Goal: Task Accomplishment & Management: Manage account settings

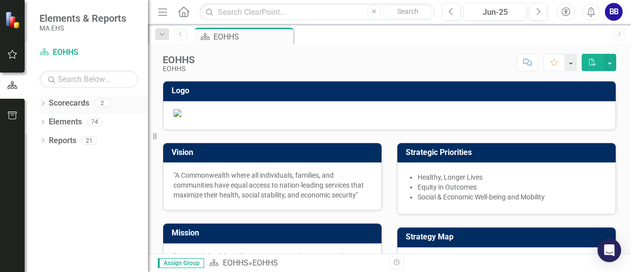
click at [46, 105] on icon "Dropdown" at bounding box center [42, 104] width 7 height 5
click at [48, 121] on icon "Dropdown" at bounding box center [47, 121] width 7 height 6
click at [73, 140] on link "AGE" at bounding box center [106, 140] width 84 height 11
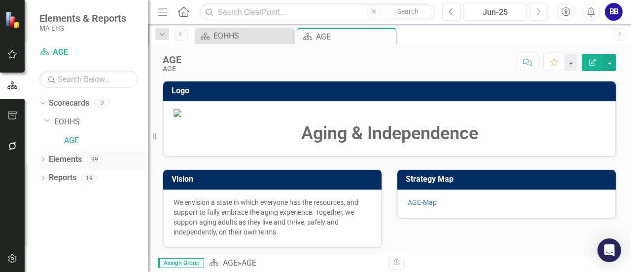
click at [43, 160] on icon "Dropdown" at bounding box center [42, 159] width 7 height 5
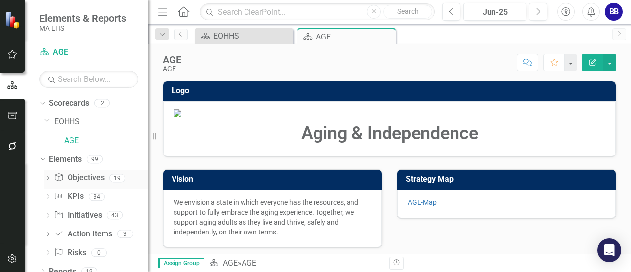
click at [90, 172] on link "Objective Objectives" at bounding box center [79, 177] width 50 height 11
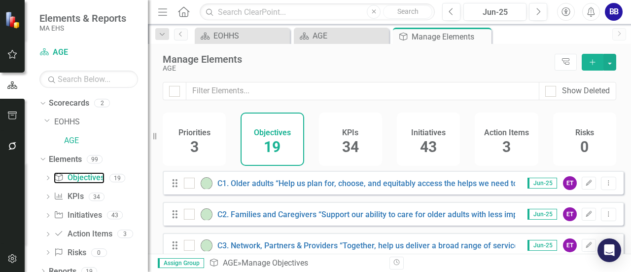
scroll to position [9, 0]
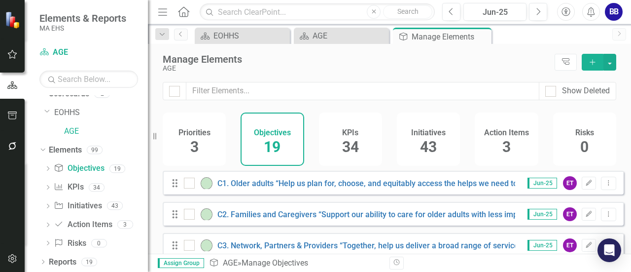
click at [407, 75] on div "Manage Elements AGE Tree Explorer Add" at bounding box center [389, 63] width 483 height 38
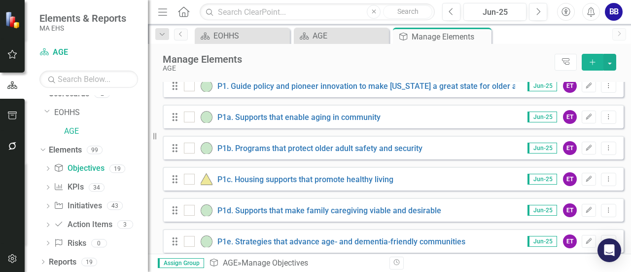
scroll to position [215, 0]
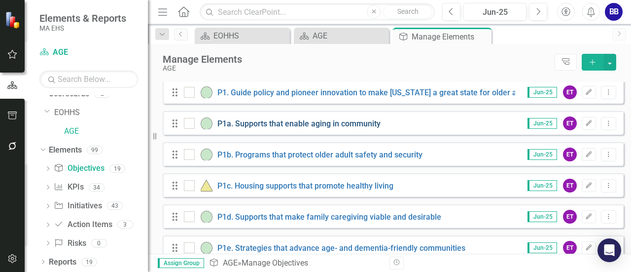
click at [309, 128] on link "P1a. Supports that enable aging in community" at bounding box center [299, 123] width 163 height 9
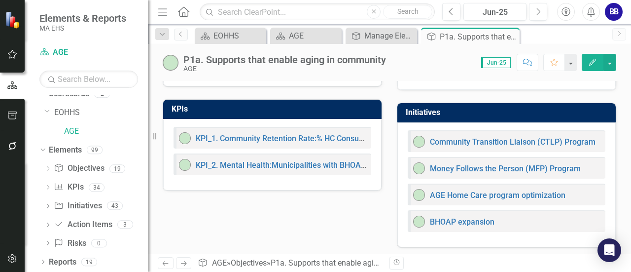
scroll to position [44, 0]
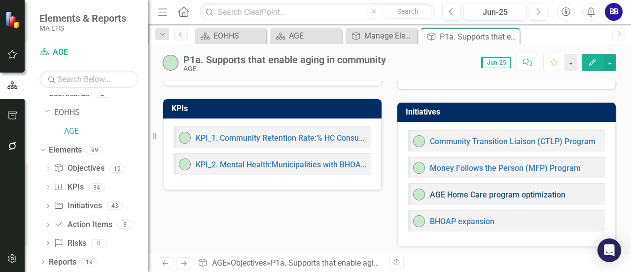
click at [528, 190] on link "AGE Home Care program optimization" at bounding box center [498, 194] width 136 height 9
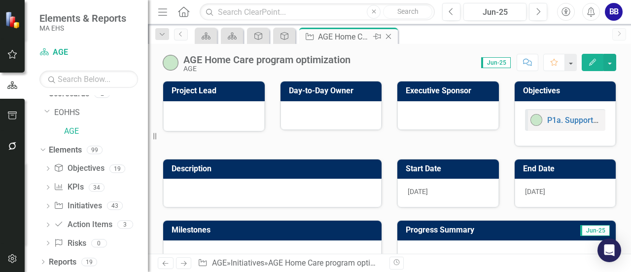
click at [388, 35] on icon "Close" at bounding box center [389, 37] width 10 height 8
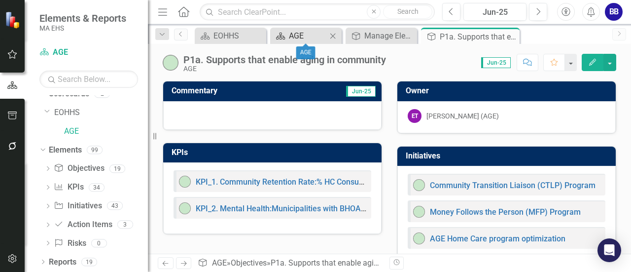
click at [304, 40] on div "AGE" at bounding box center [308, 36] width 38 height 12
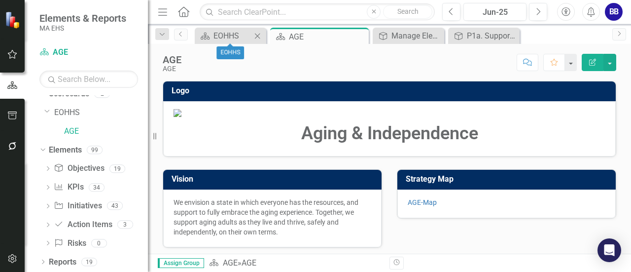
click at [258, 36] on icon at bounding box center [257, 35] width 5 height 5
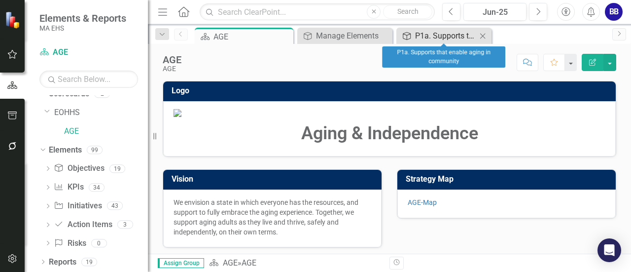
click at [442, 35] on div "P1a. Supports that enable aging in community" at bounding box center [446, 36] width 62 height 12
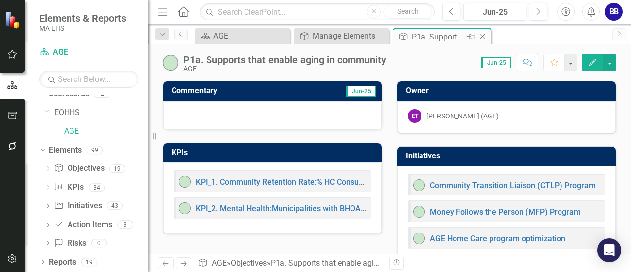
click at [482, 35] on icon "Close" at bounding box center [483, 37] width 10 height 8
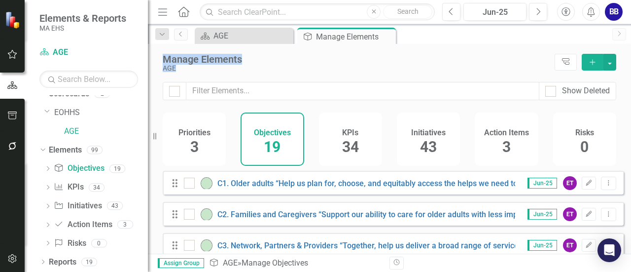
drag, startPoint x: 482, startPoint y: 35, endPoint x: 414, endPoint y: 77, distance: 80.6
click at [414, 77] on div "Menu Home Search Close Search Previous Jun-25 Next Accessibility Alerts BB User…" at bounding box center [389, 136] width 483 height 272
click at [414, 77] on div "Manage Elements AGE Tree Explorer Add" at bounding box center [389, 63] width 483 height 38
click at [440, 145] on div "Initiatives 43" at bounding box center [428, 138] width 63 height 53
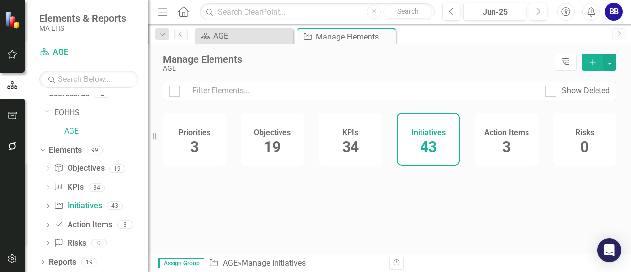
checkbox input "false"
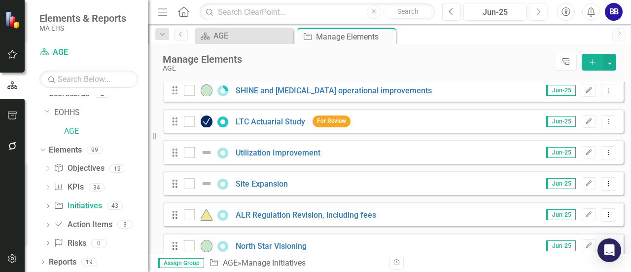
scroll to position [344, 0]
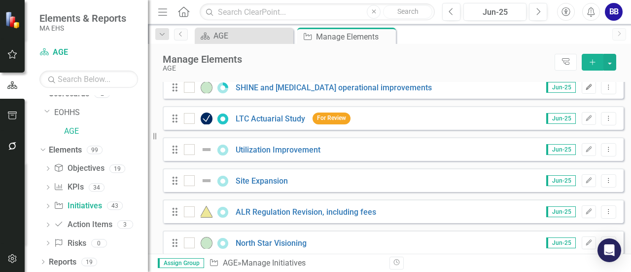
click at [582, 94] on button "Edit" at bounding box center [589, 87] width 14 height 13
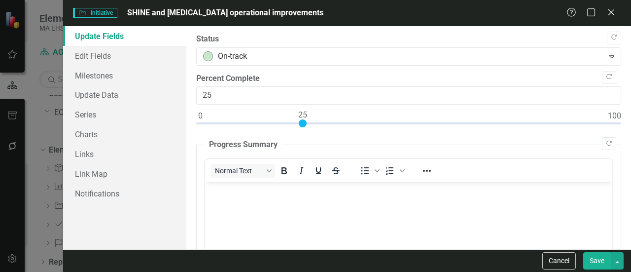
scroll to position [0, 0]
click at [109, 55] on link "Edit Fields" at bounding box center [124, 56] width 123 height 20
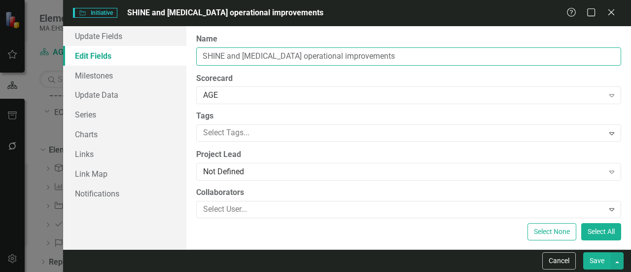
click at [370, 59] on input "SHINE and [MEDICAL_DATA] operational improvements" at bounding box center [408, 56] width 425 height 18
type input "SHINE Deep Dive / [MEDICAL_DATA] Transition"
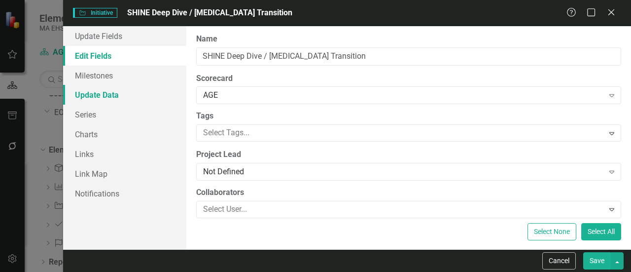
click at [106, 95] on link "Update Data" at bounding box center [124, 95] width 123 height 20
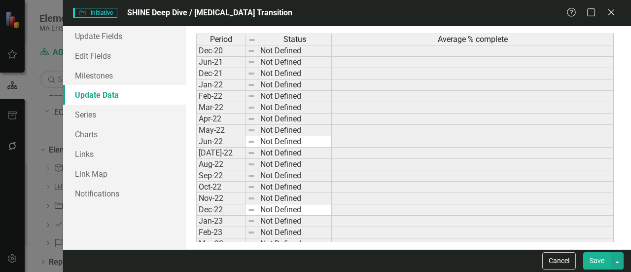
click at [598, 256] on button "Save" at bounding box center [598, 260] width 28 height 17
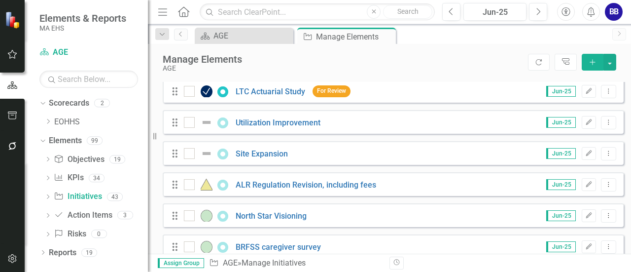
scroll to position [361, 0]
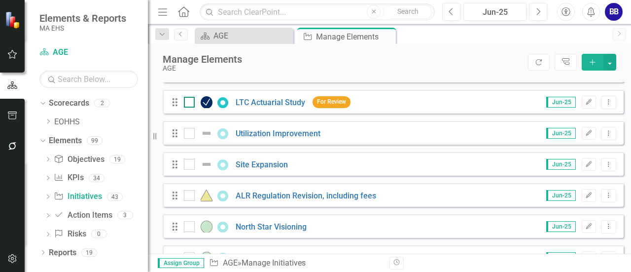
click at [207, 108] on img at bounding box center [207, 102] width 12 height 12
click at [190, 103] on input "checkbox" at bounding box center [187, 100] width 6 height 6
click at [207, 108] on img at bounding box center [207, 102] width 12 height 12
click at [190, 103] on input "checkbox" at bounding box center [187, 100] width 6 height 6
checkbox input "false"
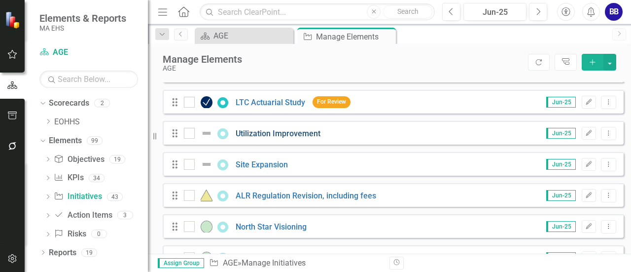
click at [274, 138] on link "Utilization Improvement" at bounding box center [278, 133] width 85 height 9
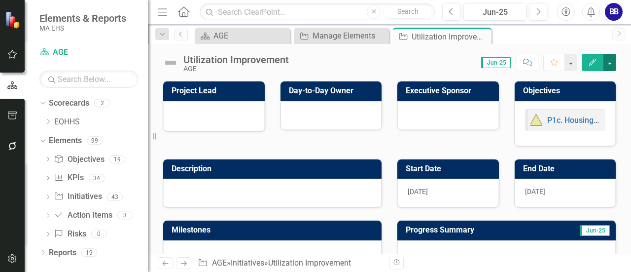
click at [612, 63] on button "button" at bounding box center [610, 62] width 13 height 17
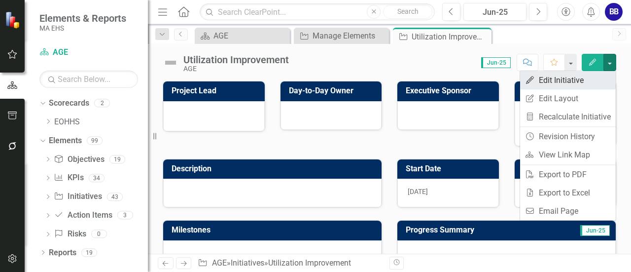
click at [585, 80] on link "Edit Edit Initiative" at bounding box center [568, 80] width 96 height 18
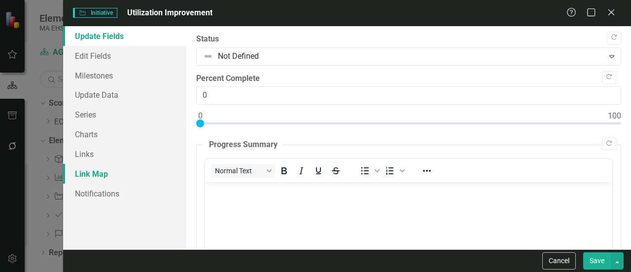
click at [84, 170] on link "Link Map" at bounding box center [124, 174] width 123 height 20
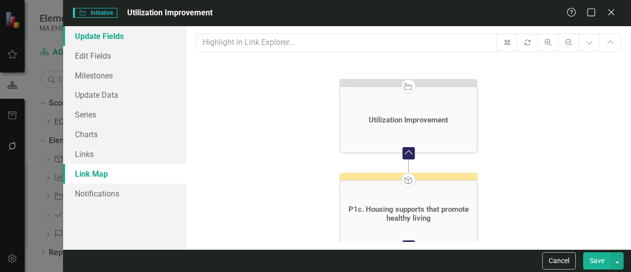
click at [107, 38] on link "Update Fields" at bounding box center [124, 36] width 123 height 20
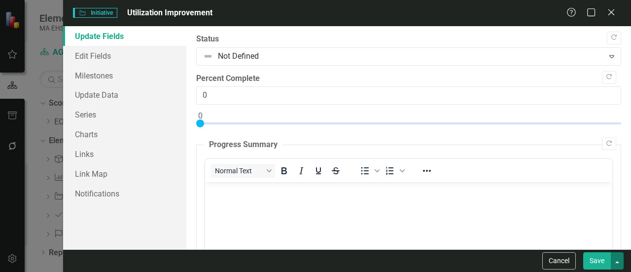
click at [617, 260] on button "button" at bounding box center [617, 260] width 13 height 17
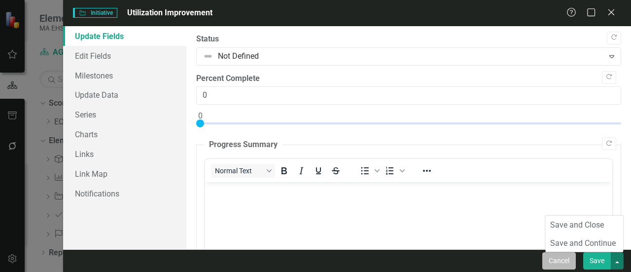
click at [567, 260] on button "Cancel" at bounding box center [560, 260] width 34 height 17
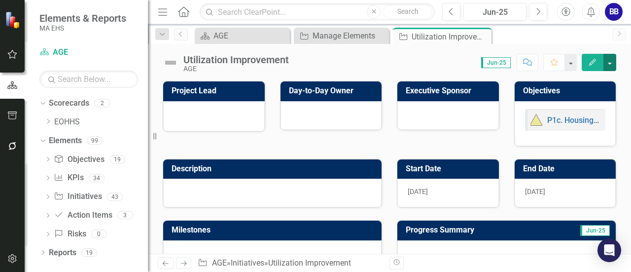
click at [614, 63] on button "button" at bounding box center [610, 62] width 13 height 17
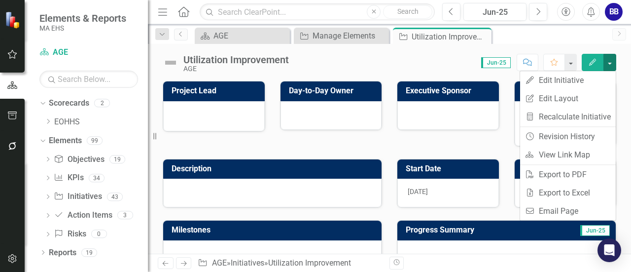
click at [614, 63] on button "button" at bounding box center [610, 62] width 13 height 17
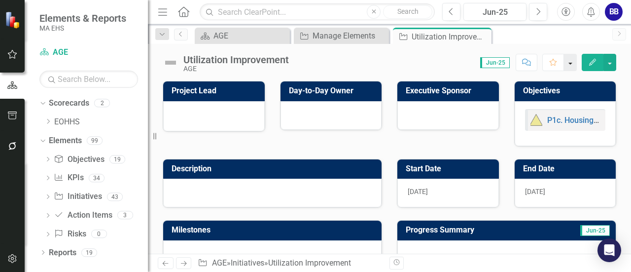
click at [571, 66] on button "button" at bounding box center [570, 62] width 13 height 17
click at [210, 62] on div "Utilization Improvement" at bounding box center [237, 59] width 106 height 11
drag, startPoint x: 210, startPoint y: 62, endPoint x: 394, endPoint y: 61, distance: 184.5
click at [394, 61] on div "Score: 0.00 Jun-25 Completed Comment Favorite Edit" at bounding box center [455, 62] width 323 height 17
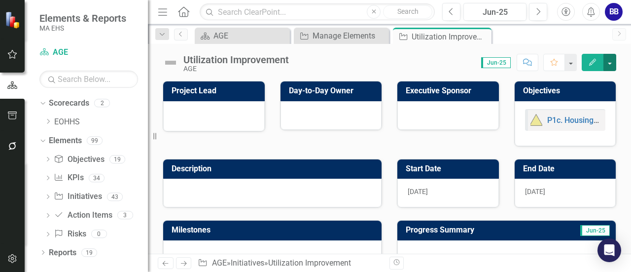
click at [614, 63] on button "button" at bounding box center [610, 62] width 13 height 17
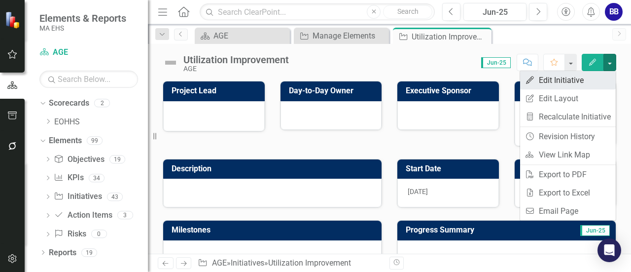
click at [584, 79] on link "Edit Edit Initiative" at bounding box center [568, 80] width 96 height 18
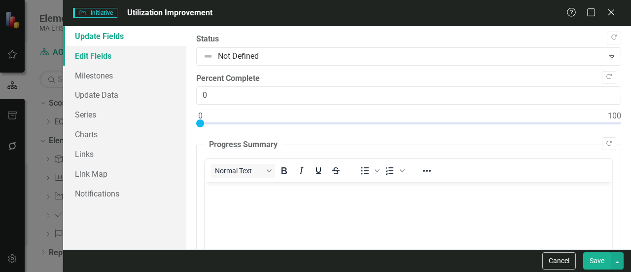
click at [125, 56] on link "Edit Fields" at bounding box center [124, 56] width 123 height 20
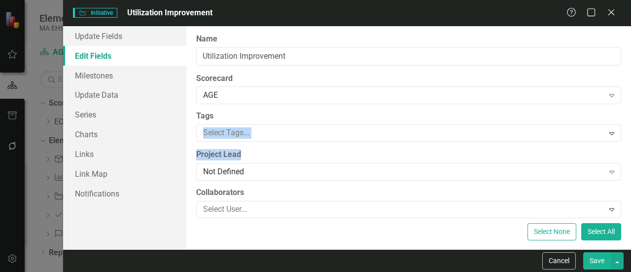
drag, startPoint x: 580, startPoint y: 150, endPoint x: 628, endPoint y: 98, distance: 71.2
click at [628, 98] on div "ClearPoint Can Do More! How ClearPoint Can Help Close Enterprise plans can auto…" at bounding box center [408, 137] width 445 height 223
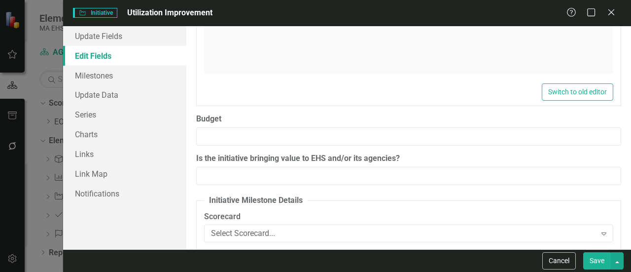
scroll to position [1193, 0]
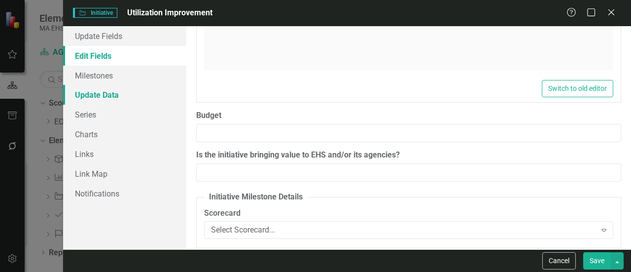
click at [121, 94] on link "Update Data" at bounding box center [124, 95] width 123 height 20
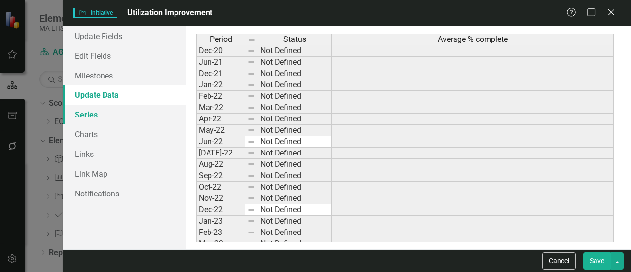
click at [114, 114] on link "Series" at bounding box center [124, 115] width 123 height 20
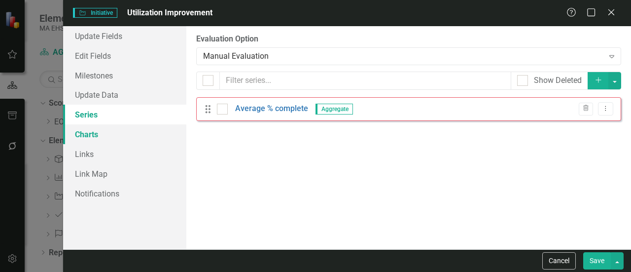
click at [116, 132] on link "Charts" at bounding box center [124, 134] width 123 height 20
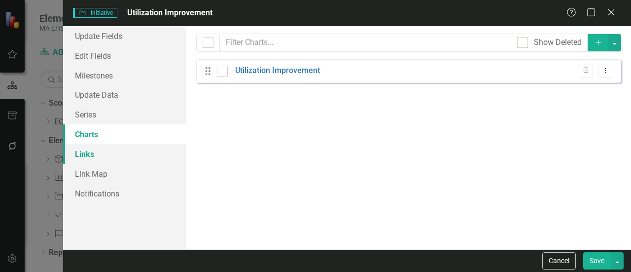
click at [121, 161] on link "Links" at bounding box center [124, 154] width 123 height 20
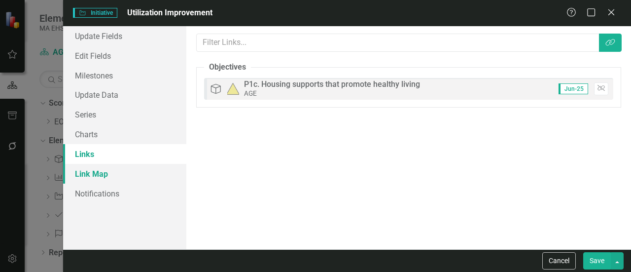
click at [121, 176] on link "Link Map" at bounding box center [124, 174] width 123 height 20
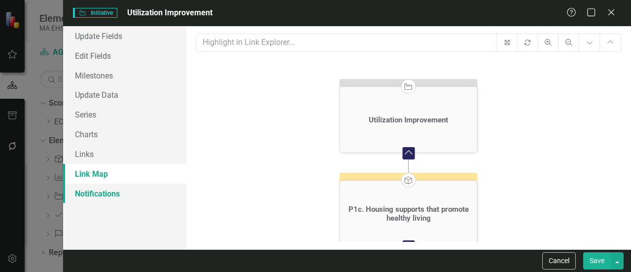
click at [121, 188] on link "Notifications" at bounding box center [124, 194] width 123 height 20
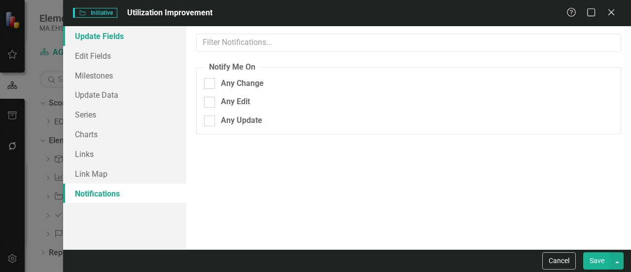
click at [138, 36] on link "Update Fields" at bounding box center [124, 36] width 123 height 20
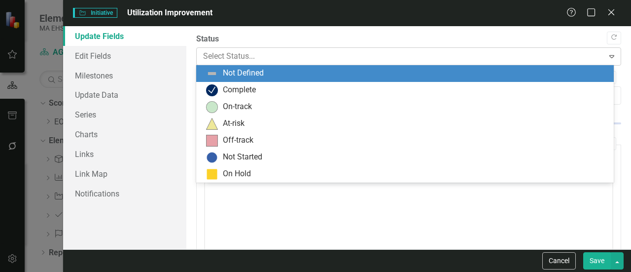
click at [607, 56] on icon "Expand" at bounding box center [612, 56] width 10 height 8
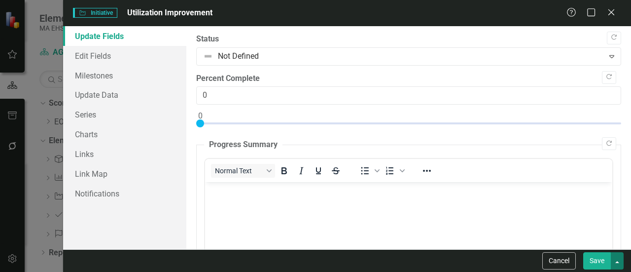
click at [616, 261] on button "button" at bounding box center [617, 260] width 13 height 17
click at [339, 14] on div "Initiative Initiative Utilization Improvement" at bounding box center [320, 12] width 494 height 11
click at [615, 6] on div "Initiative Initiative Utilization Improvement Help Maximize Close" at bounding box center [347, 13] width 568 height 26
click at [611, 12] on icon at bounding box center [611, 11] width 7 height 7
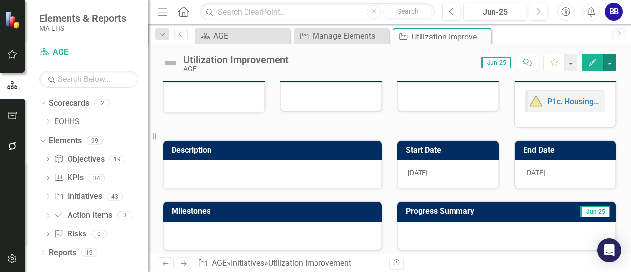
scroll to position [0, 0]
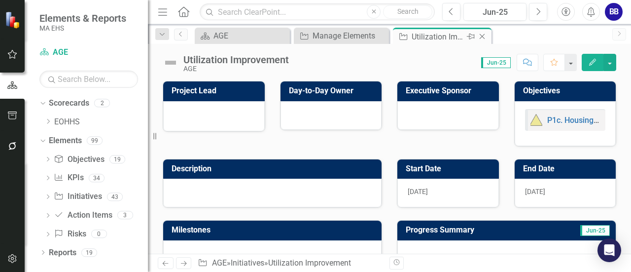
click at [484, 35] on icon "Close" at bounding box center [483, 37] width 10 height 8
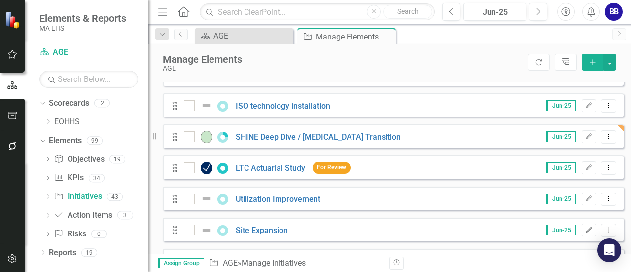
scroll to position [328, 0]
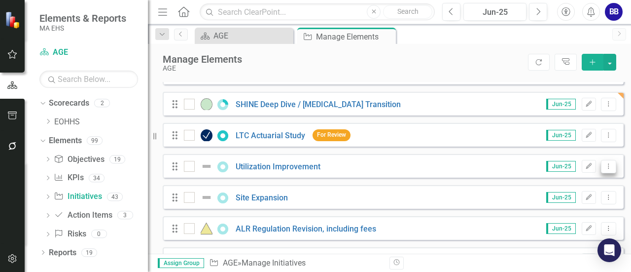
click at [603, 173] on button "Dropdown Menu" at bounding box center [608, 166] width 15 height 13
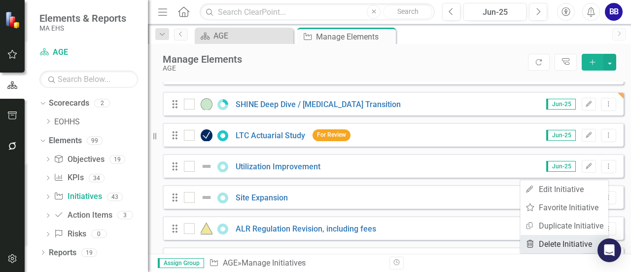
click at [576, 241] on link "Trash Delete Initiative" at bounding box center [564, 244] width 88 height 18
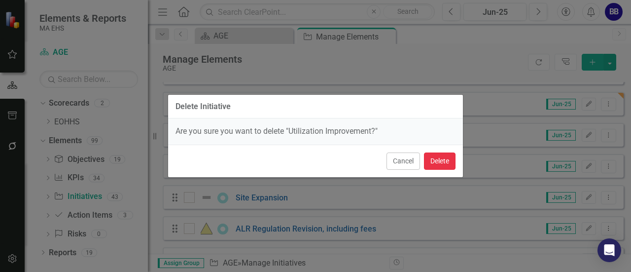
click at [429, 162] on button "Delete" at bounding box center [440, 160] width 32 height 17
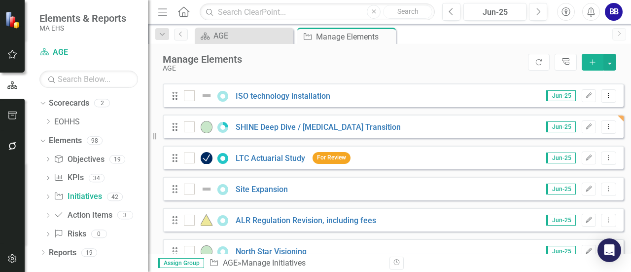
scroll to position [326, 0]
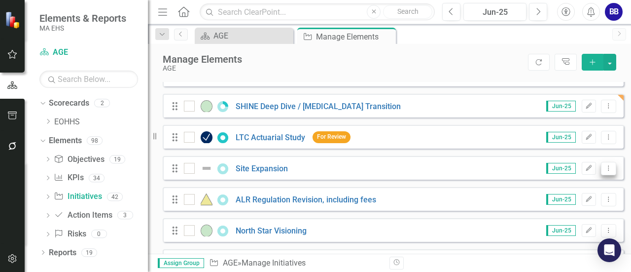
click at [605, 171] on icon "Dropdown Menu" at bounding box center [609, 168] width 8 height 6
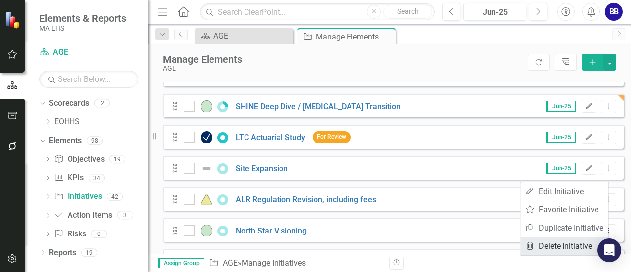
click at [572, 240] on link "Trash Delete Initiative" at bounding box center [564, 246] width 88 height 18
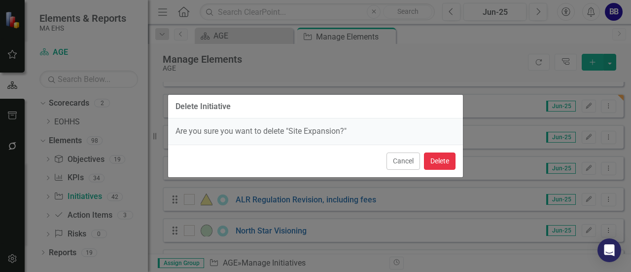
click at [442, 169] on button "Delete" at bounding box center [440, 160] width 32 height 17
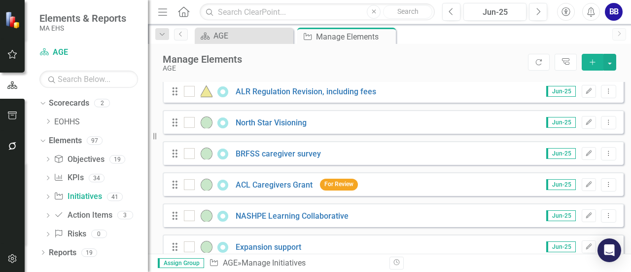
scroll to position [400, 0]
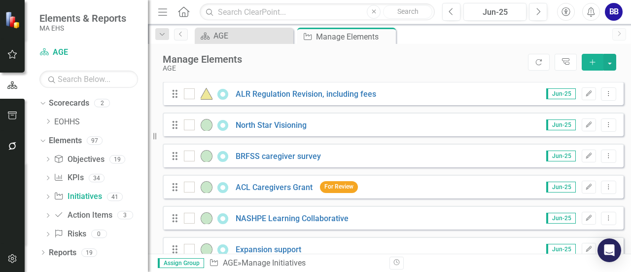
click at [338, 100] on div "ALR Regulation Revision, including fees" at bounding box center [281, 94] width 195 height 12
click at [333, 99] on link "ALR Regulation Revision, including fees" at bounding box center [306, 93] width 141 height 9
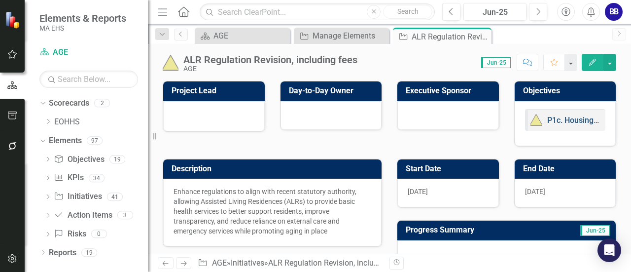
click at [553, 120] on link "P1c. Housing supports that promote healthy living" at bounding box center [636, 119] width 176 height 9
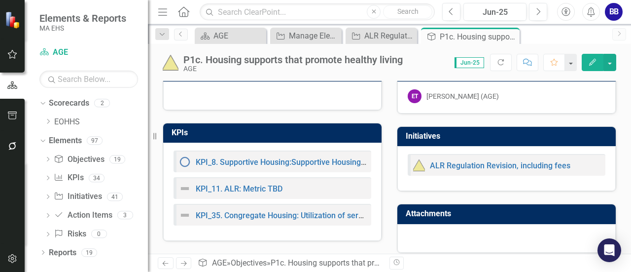
scroll to position [27, 0]
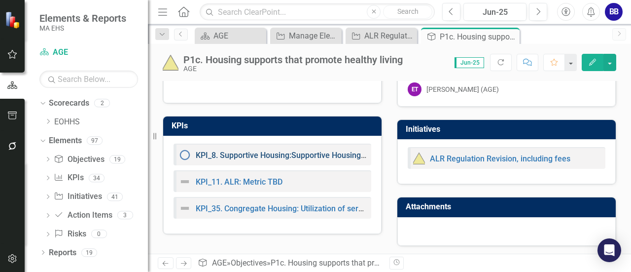
click at [304, 154] on link "KPI_8. Supportive Housing:Supportive Housing Sites with a Supportive Housing Co…" at bounding box center [363, 154] width 335 height 9
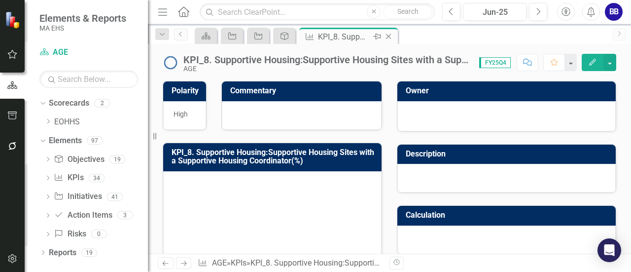
click at [390, 37] on icon at bounding box center [388, 36] width 5 height 5
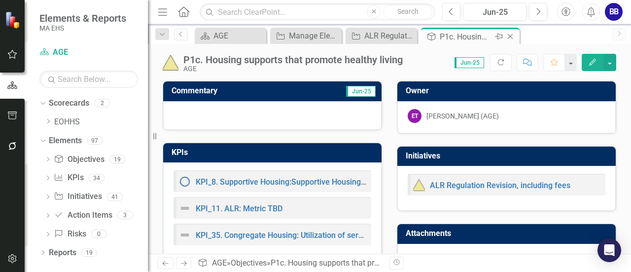
click at [512, 37] on icon at bounding box center [510, 36] width 5 height 5
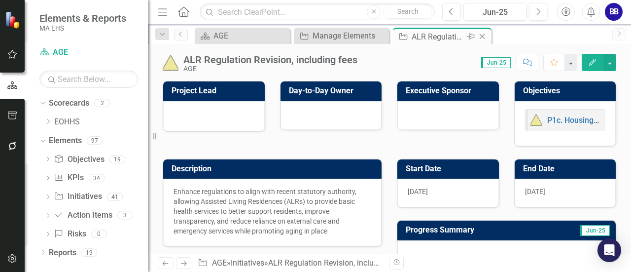
click at [481, 35] on icon at bounding box center [482, 36] width 5 height 5
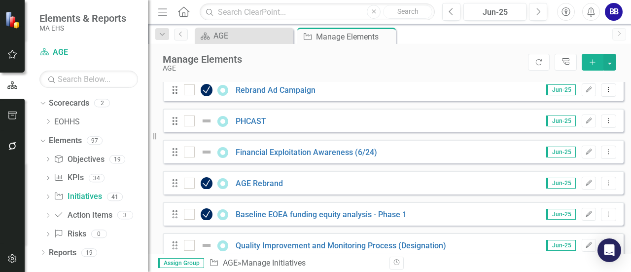
scroll to position [764, 0]
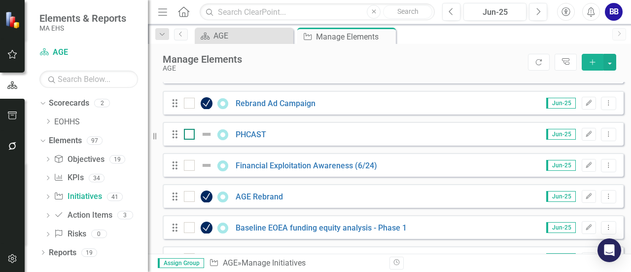
click at [206, 140] on img at bounding box center [207, 134] width 12 height 12
click at [190, 135] on input "checkbox" at bounding box center [187, 132] width 6 height 6
click at [206, 140] on img at bounding box center [207, 134] width 12 height 12
click at [190, 135] on input "checkbox" at bounding box center [187, 132] width 6 height 6
checkbox input "false"
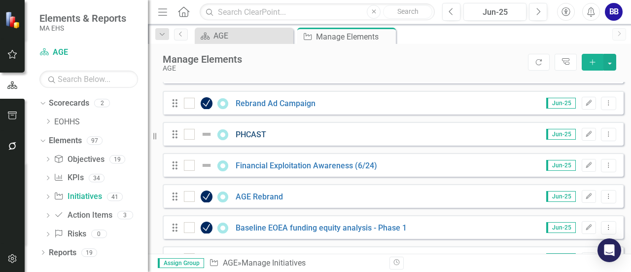
click at [247, 139] on link "PHCAST" at bounding box center [251, 134] width 31 height 9
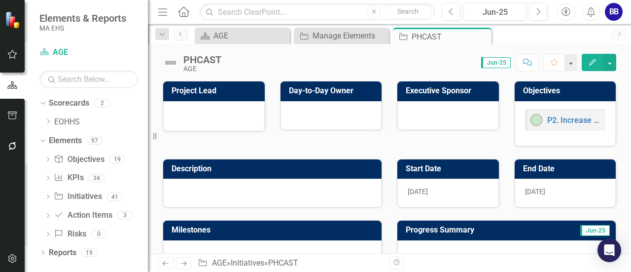
click at [174, 63] on img at bounding box center [171, 63] width 16 height 16
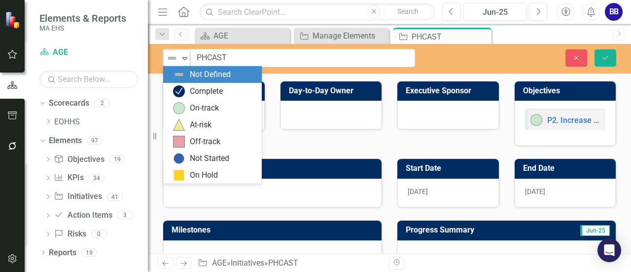
click at [185, 61] on icon "Expand" at bounding box center [185, 58] width 10 height 8
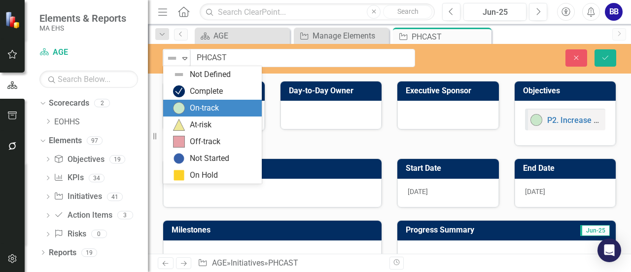
click at [197, 105] on div "On-track" at bounding box center [204, 108] width 29 height 11
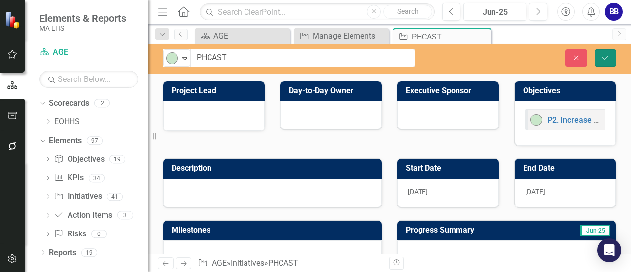
click at [607, 60] on icon "Save" at bounding box center [605, 57] width 9 height 7
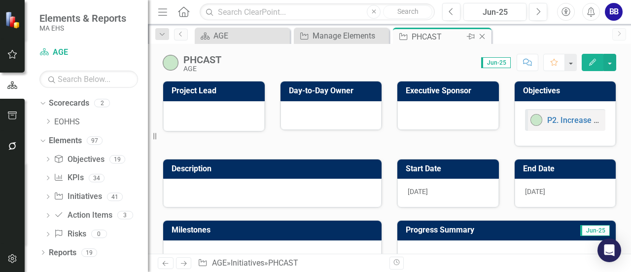
click at [483, 37] on icon at bounding box center [482, 36] width 5 height 5
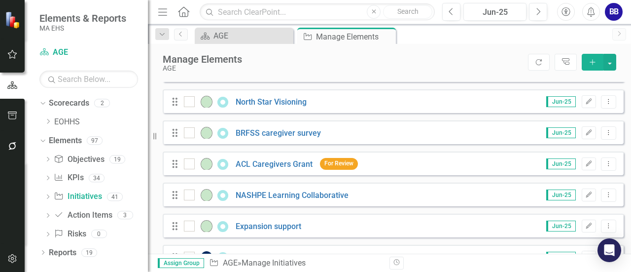
scroll to position [434, 0]
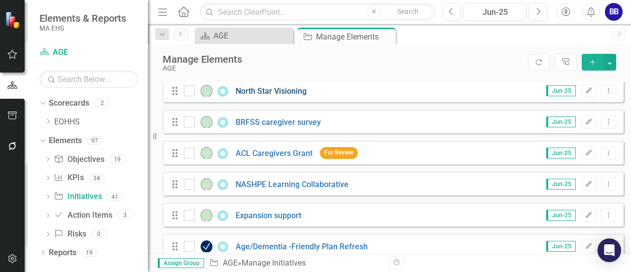
click at [278, 96] on link "North Star Visioning" at bounding box center [271, 90] width 71 height 9
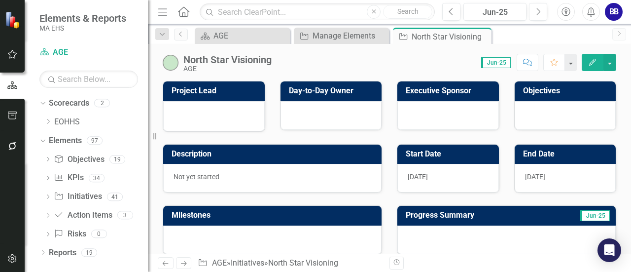
click at [628, 57] on div "North Star Visioning AGE Score: 0.00 Jun-25 Completed Comment Favorite Edit" at bounding box center [389, 59] width 483 height 30
click at [611, 64] on button "button" at bounding box center [610, 62] width 13 height 17
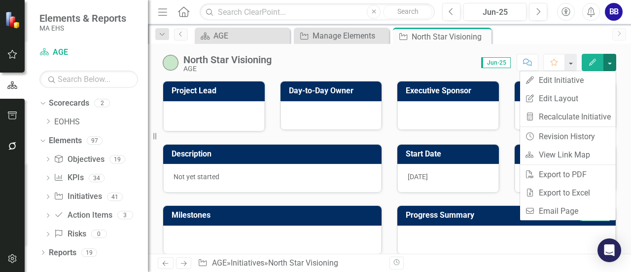
click at [611, 64] on button "button" at bounding box center [610, 62] width 13 height 17
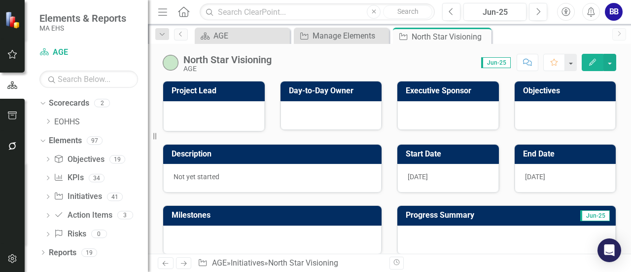
click at [588, 60] on button "Edit" at bounding box center [593, 62] width 22 height 17
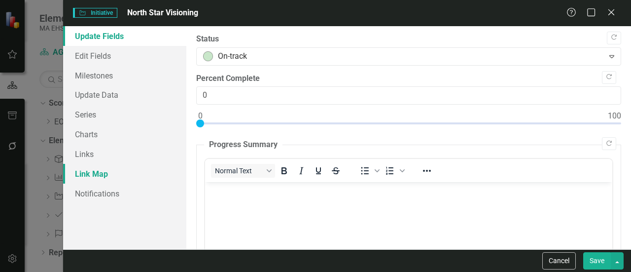
click at [102, 169] on link "Link Map" at bounding box center [124, 174] width 123 height 20
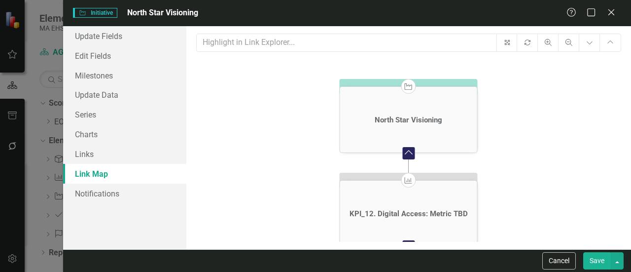
click at [591, 180] on icon "Initiative North Star Visioning Collapse Chart KPI KPI_12. Digital Access: Metr…" at bounding box center [408, 170] width 425 height 222
click at [493, 177] on icon "Initiative North Star Visioning Collapse Chart KPI KPI_12. Digital Access: Metr…" at bounding box center [408, 170] width 425 height 222
click at [138, 154] on link "Links" at bounding box center [124, 154] width 123 height 20
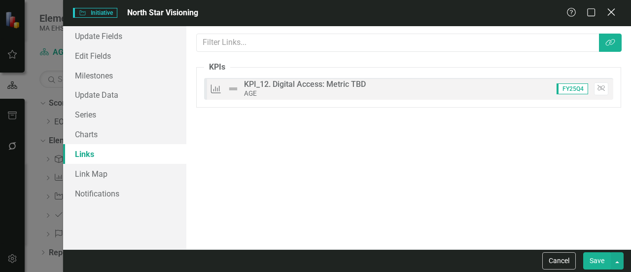
click at [614, 12] on icon "Close" at bounding box center [611, 11] width 12 height 9
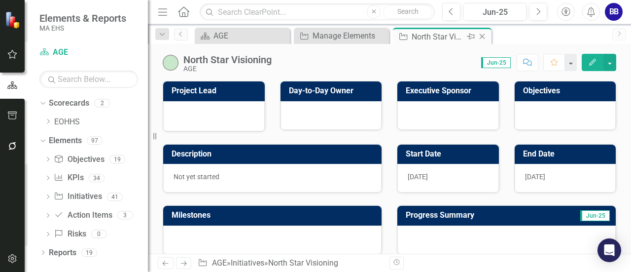
click at [482, 37] on icon at bounding box center [482, 36] width 5 height 5
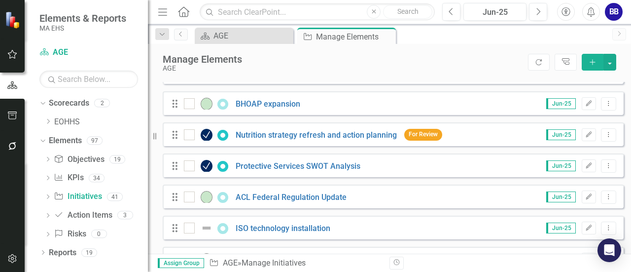
scroll to position [183, 0]
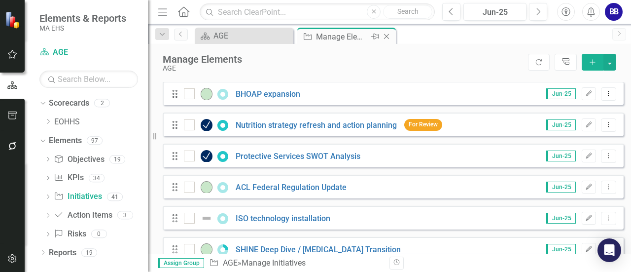
click at [388, 34] on icon "Close" at bounding box center [387, 37] width 10 height 8
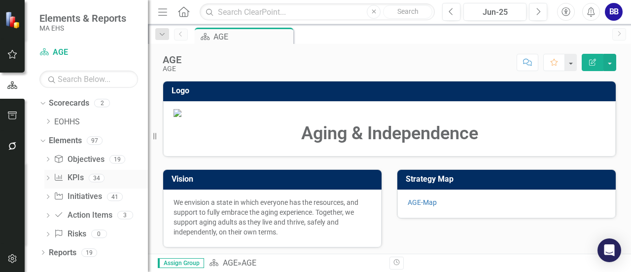
click at [75, 177] on link "KPI KPIs" at bounding box center [69, 177] width 30 height 11
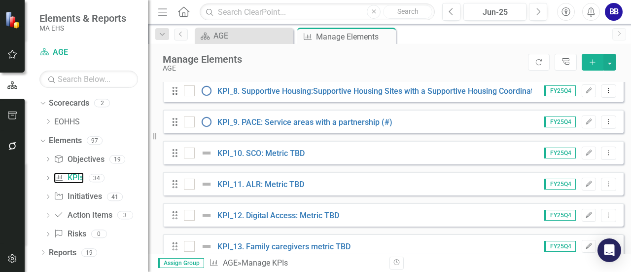
scroll to position [312, 0]
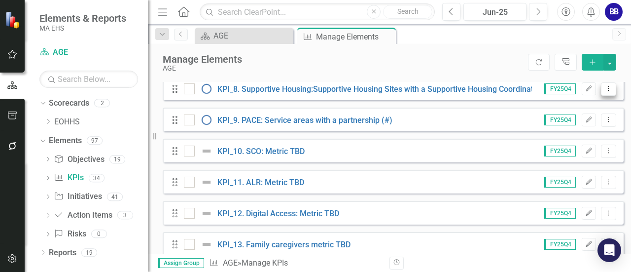
click at [605, 92] on icon "Dropdown Menu" at bounding box center [609, 88] width 8 height 6
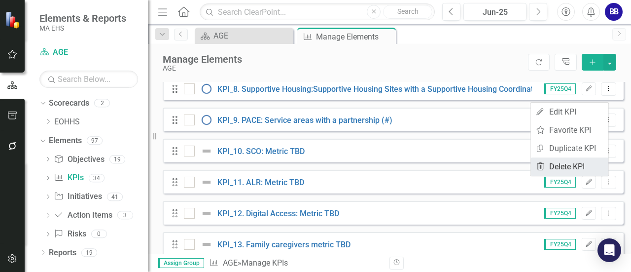
click at [571, 163] on link "Trash Delete KPI" at bounding box center [570, 166] width 78 height 18
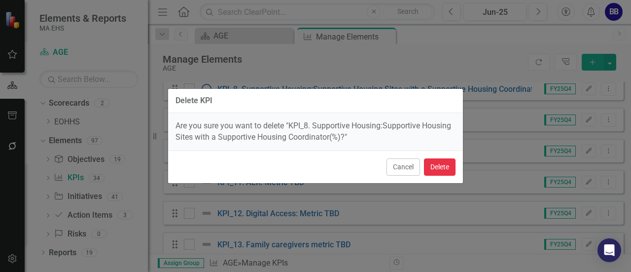
click at [441, 171] on button "Delete" at bounding box center [440, 166] width 32 height 17
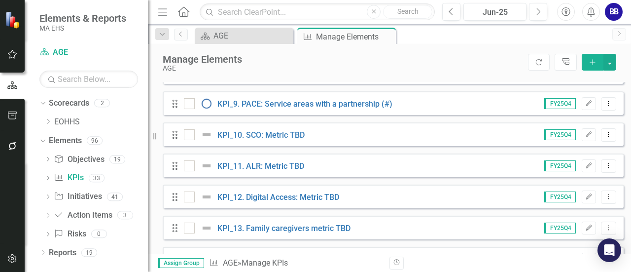
scroll to position [299, 0]
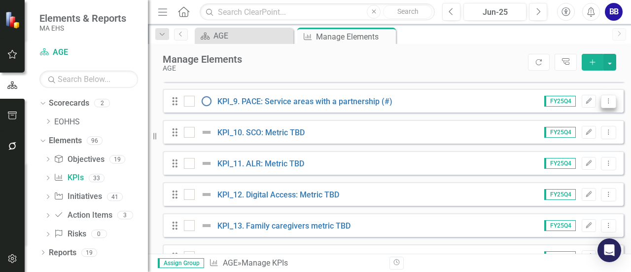
click at [605, 104] on icon "Dropdown Menu" at bounding box center [609, 101] width 8 height 6
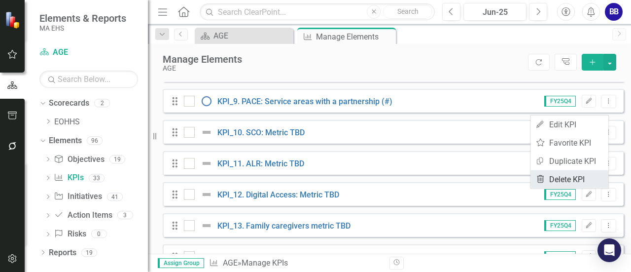
click at [581, 179] on link "Trash Delete KPI" at bounding box center [570, 179] width 78 height 18
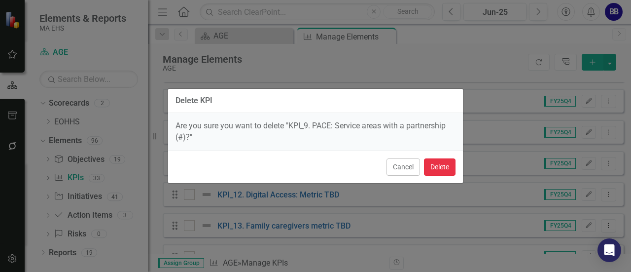
click at [442, 170] on button "Delete" at bounding box center [440, 166] width 32 height 17
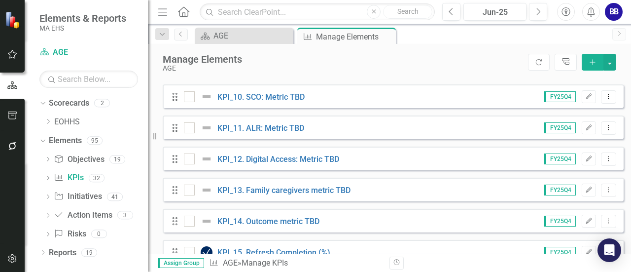
scroll to position [306, 0]
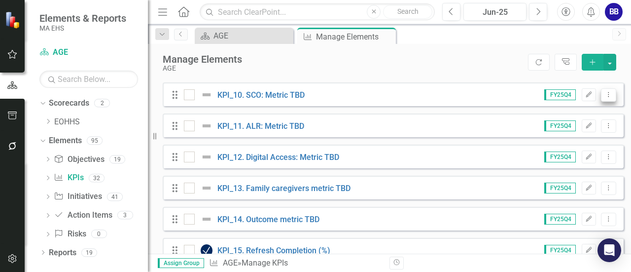
click at [605, 98] on icon "Dropdown Menu" at bounding box center [609, 94] width 8 height 6
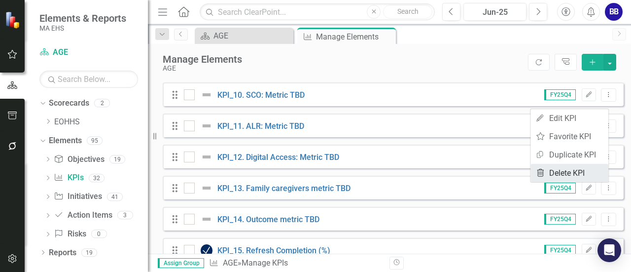
click at [581, 170] on link "Trash Delete KPI" at bounding box center [570, 173] width 78 height 18
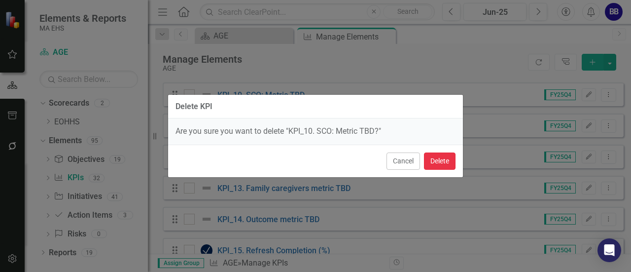
click at [434, 161] on button "Delete" at bounding box center [440, 160] width 32 height 17
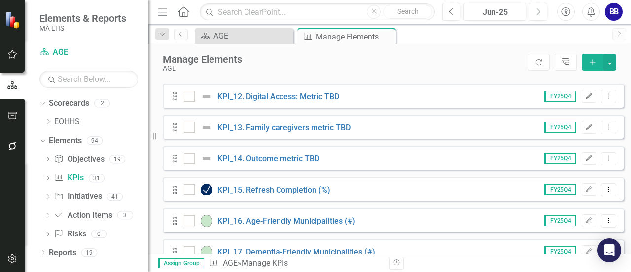
scroll to position [339, 0]
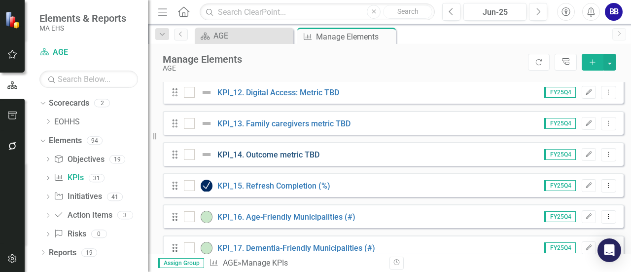
click at [267, 159] on link "KPI_14. Outcome metric TBD" at bounding box center [269, 154] width 102 height 9
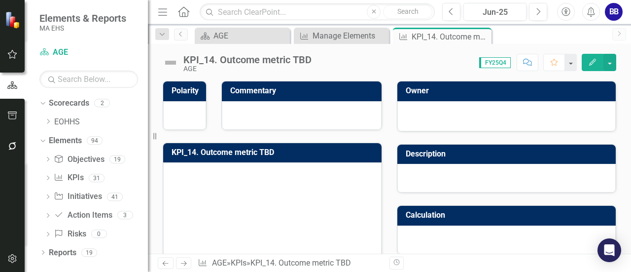
click at [626, 62] on div "KPI_14. Outcome metric TBD AGE Score: 0.00 FY25Q4 Completed Comment Favorite Ed…" at bounding box center [389, 59] width 483 height 30
click at [590, 64] on icon "button" at bounding box center [592, 62] width 7 height 7
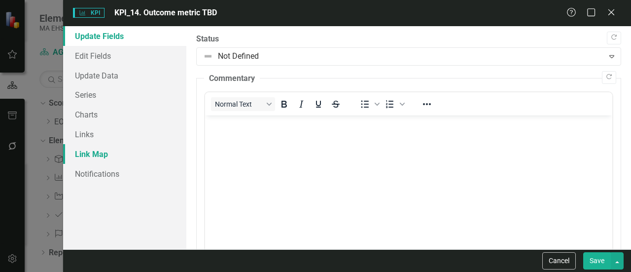
click at [87, 154] on link "Link Map" at bounding box center [124, 154] width 123 height 20
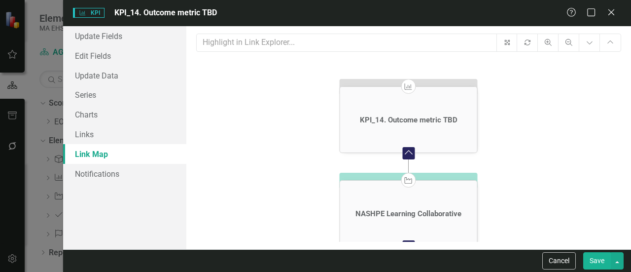
click at [550, 186] on icon "KPI KPI_14. Outcome metric TBD Collapse Chart Initiative NASHPE Learning Collab…" at bounding box center [408, 170] width 425 height 222
click at [127, 138] on link "Links" at bounding box center [124, 134] width 123 height 20
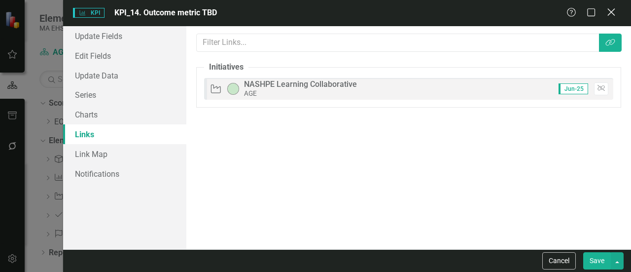
click at [611, 14] on icon "Close" at bounding box center [611, 11] width 12 height 9
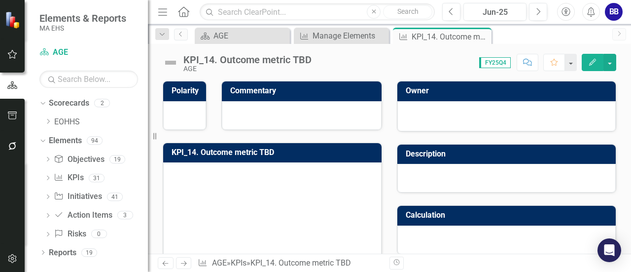
scroll to position [151, 0]
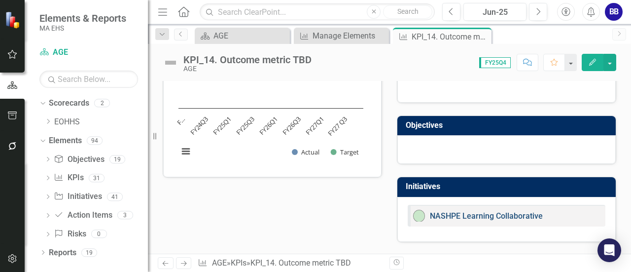
click at [476, 211] on link "NASHPE Learning Collaborative" at bounding box center [486, 215] width 113 height 9
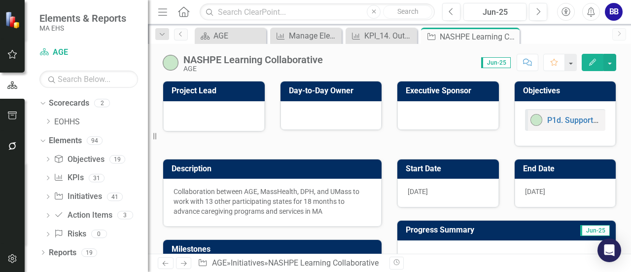
scroll to position [84, 0]
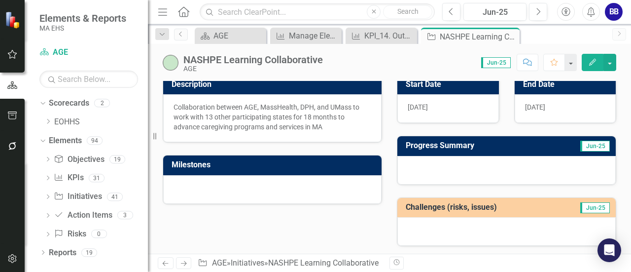
click at [625, 79] on div "NASHPE Learning Collaborative AGE Score: 0.00 Jun-25 Completed Comment Favorite…" at bounding box center [389, 149] width 483 height 210
click at [628, 74] on div "NASHPE Learning Collaborative AGE Score: 0.00 Jun-25 Completed Comment Favorite…" at bounding box center [389, 149] width 483 height 210
click at [629, 61] on div "NASHPE Learning Collaborative AGE Score: 0.00 Jun-25 Completed Comment Favorite…" at bounding box center [389, 59] width 483 height 30
click at [625, 55] on div "NASHPE Learning Collaborative AGE Score: 0.00 Jun-25 Completed Comment Favorite…" at bounding box center [389, 59] width 483 height 30
click at [510, 37] on icon at bounding box center [510, 36] width 5 height 5
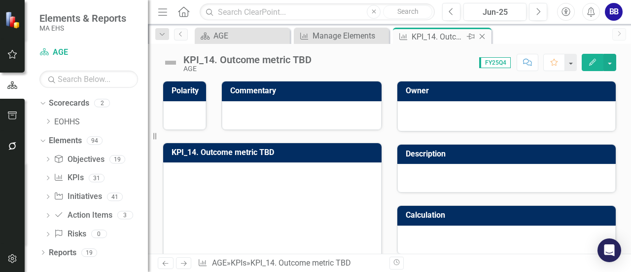
click at [482, 36] on icon "Close" at bounding box center [483, 37] width 10 height 8
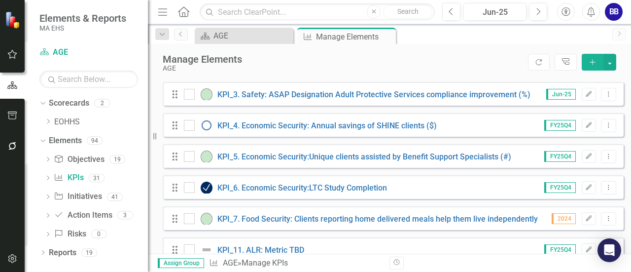
scroll to position [301, 0]
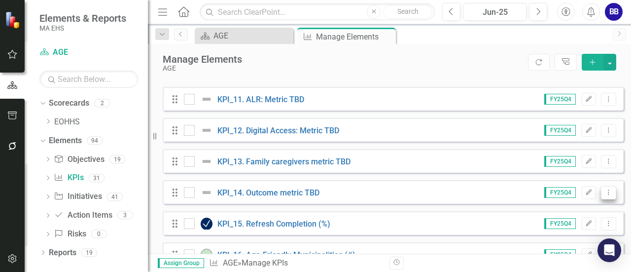
click at [605, 195] on icon "Dropdown Menu" at bounding box center [609, 192] width 8 height 6
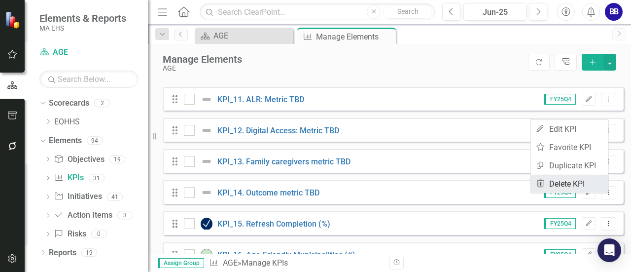
click at [581, 185] on link "Trash Delete KPI" at bounding box center [570, 184] width 78 height 18
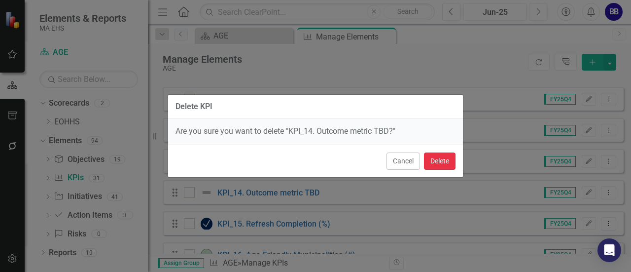
click at [445, 155] on button "Delete" at bounding box center [440, 160] width 32 height 17
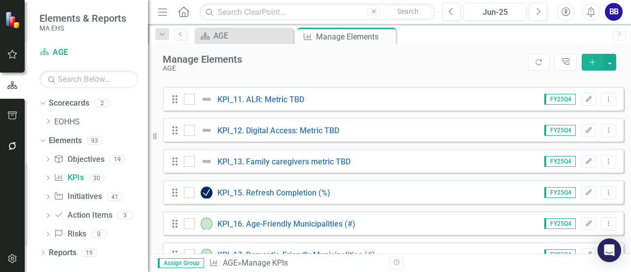
scroll to position [452, 0]
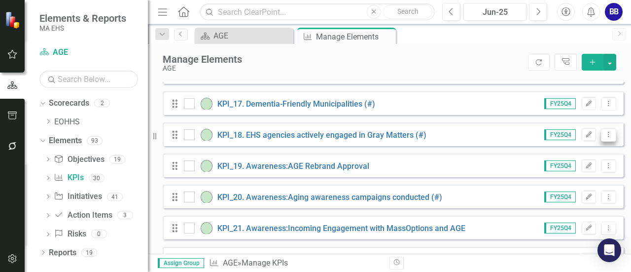
click at [605, 138] on icon "Dropdown Menu" at bounding box center [609, 134] width 8 height 6
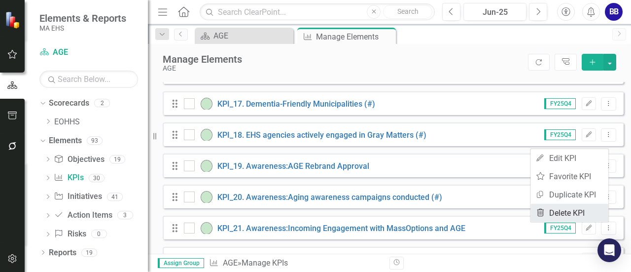
click at [581, 209] on link "Trash Delete KPI" at bounding box center [570, 213] width 78 height 18
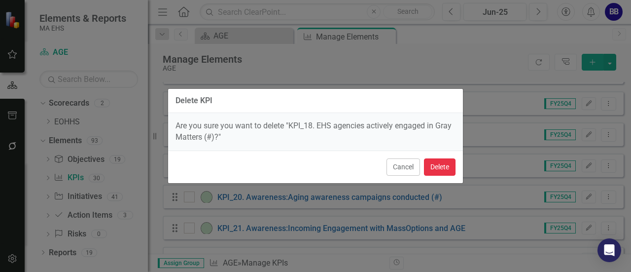
click at [441, 167] on button "Delete" at bounding box center [440, 166] width 32 height 17
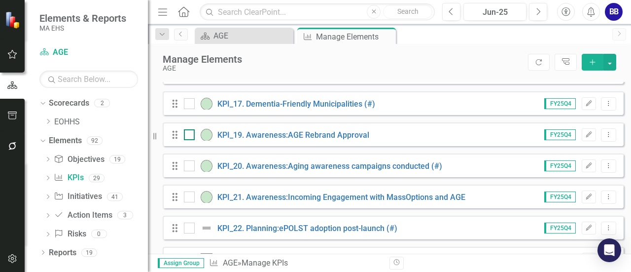
click at [206, 141] on img at bounding box center [207, 135] width 12 height 12
click at [190, 136] on input "checkbox" at bounding box center [187, 132] width 6 height 6
click at [206, 141] on img at bounding box center [207, 135] width 12 height 12
click at [190, 136] on input "checkbox" at bounding box center [187, 132] width 6 height 6
click at [206, 141] on img at bounding box center [207, 135] width 12 height 12
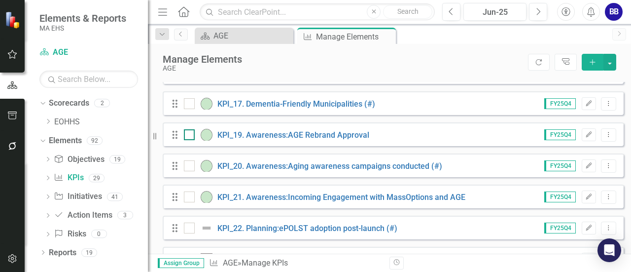
click at [190, 136] on input "checkbox" at bounding box center [187, 132] width 6 height 6
click at [206, 141] on img at bounding box center [207, 135] width 12 height 12
click at [190, 136] on input "checkbox" at bounding box center [187, 132] width 6 height 6
checkbox input "false"
click at [248, 140] on link "KPI_19. Awareness:​AGE Rebrand Approval" at bounding box center [294, 134] width 152 height 9
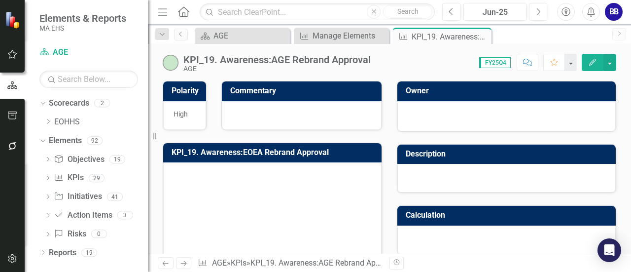
click at [172, 62] on img at bounding box center [171, 63] width 16 height 16
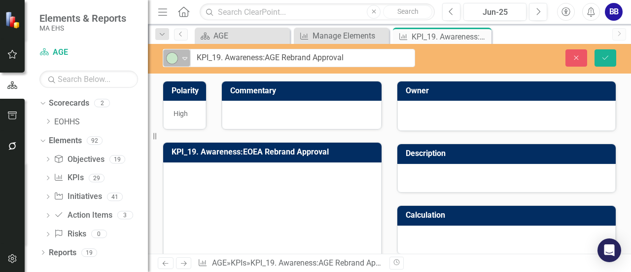
click at [189, 59] on icon "Expand" at bounding box center [185, 58] width 10 height 8
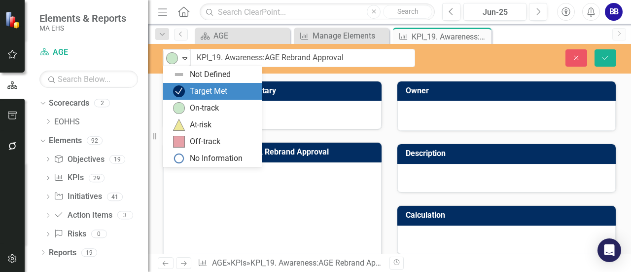
click at [196, 90] on div "Target Met" at bounding box center [208, 91] width 37 height 11
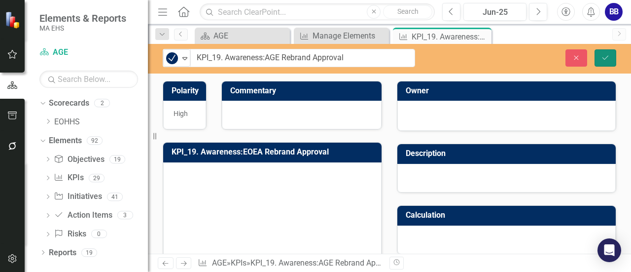
click at [608, 65] on button "Save" at bounding box center [606, 57] width 22 height 17
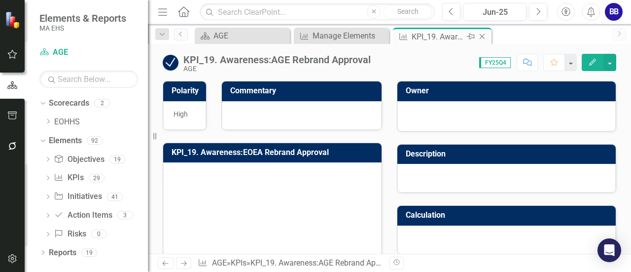
click at [484, 37] on icon "Close" at bounding box center [483, 37] width 10 height 8
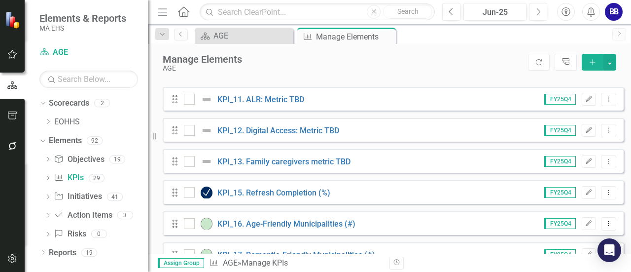
scroll to position [452, 0]
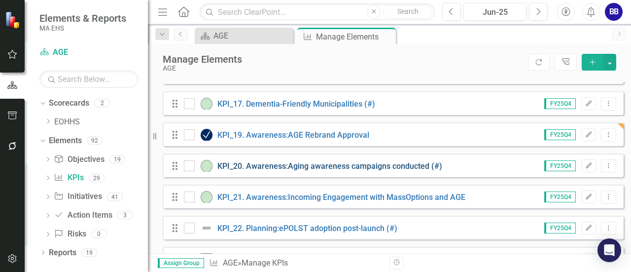
click at [315, 171] on link "KPI_20. Awareness:Aging awareness campaigns conducted (#)" at bounding box center [330, 165] width 225 height 9
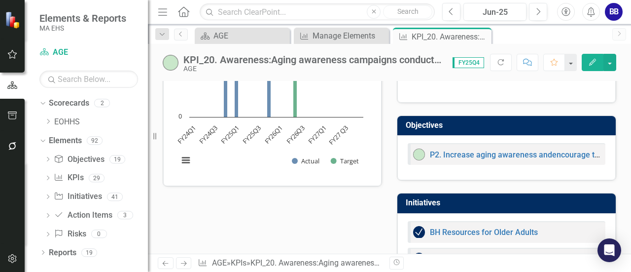
scroll to position [303, 0]
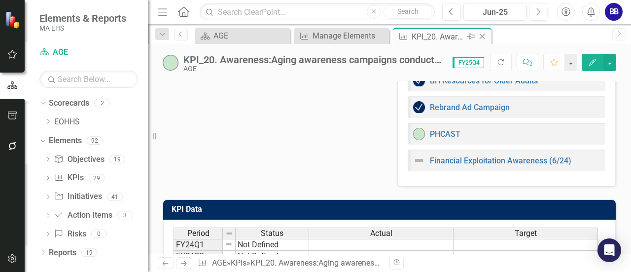
click at [480, 36] on icon "Close" at bounding box center [483, 37] width 10 height 8
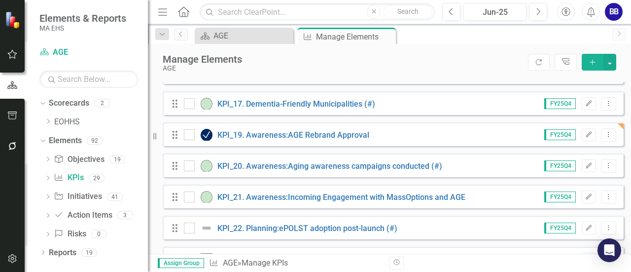
scroll to position [603, 0]
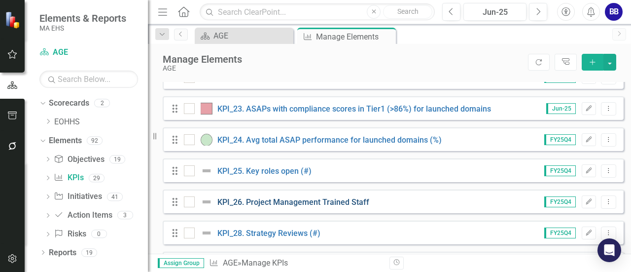
click at [269, 206] on link "KPI_26. Project Management Trained Staff" at bounding box center [294, 201] width 152 height 9
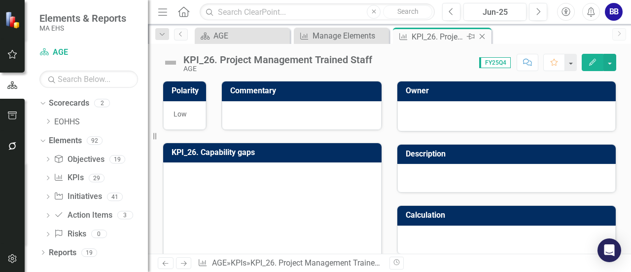
click at [485, 36] on icon "Close" at bounding box center [483, 37] width 10 height 8
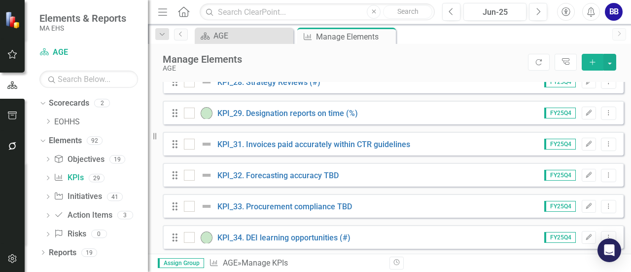
scroll to position [825, 0]
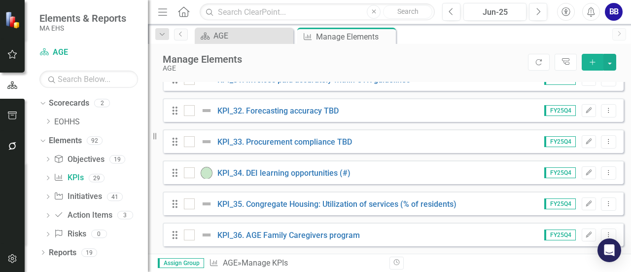
click at [628, 256] on div "Assign Group KPI AGE » Manage KPIs Revision History" at bounding box center [389, 263] width 483 height 18
click at [605, 205] on icon "Dropdown Menu" at bounding box center [609, 203] width 8 height 6
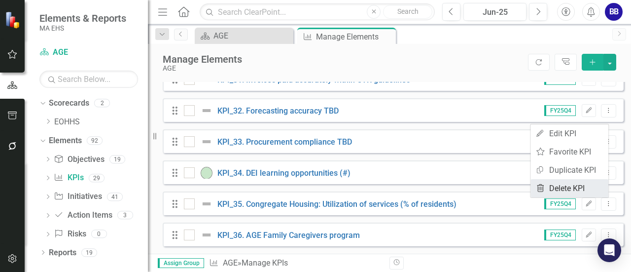
click at [583, 191] on link "Trash Delete KPI" at bounding box center [570, 188] width 78 height 18
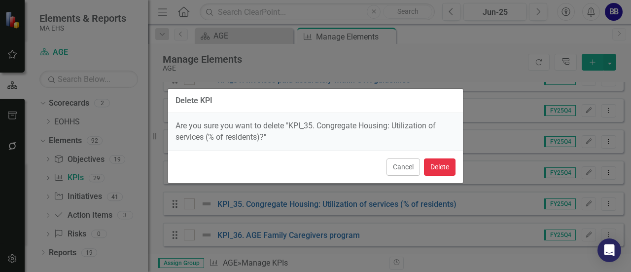
click at [450, 169] on button "Delete" at bounding box center [440, 166] width 32 height 17
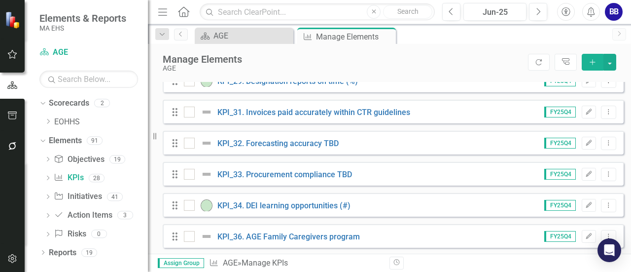
scroll to position [788, 0]
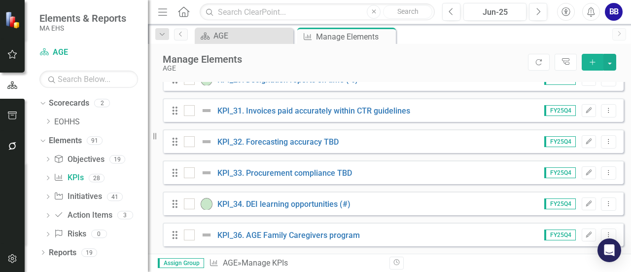
click at [626, 258] on div "Revision History" at bounding box center [622, 263] width 464 height 13
click at [627, 260] on div "Revision History" at bounding box center [622, 263] width 464 height 13
click at [605, 145] on icon "Dropdown Menu" at bounding box center [609, 141] width 8 height 6
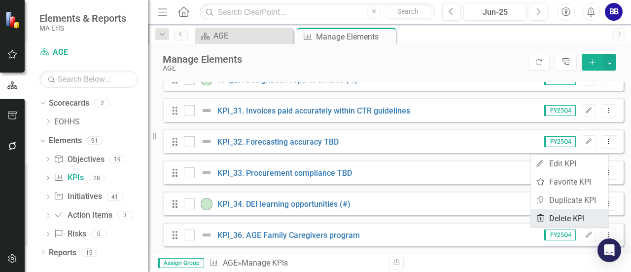
click at [588, 216] on link "Trash Delete KPI" at bounding box center [570, 218] width 78 height 18
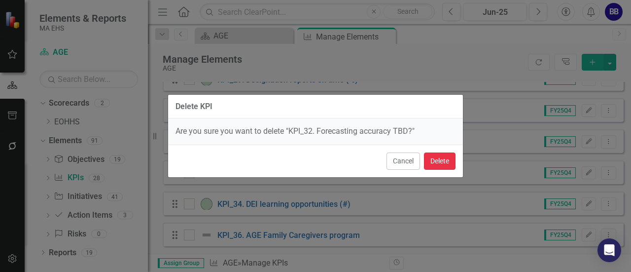
click at [439, 160] on button "Delete" at bounding box center [440, 160] width 32 height 17
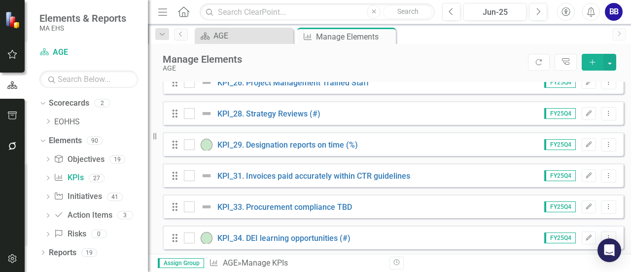
scroll to position [754, 0]
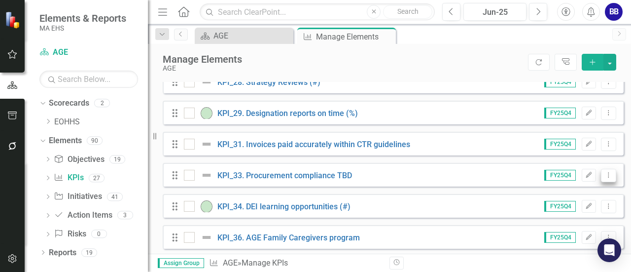
click at [605, 178] on icon "Dropdown Menu" at bounding box center [609, 175] width 8 height 6
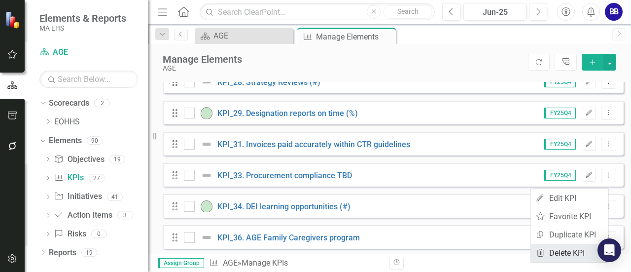
click at [573, 253] on link "Trash Delete KPI" at bounding box center [570, 253] width 78 height 18
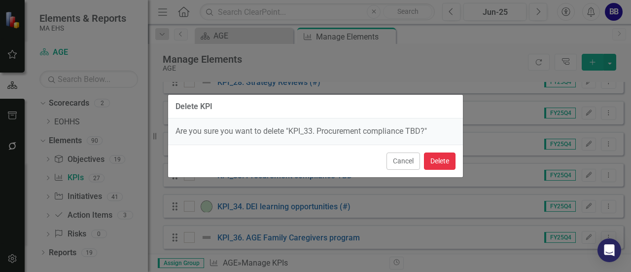
click at [437, 165] on button "Delete" at bounding box center [440, 160] width 32 height 17
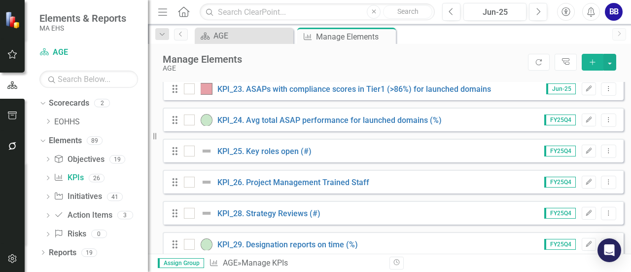
scroll to position [732, 0]
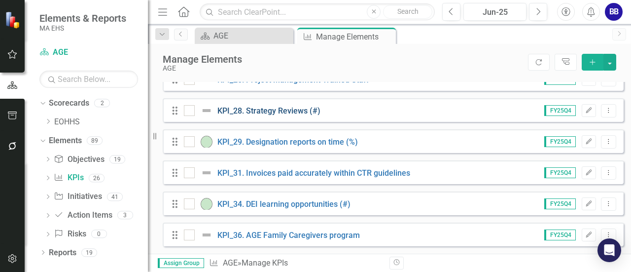
click at [264, 111] on link "KPI_28. Strategy Reviews (#)" at bounding box center [269, 110] width 103 height 9
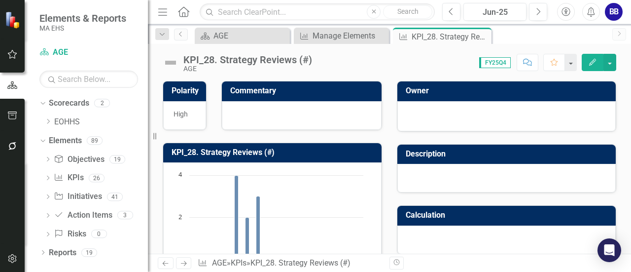
click at [251, 60] on div "KPI_28. Strategy Reviews (#)" at bounding box center [248, 59] width 129 height 11
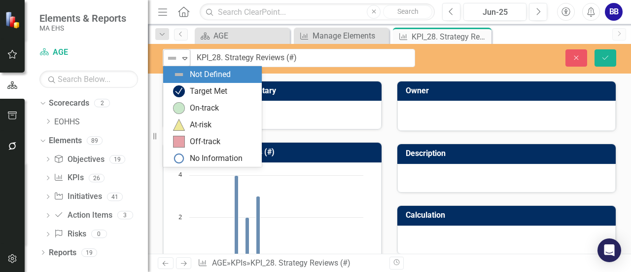
click at [185, 57] on icon at bounding box center [185, 58] width 5 height 3
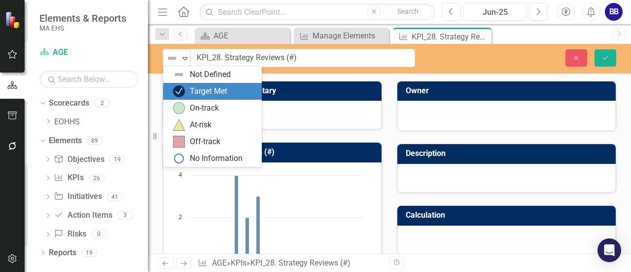
click at [205, 89] on div "Target Met" at bounding box center [208, 91] width 37 height 11
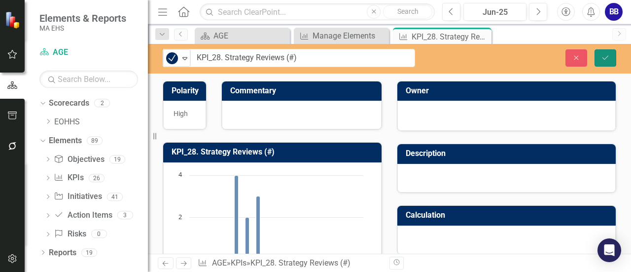
click at [602, 50] on button "Save" at bounding box center [606, 57] width 22 height 17
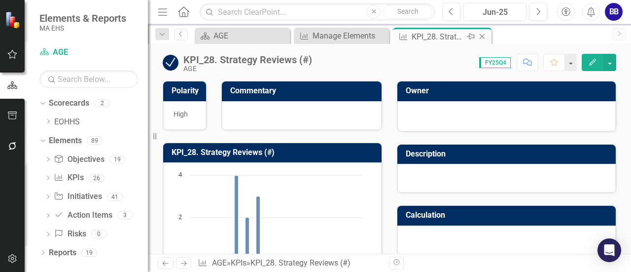
click at [482, 36] on icon at bounding box center [482, 36] width 5 height 5
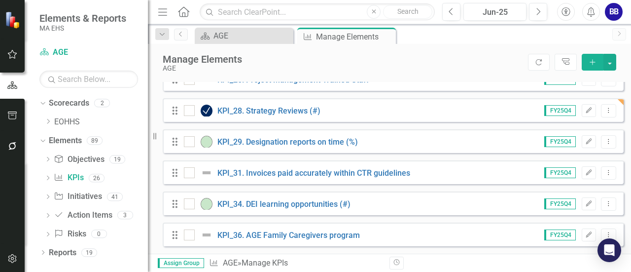
scroll to position [581, 0]
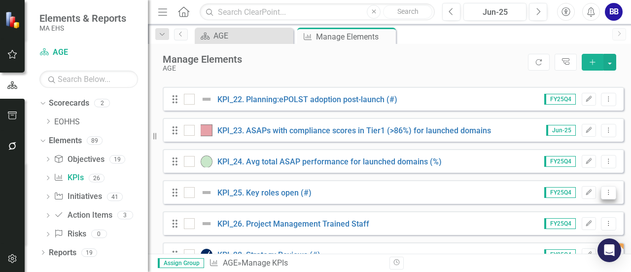
click at [605, 195] on icon "Dropdown Menu" at bounding box center [609, 192] width 8 height 6
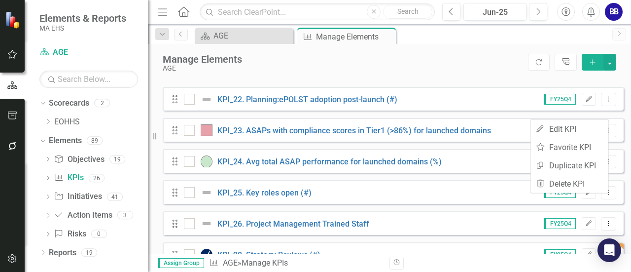
click at [398, 235] on div "Drag KPI_26. Project Management Trained Staff FY25Q4 Edit Dropdown Menu" at bounding box center [393, 223] width 461 height 24
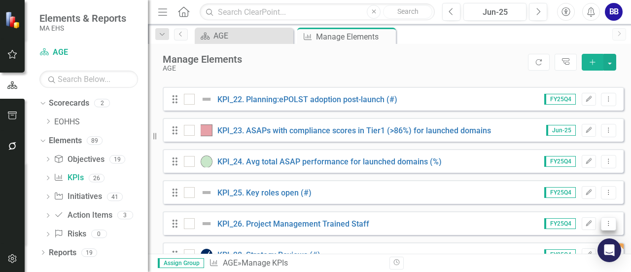
click at [605, 226] on icon "Dropdown Menu" at bounding box center [609, 223] width 8 height 6
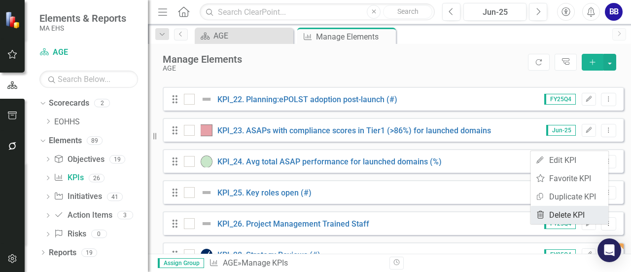
click at [577, 208] on link "Trash Delete KPI" at bounding box center [570, 215] width 78 height 18
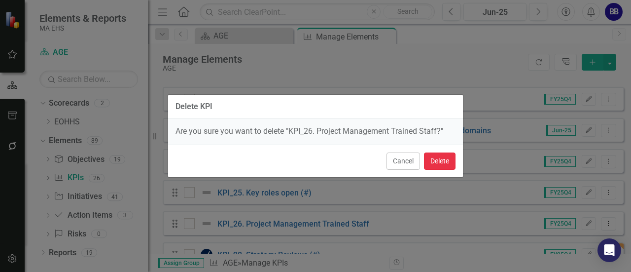
click at [450, 163] on button "Delete" at bounding box center [440, 160] width 32 height 17
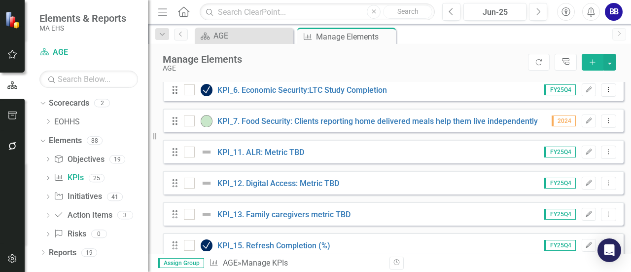
scroll to position [98, 0]
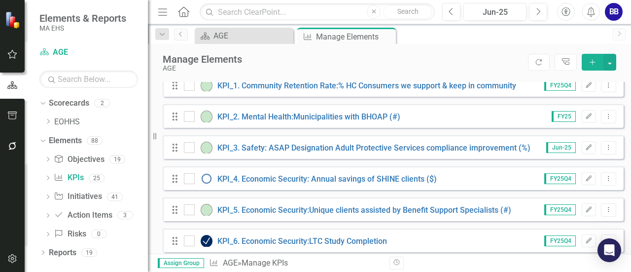
click at [628, 79] on div "Manage Elements AGE Refresh Tree Explorer Add" at bounding box center [389, 63] width 483 height 38
click at [627, 79] on div "Manage Elements AGE Refresh Tree Explorer Add" at bounding box center [389, 63] width 483 height 38
drag, startPoint x: 627, startPoint y: 79, endPoint x: 626, endPoint y: 90, distance: 11.0
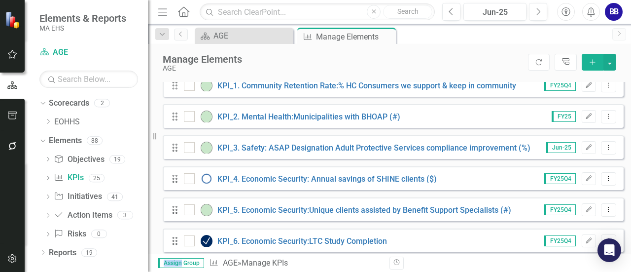
click at [626, 90] on div "Manage Elements AGE Refresh Tree Explorer Add Show Deleted Priorities 3 Objecti…" at bounding box center [389, 149] width 483 height 210
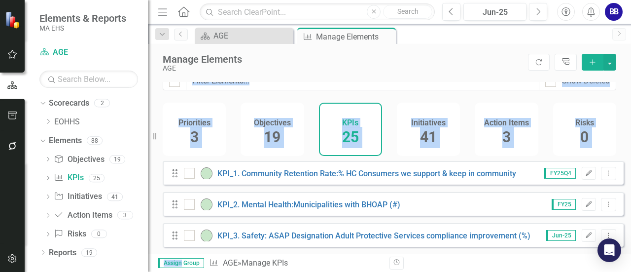
scroll to position [0, 0]
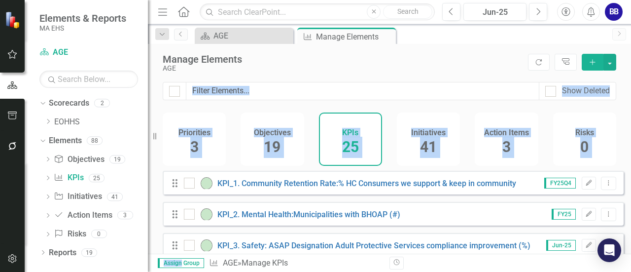
click at [454, 122] on div "Initiatives 41" at bounding box center [428, 138] width 63 height 53
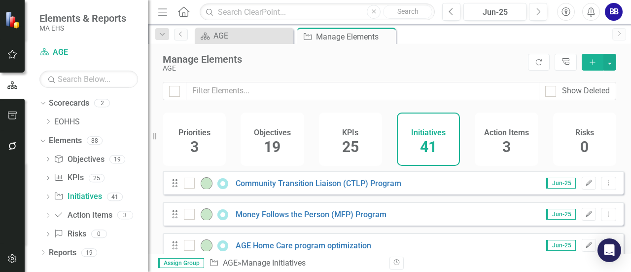
click at [504, 129] on h4 "Action Items" at bounding box center [506, 132] width 45 height 9
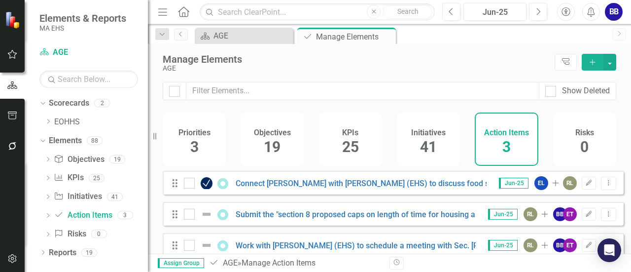
scroll to position [17, 0]
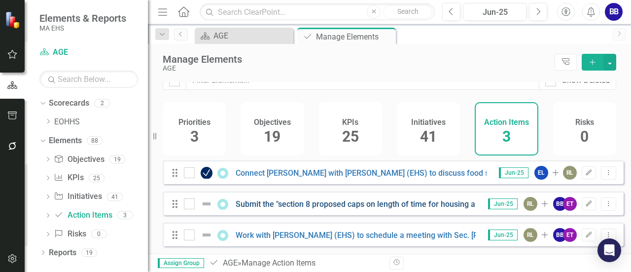
click at [292, 203] on link "Submit the "section 8 proposed caps on length of time for housing assistance" c…" at bounding box center [485, 203] width 499 height 9
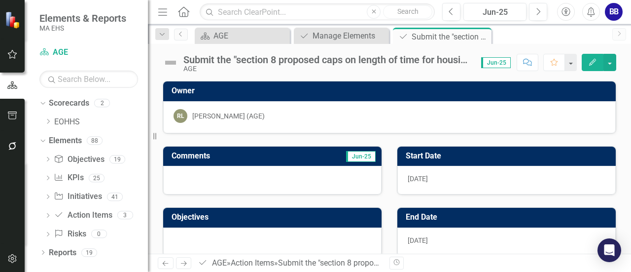
click at [430, 59] on div "Submit the "section 8 proposed caps on length of time for housing assistance" c…" at bounding box center [328, 59] width 288 height 11
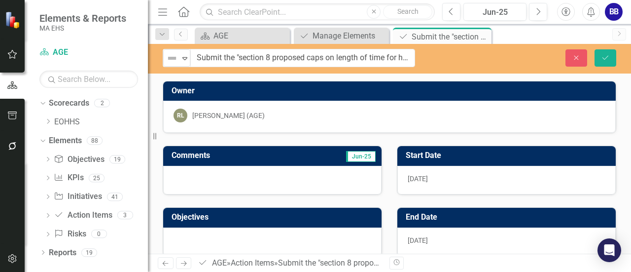
click at [430, 59] on div "Close Save" at bounding box center [530, 57] width 201 height 17
click at [400, 59] on input "Submit the "section 8 proposed caps on length of time for housing assistance" c…" at bounding box center [303, 58] width 224 height 18
click at [577, 57] on icon "button" at bounding box center [577, 57] width 4 height 4
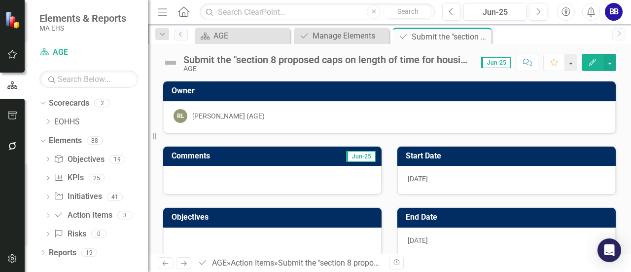
click at [169, 61] on img at bounding box center [171, 63] width 16 height 16
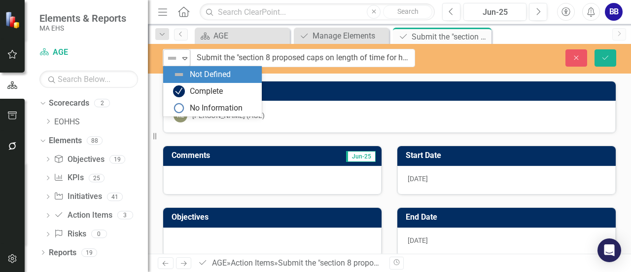
click at [186, 58] on icon "Expand" at bounding box center [185, 58] width 10 height 8
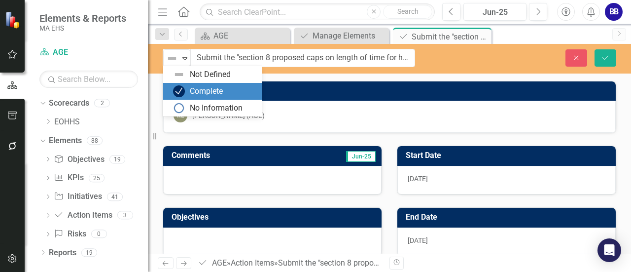
click at [218, 90] on div "Complete" at bounding box center [206, 91] width 33 height 11
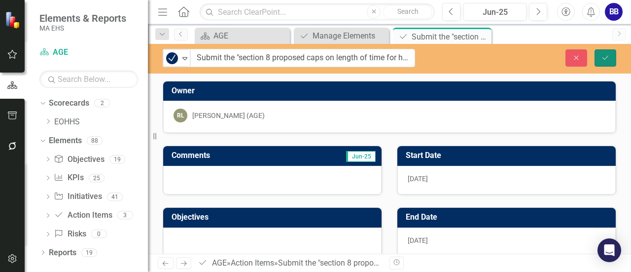
click at [600, 59] on button "Save" at bounding box center [606, 57] width 22 height 17
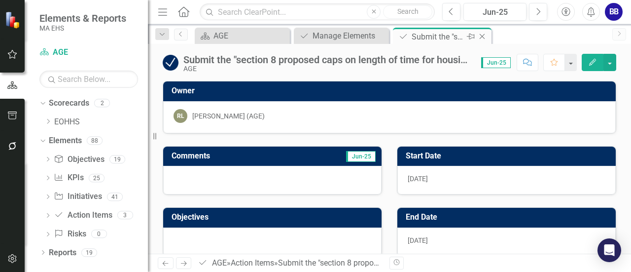
click at [484, 36] on icon "Close" at bounding box center [483, 37] width 10 height 8
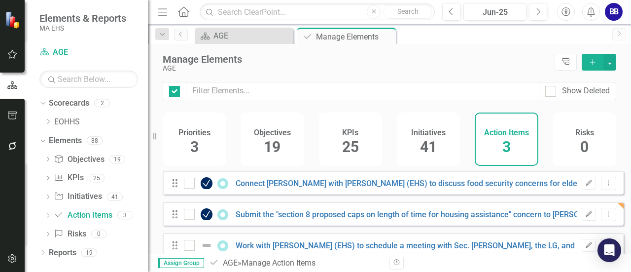
checkbox input "false"
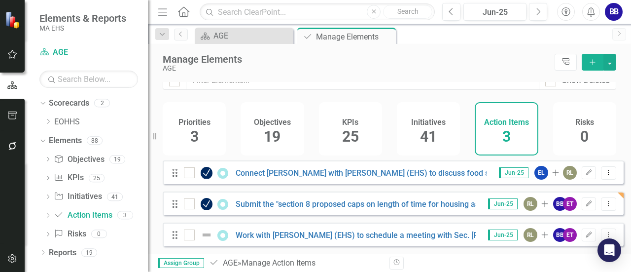
scroll to position [17, 0]
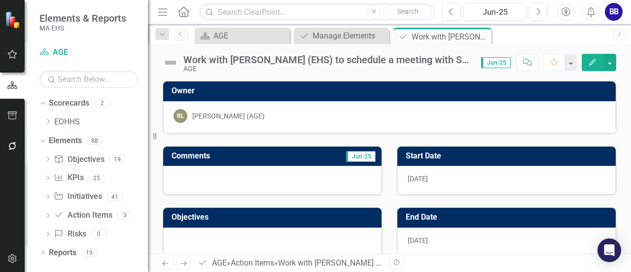
click at [400, 60] on div "Work with [PERSON_NAME] (EHS) to schedule a meeting with Sec. [PERSON_NAME], th…" at bounding box center [328, 59] width 288 height 11
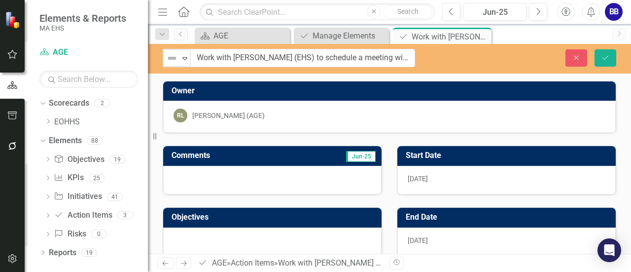
click at [400, 60] on input "Work with [PERSON_NAME] (EHS) to schedule a meeting with Sec. [PERSON_NAME], th…" at bounding box center [302, 58] width 225 height 18
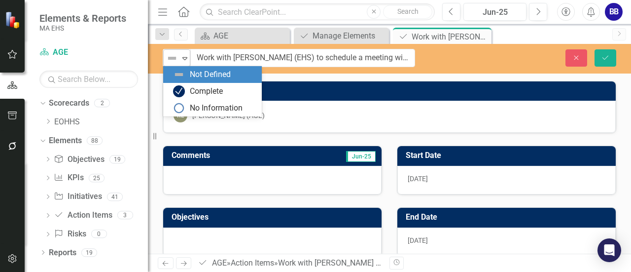
click at [187, 59] on icon "Expand" at bounding box center [185, 58] width 10 height 8
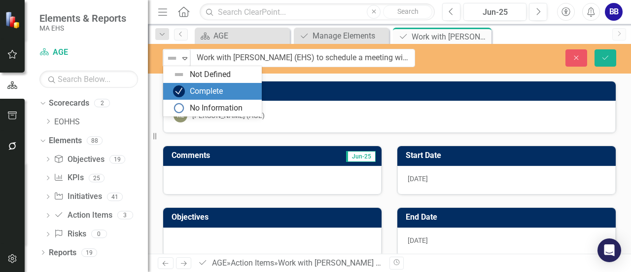
click at [203, 94] on div "Complete" at bounding box center [206, 91] width 33 height 11
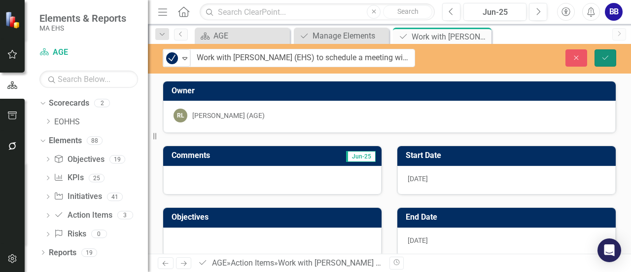
click at [601, 62] on button "Save" at bounding box center [606, 57] width 22 height 17
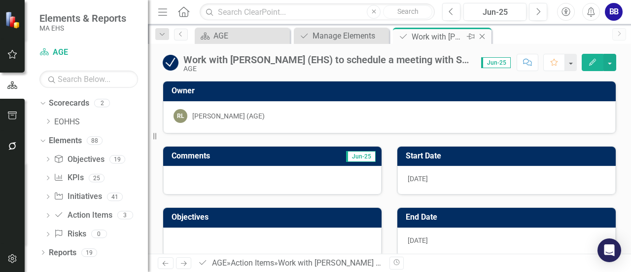
click at [485, 36] on icon "Close" at bounding box center [483, 37] width 10 height 8
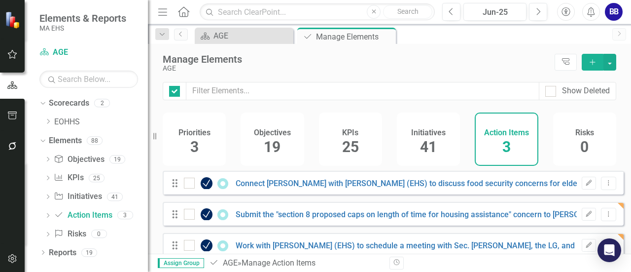
checkbox input "false"
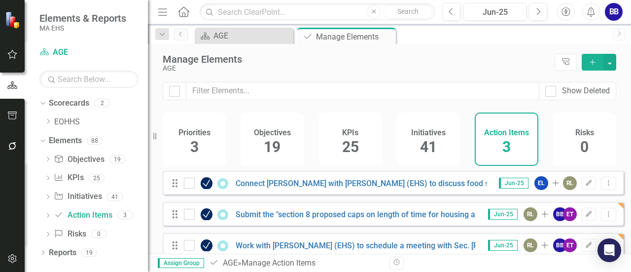
click at [197, 154] on span "3" at bounding box center [194, 146] width 8 height 17
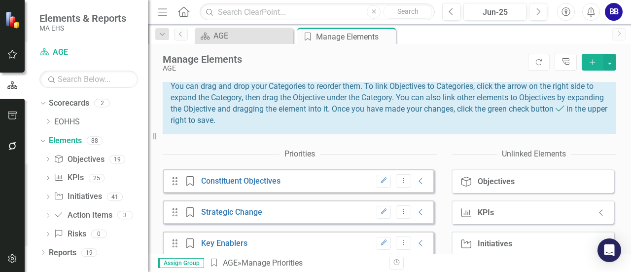
scroll to position [112, 0]
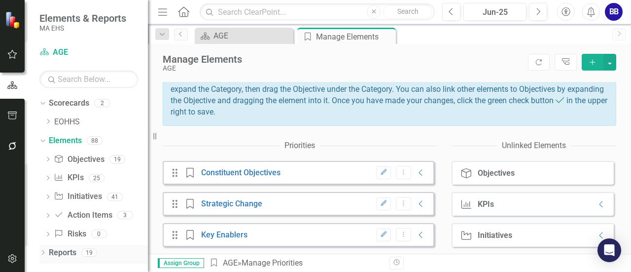
click at [48, 249] on div "Dropdown Reports 19" at bounding box center [93, 254] width 109 height 19
click at [145, 223] on div "Action Item Action Items 3" at bounding box center [101, 216] width 94 height 19
click at [137, 20] on div "Elements & Reports MA EHS" at bounding box center [86, 22] width 123 height 44
click at [66, 248] on link "Reports" at bounding box center [63, 252] width 28 height 11
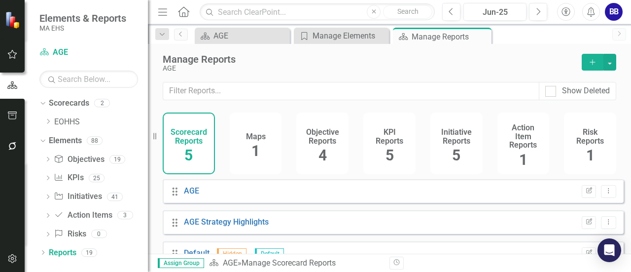
click at [628, 261] on div "Revision History" at bounding box center [622, 263] width 464 height 13
click at [625, 256] on div "Assign Group Scorecard AGE » Manage Scorecard Reports Revision History" at bounding box center [389, 263] width 483 height 18
click at [192, 192] on link "AGE" at bounding box center [191, 189] width 15 height 9
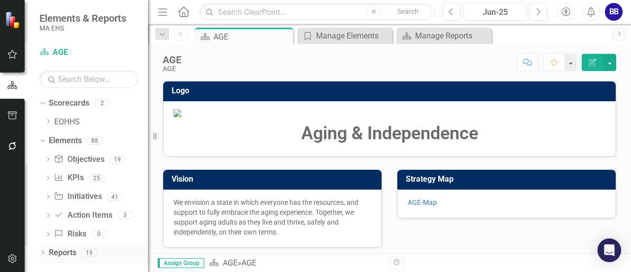
click at [63, 249] on link "Reports" at bounding box center [63, 252] width 28 height 11
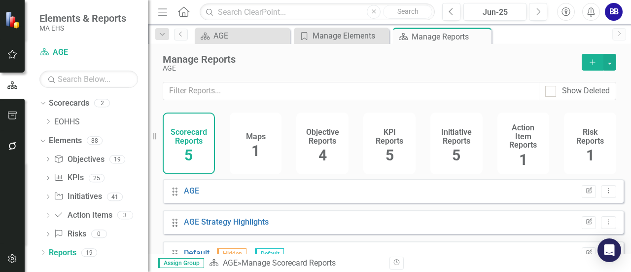
click at [254, 154] on span "1" at bounding box center [256, 150] width 8 height 17
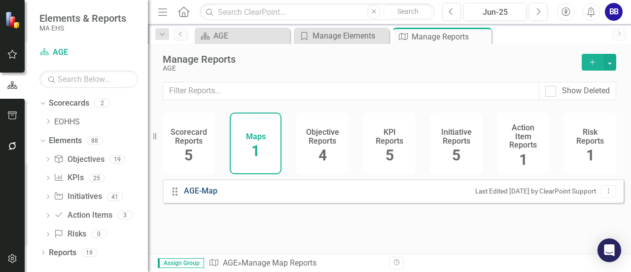
click at [215, 197] on link "AGE-Map" at bounding box center [202, 190] width 36 height 11
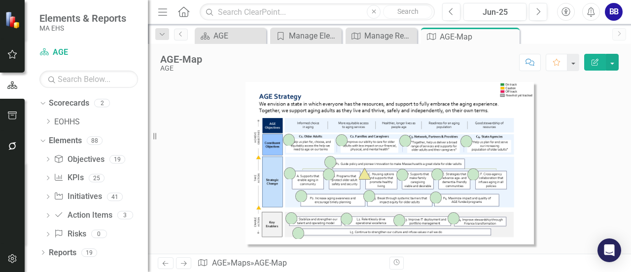
click at [435, 198] on img at bounding box center [436, 197] width 12 height 12
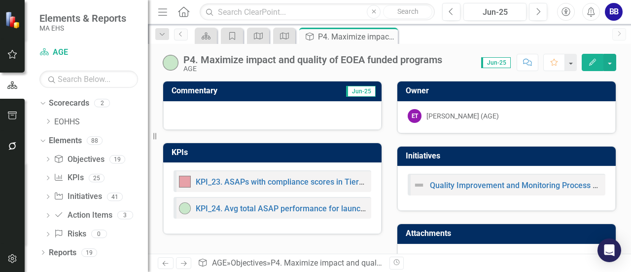
click at [170, 64] on img at bounding box center [171, 63] width 16 height 16
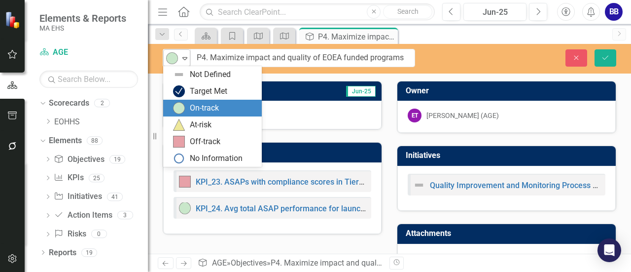
click at [184, 61] on icon "Expand" at bounding box center [185, 58] width 10 height 8
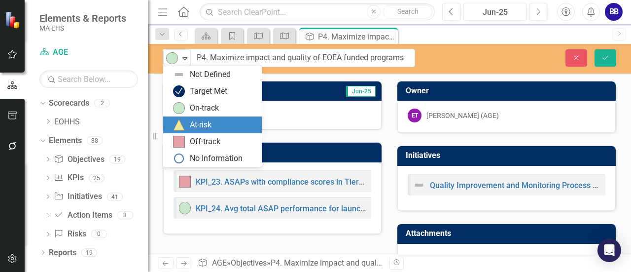
click at [198, 125] on div "At-risk" at bounding box center [201, 124] width 22 height 11
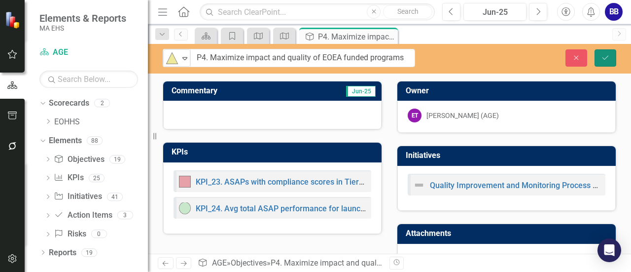
click at [607, 59] on icon "Save" at bounding box center [605, 57] width 9 height 7
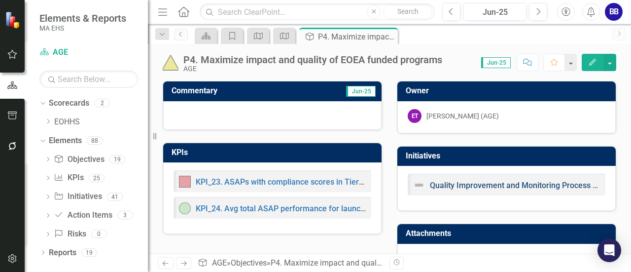
click at [501, 184] on link "Quality Improvement and Monitoring Process (Designation)" at bounding box center [535, 185] width 211 height 9
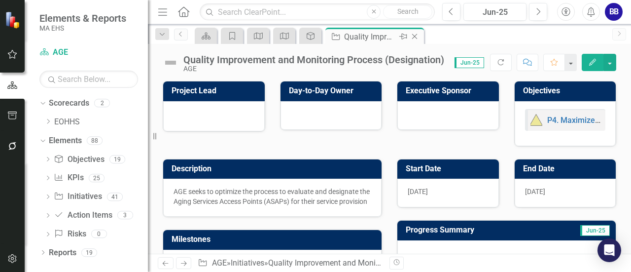
click at [418, 37] on icon "Close" at bounding box center [415, 37] width 10 height 8
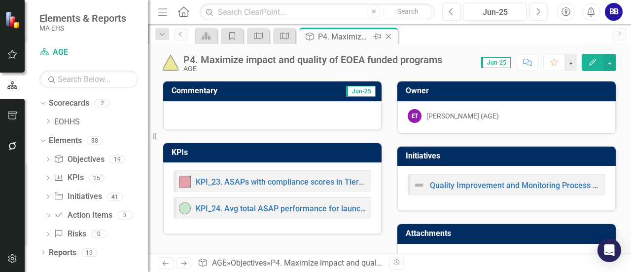
click at [390, 35] on icon "Close" at bounding box center [389, 37] width 10 height 8
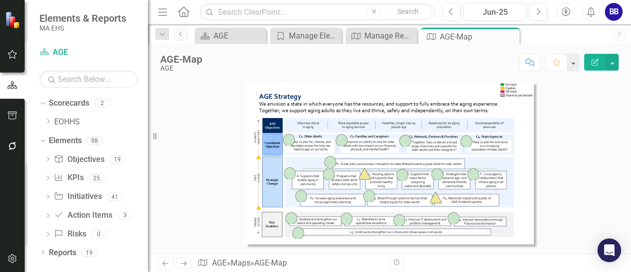
click at [327, 159] on img at bounding box center [331, 162] width 12 height 12
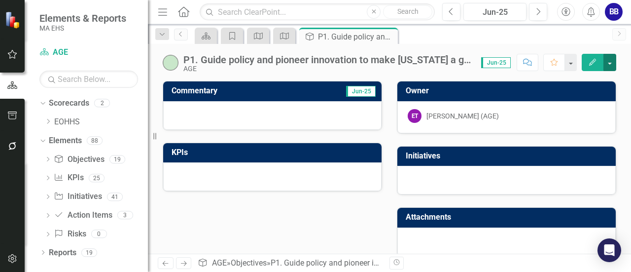
click at [612, 65] on button "button" at bounding box center [610, 62] width 13 height 17
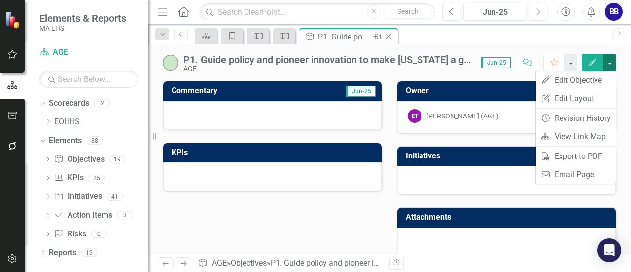
click at [389, 39] on icon "Close" at bounding box center [389, 37] width 10 height 8
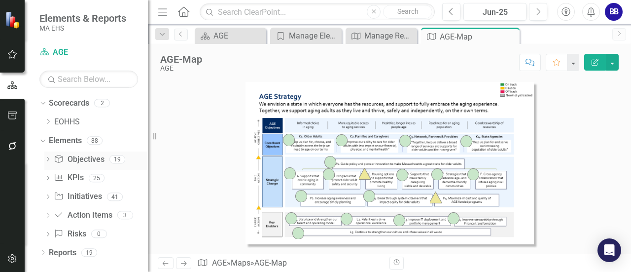
click at [77, 159] on link "Objective Objectives" at bounding box center [79, 159] width 50 height 11
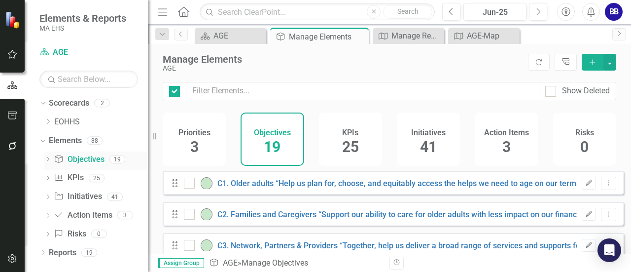
checkbox input "false"
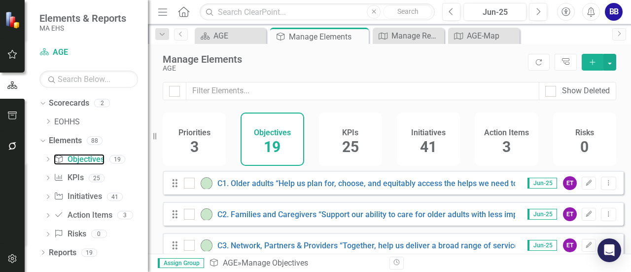
scroll to position [151, 0]
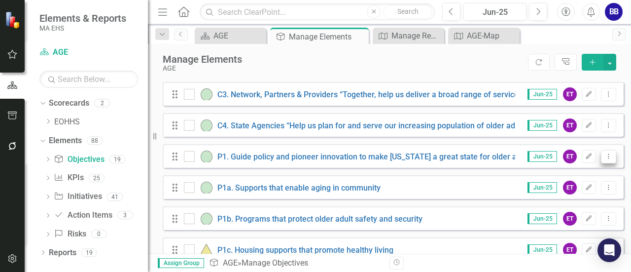
click at [606, 162] on button "Dropdown Menu" at bounding box center [608, 156] width 15 height 13
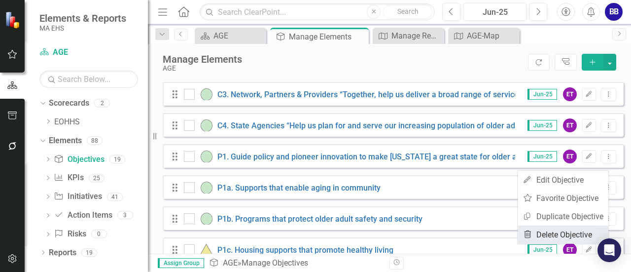
click at [583, 232] on link "Trash Delete Objective" at bounding box center [563, 234] width 91 height 18
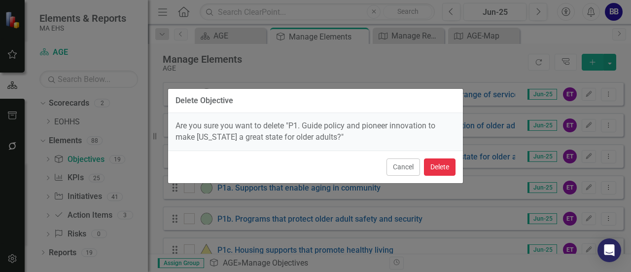
click at [444, 163] on button "Delete" at bounding box center [440, 166] width 32 height 17
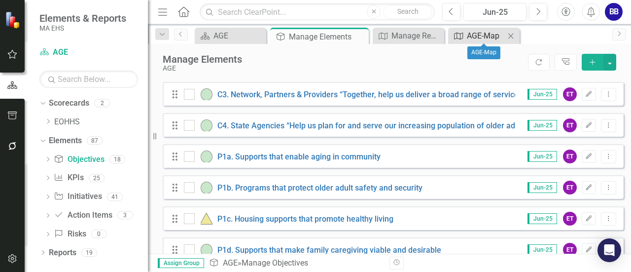
click at [482, 41] on div "AGE-Map" at bounding box center [486, 36] width 38 height 12
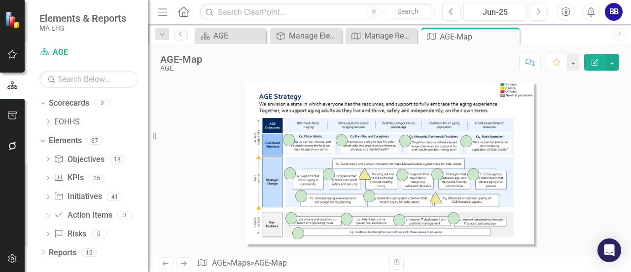
click at [289, 173] on img at bounding box center [290, 173] width 12 height 12
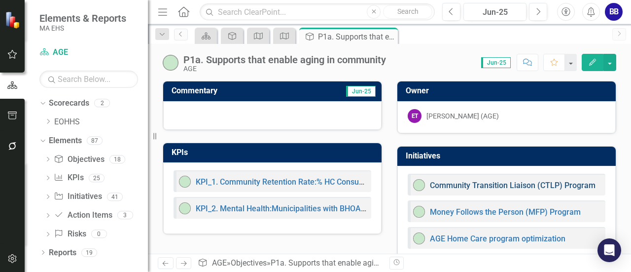
click at [472, 181] on link "Community Transition Liaison (CTLP) Program" at bounding box center [513, 185] width 166 height 9
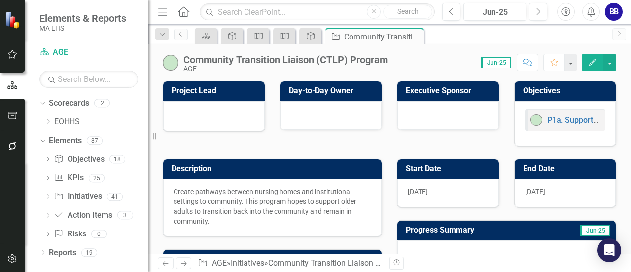
scroll to position [84, 0]
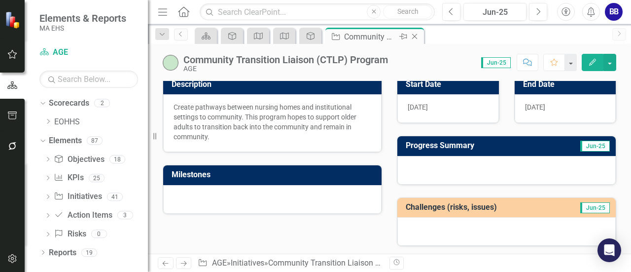
click at [415, 38] on icon "Close" at bounding box center [415, 37] width 10 height 8
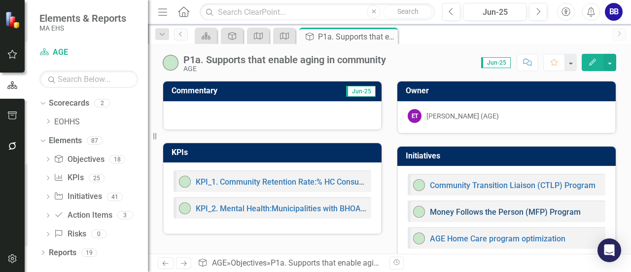
click at [481, 213] on link "Money Follows the Person (MFP) Program" at bounding box center [505, 211] width 151 height 9
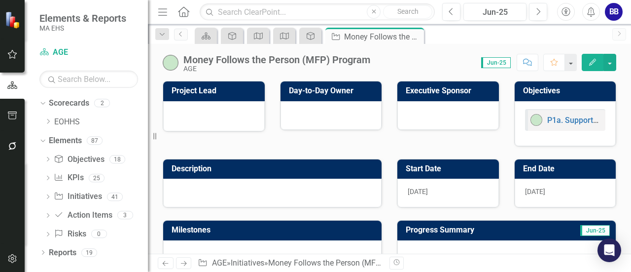
scroll to position [84, 0]
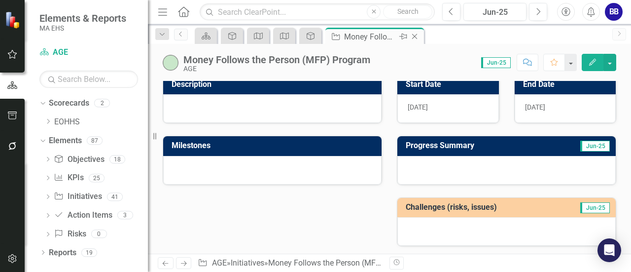
click at [414, 38] on icon "Close" at bounding box center [415, 37] width 10 height 8
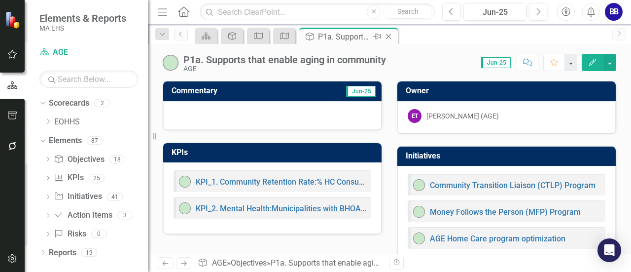
click at [388, 35] on icon "Close" at bounding box center [389, 37] width 10 height 8
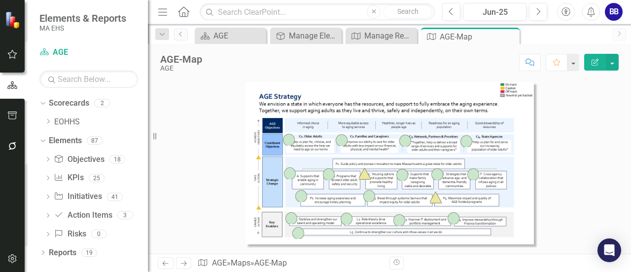
click at [331, 176] on img at bounding box center [329, 174] width 12 height 12
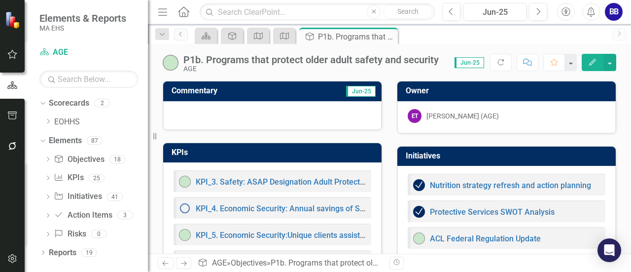
click at [621, 191] on div "Commentary Jun-25 KPIs KPI_3. Safety: ASAP Designation Adult Protective Service…" at bounding box center [389, 256] width 483 height 374
click at [391, 38] on icon at bounding box center [388, 36] width 5 height 5
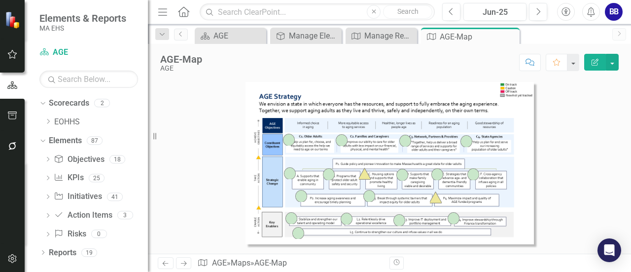
click at [403, 174] on img at bounding box center [403, 175] width 12 height 12
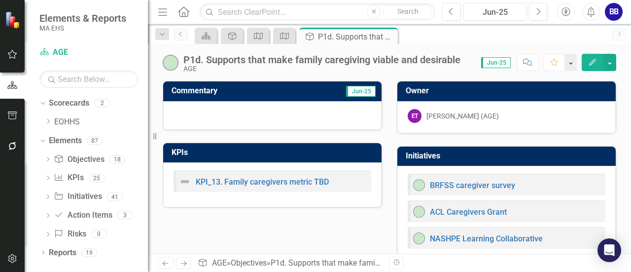
click at [340, 233] on div "Commentary Jun-25 KPIs KPI_13. Family caregivers metric TBD Owner ET [PERSON_NA…" at bounding box center [389, 198] width 469 height 258
click at [269, 184] on link "KPI_13. Family caregivers metric TBD" at bounding box center [262, 181] width 133 height 9
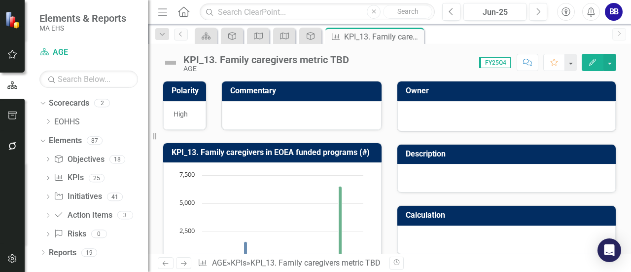
click at [298, 63] on div "KPI_13. Family caregivers metric TBD" at bounding box center [267, 59] width 166 height 11
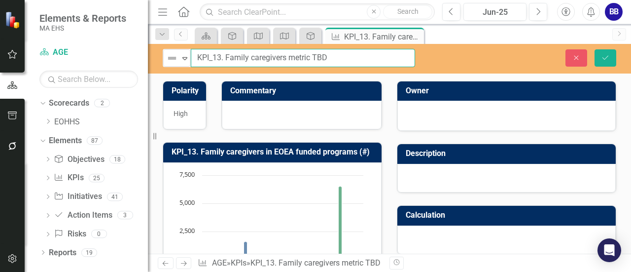
click at [254, 58] on input "KPI_13. Family caregivers metric TBD" at bounding box center [303, 58] width 224 height 18
type input "KPI_13. Family Caregivers: Metric TBD"
click at [612, 58] on button "Save" at bounding box center [606, 57] width 22 height 17
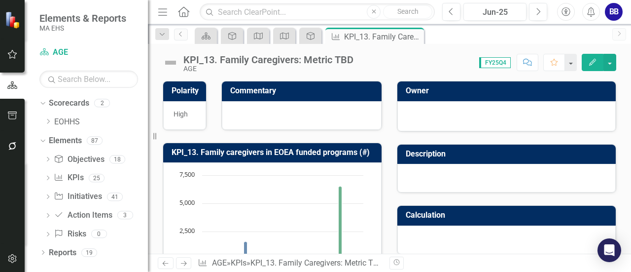
scroll to position [151, 0]
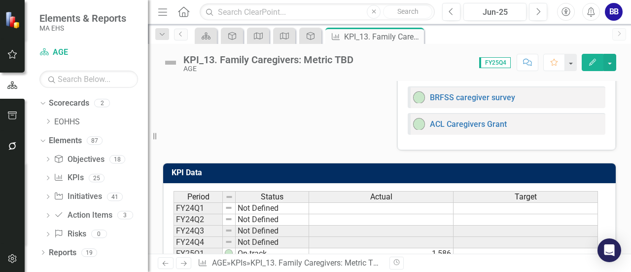
scroll to position [135, 0]
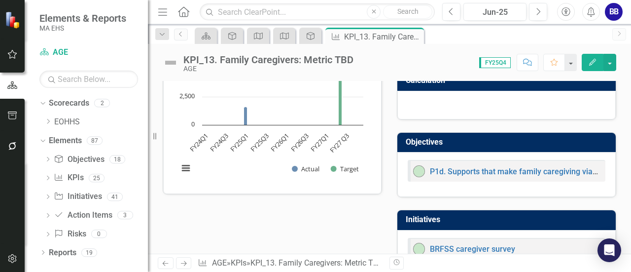
click at [300, 59] on div "KPI_13. Family Caregivers: Metric TBD" at bounding box center [269, 59] width 170 height 11
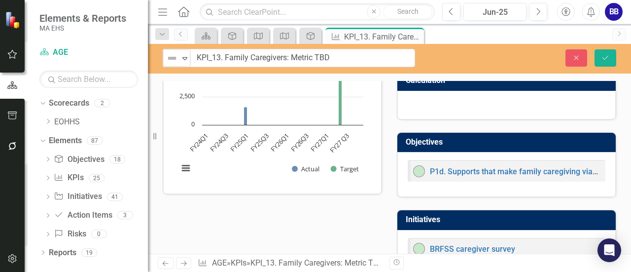
click at [300, 59] on input "KPI_13. Family Caregivers: Metric TBD" at bounding box center [302, 58] width 225 height 18
click at [338, 60] on input "KPI_13. Family Caregivers: Metric TBD" at bounding box center [302, 58] width 225 height 18
type input "KPI_13. Enrollment in Family Caregiver Support Program"
click at [606, 61] on button "Save" at bounding box center [606, 57] width 22 height 17
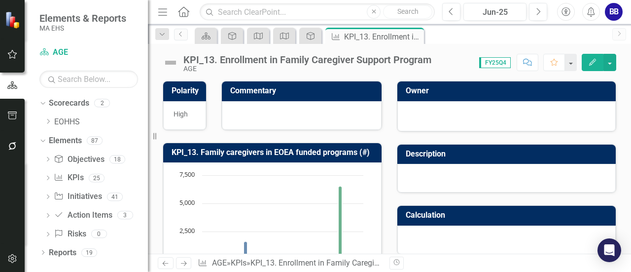
click at [170, 63] on img at bounding box center [171, 63] width 16 height 16
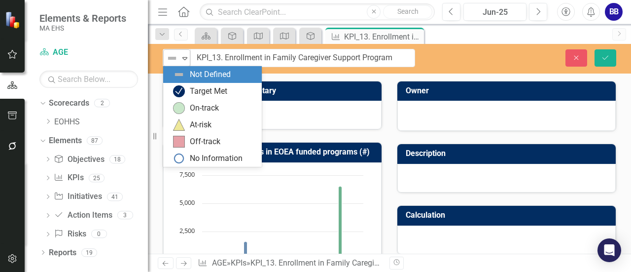
click at [187, 59] on icon "Expand" at bounding box center [185, 58] width 10 height 8
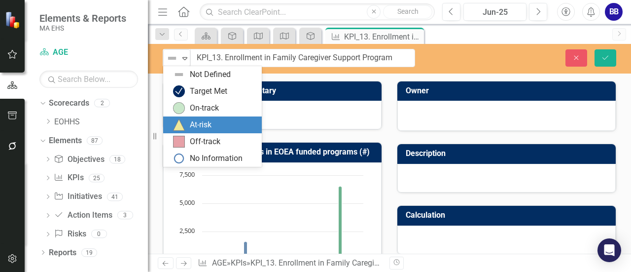
click at [182, 125] on img at bounding box center [179, 125] width 12 height 12
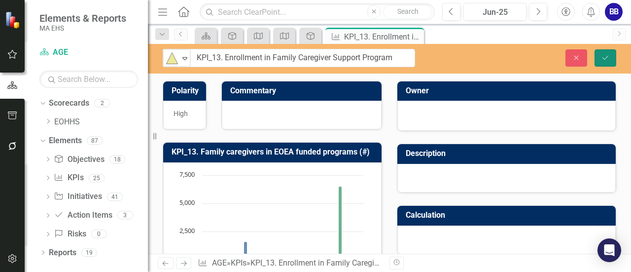
click at [607, 58] on icon "Save" at bounding box center [605, 57] width 9 height 7
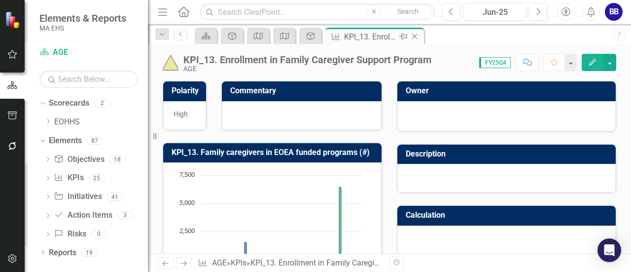
click at [414, 37] on icon "Close" at bounding box center [415, 37] width 10 height 8
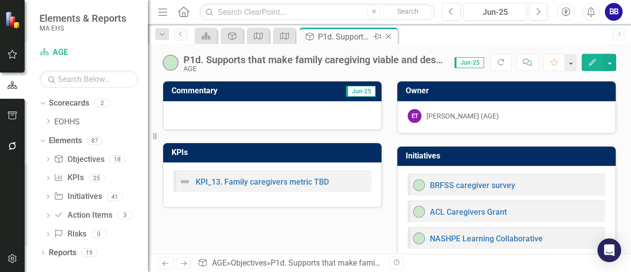
click at [388, 37] on icon at bounding box center [388, 36] width 5 height 5
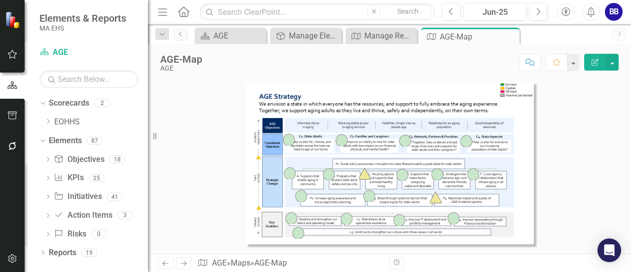
click at [438, 174] on img at bounding box center [438, 174] width 12 height 12
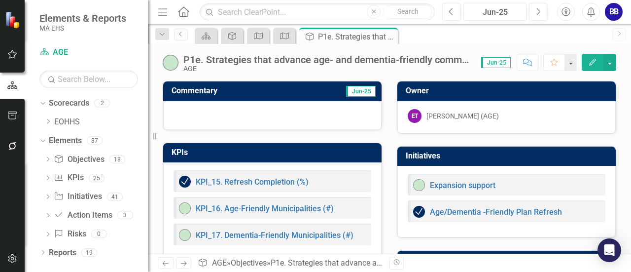
scroll to position [53, 0]
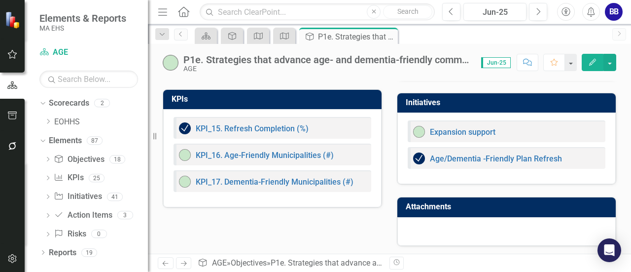
click at [591, 65] on icon "Edit" at bounding box center [593, 62] width 9 height 7
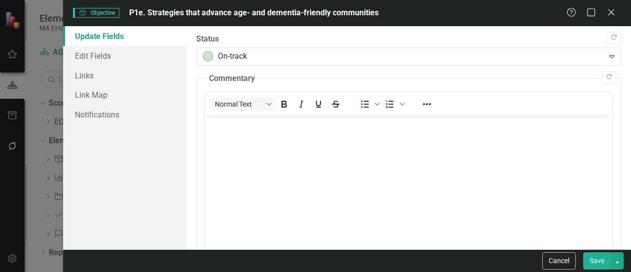
scroll to position [0, 0]
click at [613, 17] on icon "Close" at bounding box center [611, 11] width 12 height 9
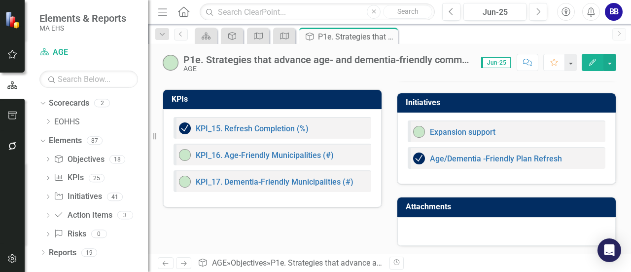
click at [506, 172] on div "Expansion support Age/Dementia -Friendly Plan Refresh" at bounding box center [507, 148] width 219 height 72
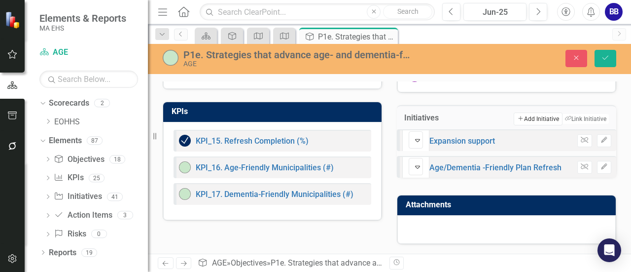
click at [520, 112] on button "Add Add Initiative" at bounding box center [538, 118] width 48 height 13
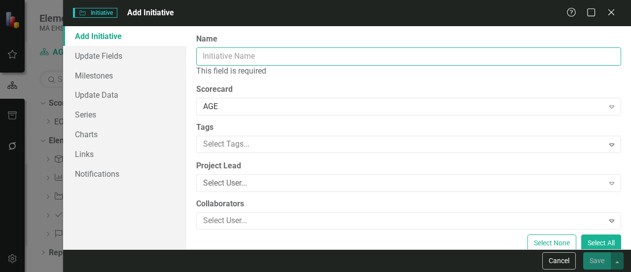
click at [402, 55] on input "Name" at bounding box center [408, 56] width 425 height 18
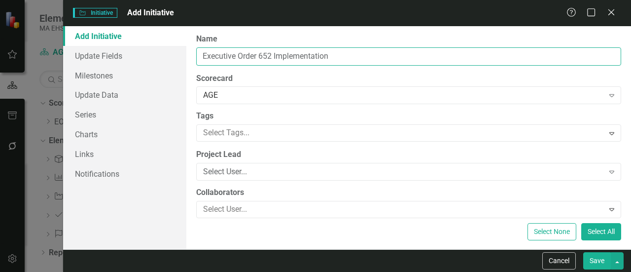
type input "Executive Order 652 Implementation"
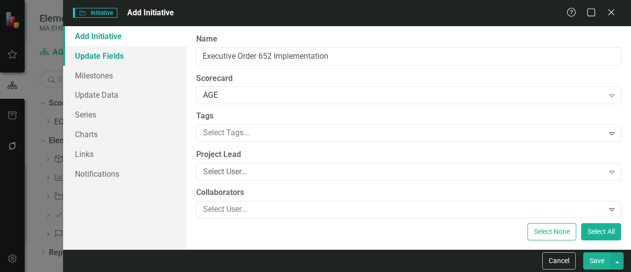
click at [92, 58] on link "Update Fields" at bounding box center [124, 56] width 123 height 20
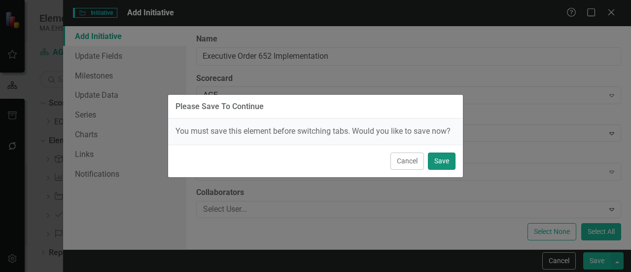
click at [441, 166] on button "Save" at bounding box center [442, 160] width 28 height 17
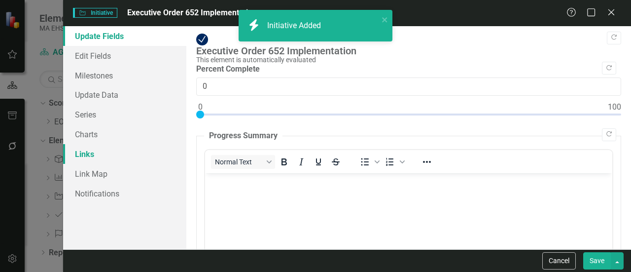
click at [111, 152] on link "Links" at bounding box center [124, 154] width 123 height 20
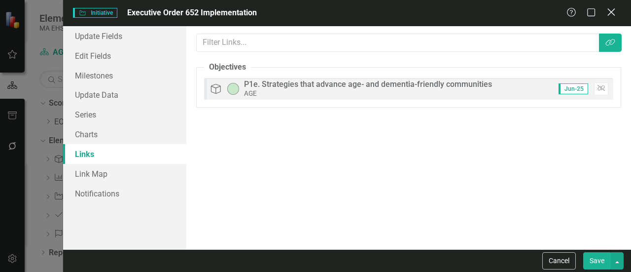
click at [612, 15] on icon "Close" at bounding box center [611, 11] width 12 height 9
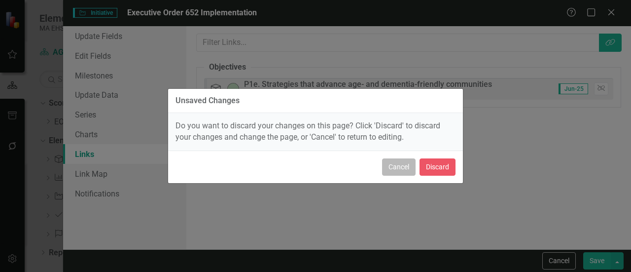
click at [394, 167] on button "Cancel" at bounding box center [399, 166] width 34 height 17
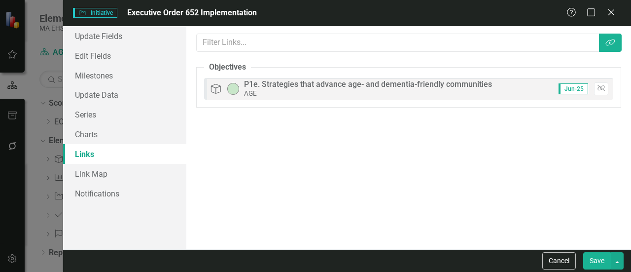
click at [595, 261] on button "Save" at bounding box center [598, 260] width 28 height 17
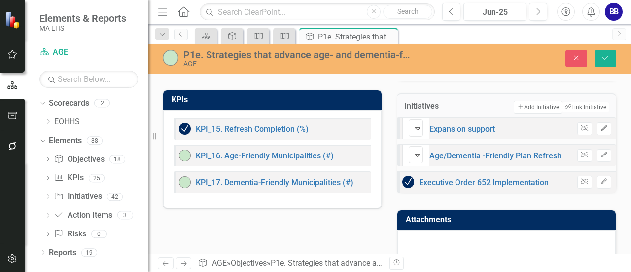
click at [413, 188] on img at bounding box center [409, 182] width 12 height 12
click at [439, 187] on link "Executive Order 652 Implementation" at bounding box center [484, 182] width 130 height 9
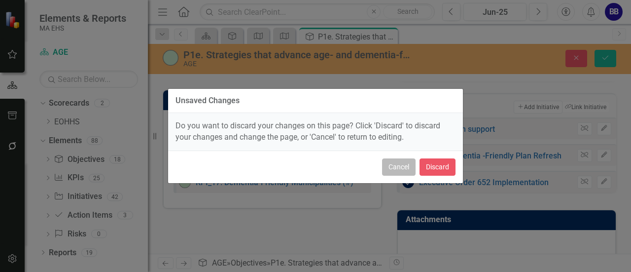
click at [397, 164] on button "Cancel" at bounding box center [399, 166] width 34 height 17
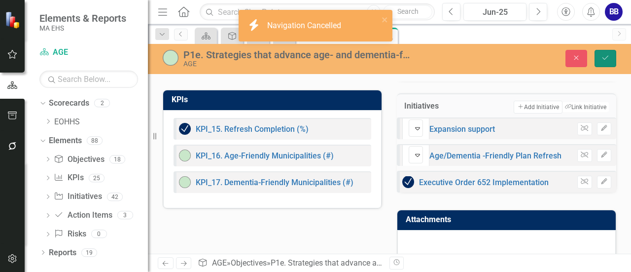
click at [607, 64] on button "Save" at bounding box center [606, 58] width 22 height 17
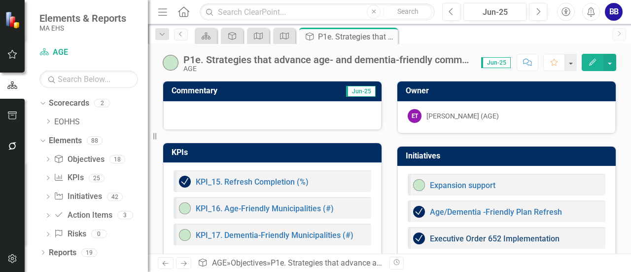
click at [450, 236] on link "Executive Order 652 Implementation" at bounding box center [495, 238] width 130 height 9
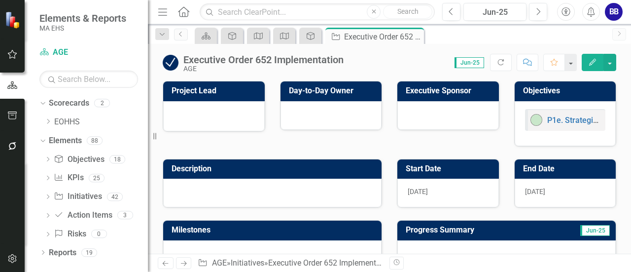
click at [170, 64] on img at bounding box center [171, 63] width 16 height 16
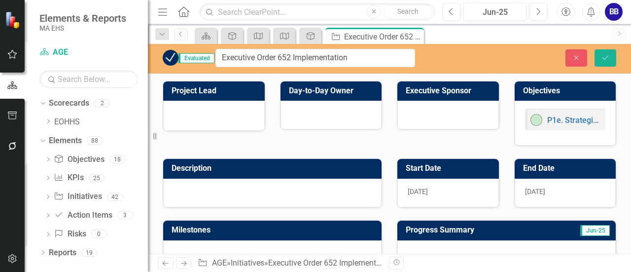
click at [168, 57] on img at bounding box center [171, 58] width 16 height 16
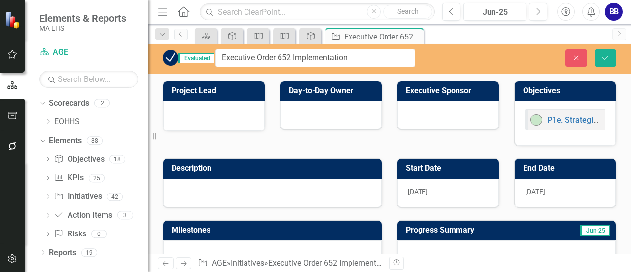
click at [168, 57] on img at bounding box center [171, 58] width 16 height 16
click at [168, 59] on img at bounding box center [171, 58] width 16 height 16
click at [199, 58] on span "Evaluated" at bounding box center [197, 58] width 36 height 10
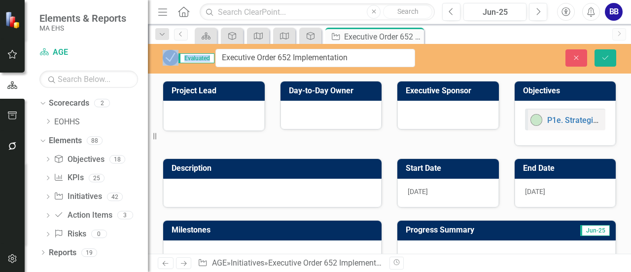
click at [199, 58] on span "Evaluated" at bounding box center [197, 58] width 36 height 10
click at [159, 61] on div "Evaluated Executive Order 652 Implementation" at bounding box center [288, 58] width 267 height 18
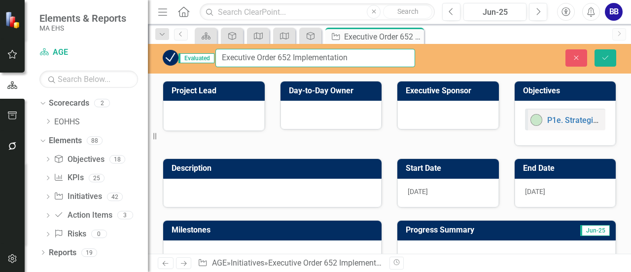
drag, startPoint x: 169, startPoint y: 57, endPoint x: 325, endPoint y: 50, distance: 156.5
click at [325, 50] on input "Executive Order 652 Implementation" at bounding box center [316, 58] width 200 height 18
click at [504, 33] on div "Scorecard Objective Map Map Objective Initiative Executive Order 652 Implementa…" at bounding box center [400, 36] width 415 height 16
click at [574, 56] on icon "Close" at bounding box center [576, 57] width 9 height 7
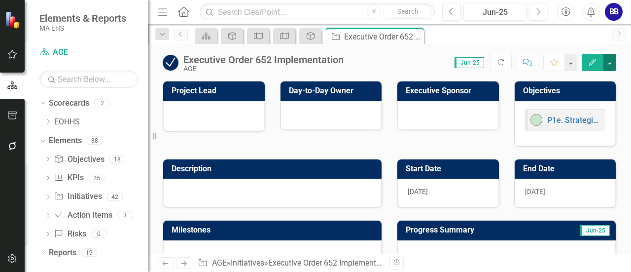
click at [610, 60] on button "button" at bounding box center [610, 62] width 13 height 17
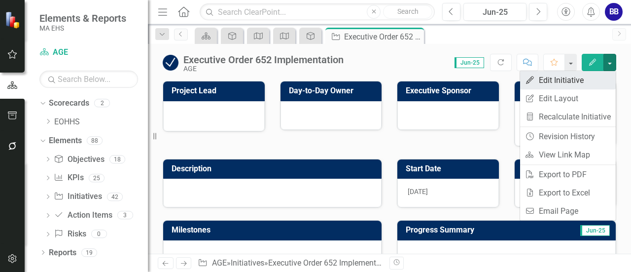
click at [594, 77] on link "Edit Edit Initiative" at bounding box center [568, 80] width 96 height 18
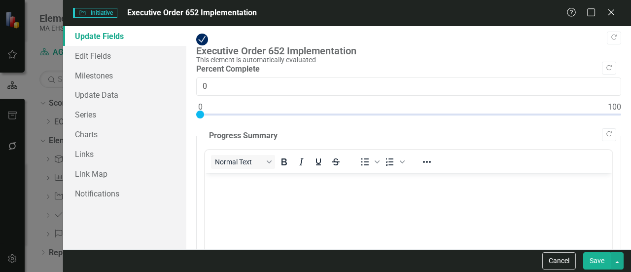
click at [201, 41] on img at bounding box center [202, 40] width 12 height 12
click at [141, 58] on link "Edit Fields" at bounding box center [124, 56] width 123 height 20
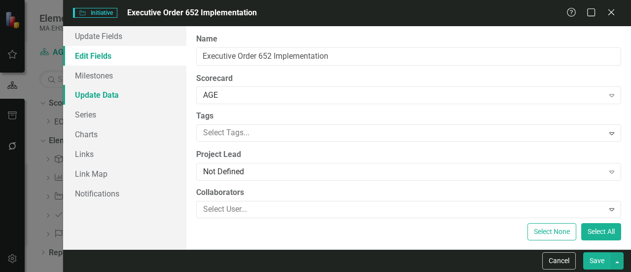
click at [142, 95] on link "Update Data" at bounding box center [124, 95] width 123 height 20
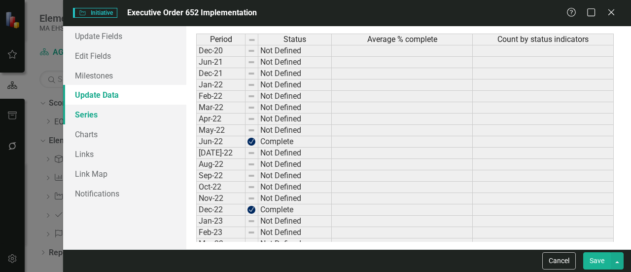
click at [142, 110] on link "Series" at bounding box center [124, 115] width 123 height 20
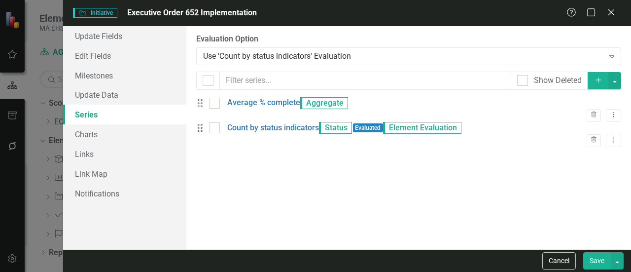
click at [341, 223] on div "From this page, you can add, edit, delete, or duplicate the measure series for …" at bounding box center [408, 137] width 445 height 223
click at [121, 34] on link "Update Fields" at bounding box center [124, 36] width 123 height 20
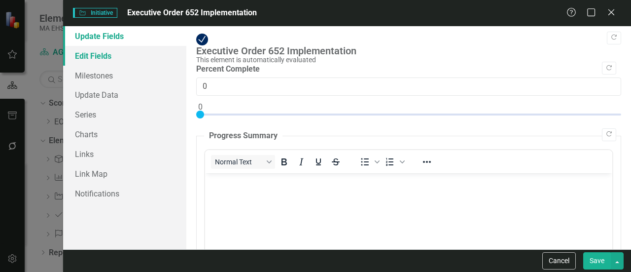
click at [110, 51] on link "Edit Fields" at bounding box center [124, 56] width 123 height 20
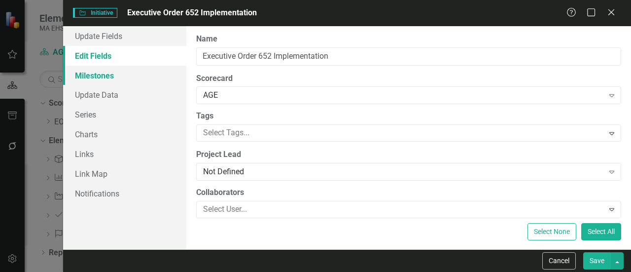
click at [112, 81] on link "Milestones" at bounding box center [124, 76] width 123 height 20
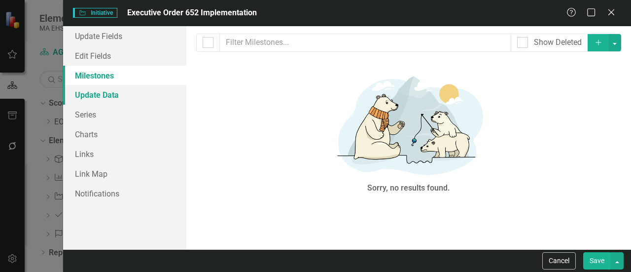
click at [115, 103] on link "Update Data" at bounding box center [124, 95] width 123 height 20
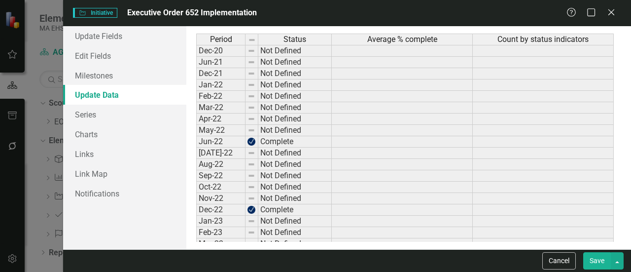
click at [626, 206] on div "Period Status Average % complete Count by status indicators Dec-20 Not Defined …" at bounding box center [408, 137] width 445 height 223
click at [92, 111] on link "Series" at bounding box center [124, 115] width 123 height 20
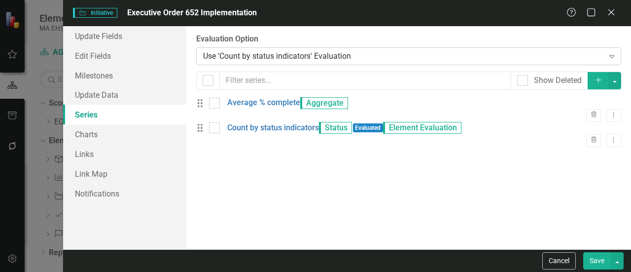
click at [611, 57] on icon at bounding box center [612, 56] width 5 height 3
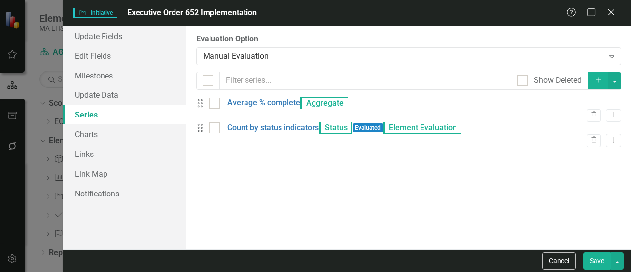
click at [601, 261] on button "Save" at bounding box center [598, 260] width 28 height 17
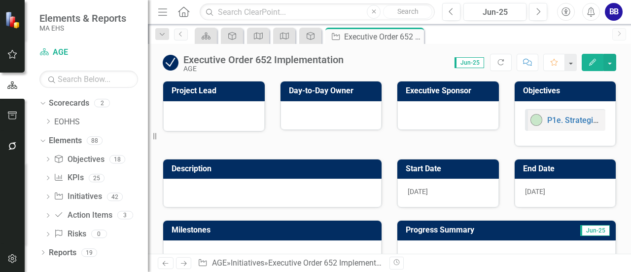
click at [198, 59] on div "Executive Order 652 Implementation" at bounding box center [264, 59] width 160 height 11
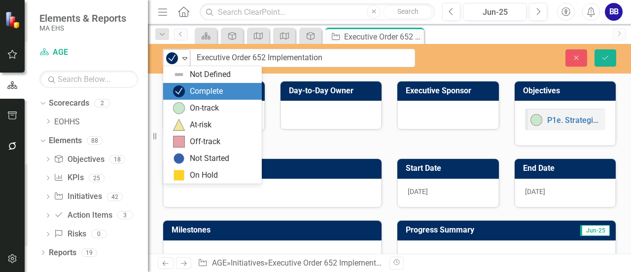
click at [186, 56] on icon "Expand" at bounding box center [185, 58] width 10 height 8
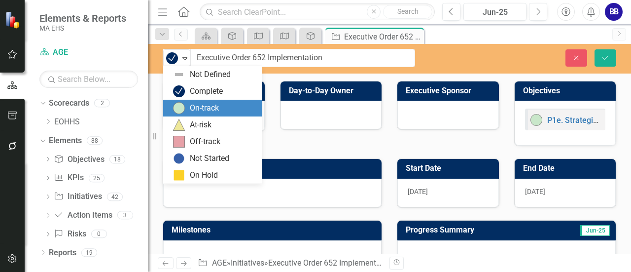
click at [199, 107] on div "On-track" at bounding box center [204, 108] width 29 height 11
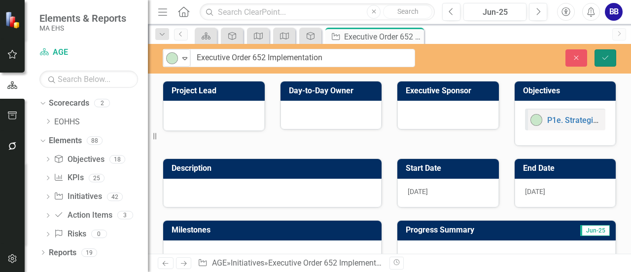
click at [610, 58] on icon "Save" at bounding box center [605, 57] width 9 height 7
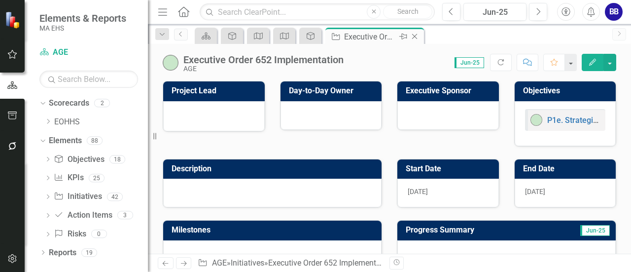
click at [414, 38] on icon "Close" at bounding box center [415, 37] width 10 height 8
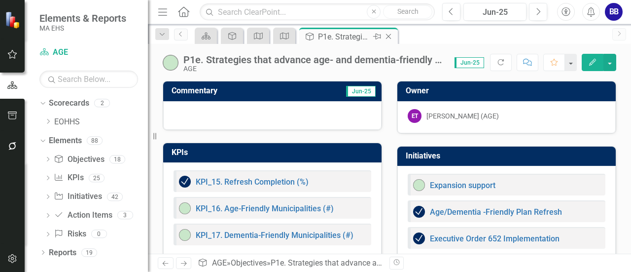
click at [390, 38] on icon "Close" at bounding box center [389, 37] width 10 height 8
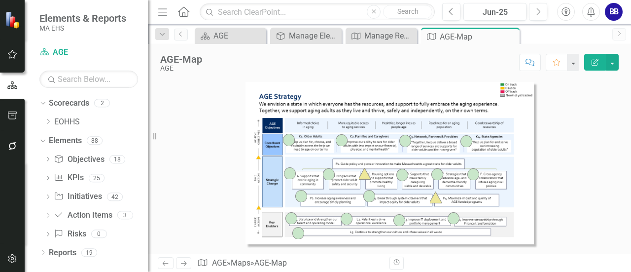
click at [477, 175] on img at bounding box center [474, 174] width 12 height 12
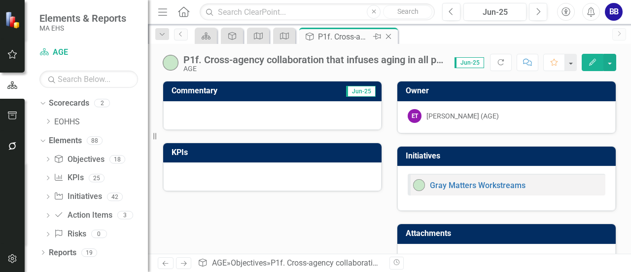
click at [391, 36] on icon "Close" at bounding box center [389, 37] width 10 height 8
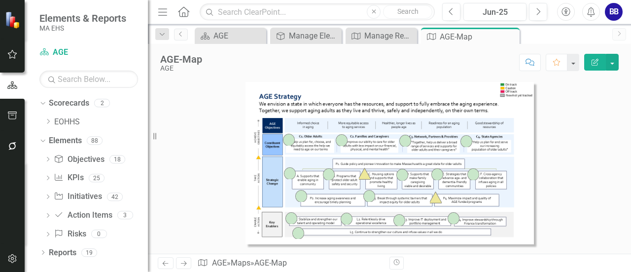
click at [300, 195] on img at bounding box center [301, 196] width 12 height 12
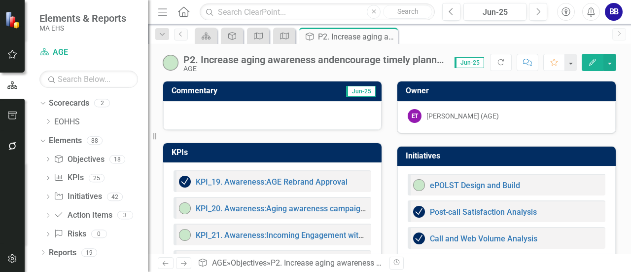
click at [337, 61] on div "P2. Increase aging awareness andencourage timely planning" at bounding box center [314, 59] width 261 height 11
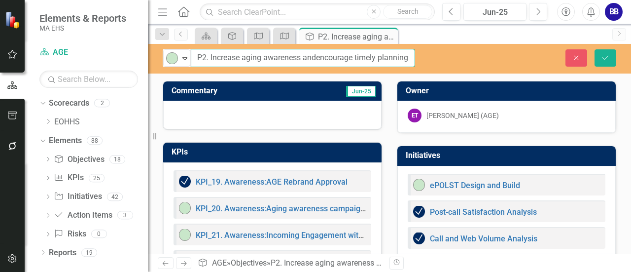
click at [337, 61] on input "P2. Increase aging awareness andencourage timely planning" at bounding box center [303, 58] width 224 height 18
type input "P2. Increase aging awareness and encourage timely planning"
click at [608, 54] on icon "Save" at bounding box center [605, 57] width 9 height 7
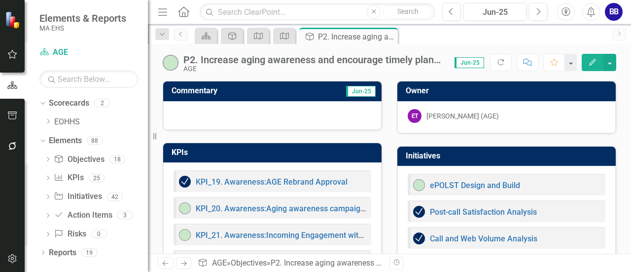
scroll to position [151, 0]
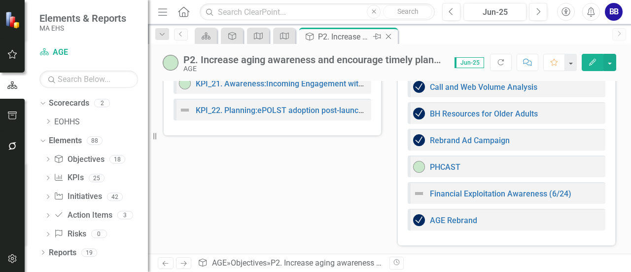
click at [390, 34] on icon "Close" at bounding box center [389, 37] width 10 height 8
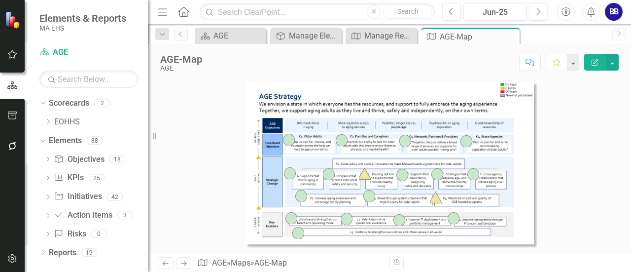
click at [299, 197] on img at bounding box center [301, 196] width 12 height 12
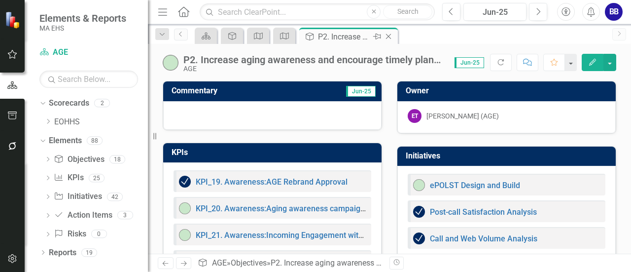
click at [388, 38] on icon "Close" at bounding box center [389, 37] width 10 height 8
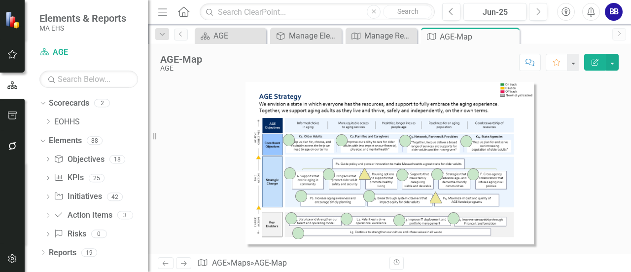
click at [370, 194] on img at bounding box center [370, 196] width 12 height 12
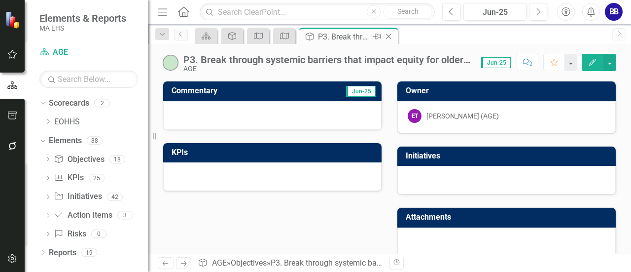
click at [390, 36] on icon "Close" at bounding box center [389, 37] width 10 height 8
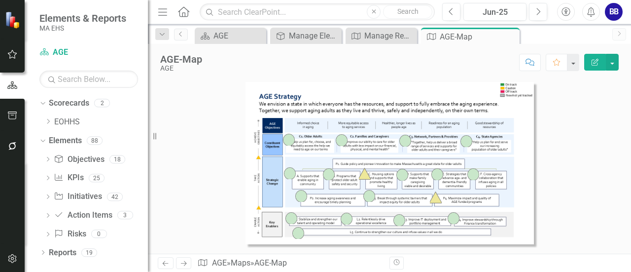
click at [452, 219] on img at bounding box center [454, 218] width 12 height 12
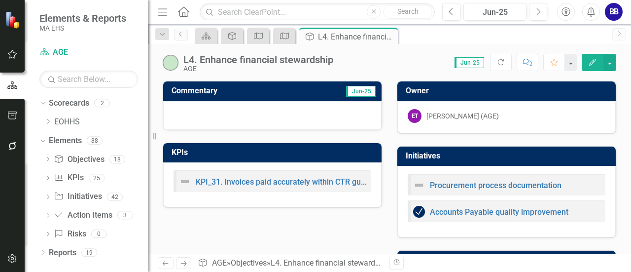
drag, startPoint x: 549, startPoint y: 183, endPoint x: 568, endPoint y: 183, distance: 18.7
click at [568, 183] on div "Procurement process documentation" at bounding box center [507, 185] width 198 height 22
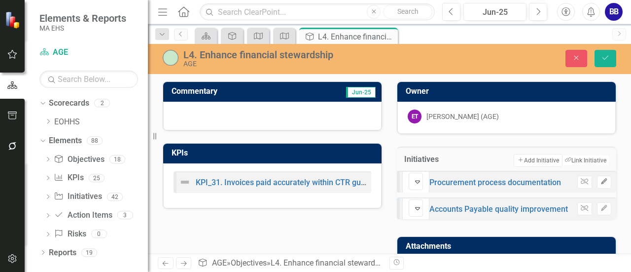
click at [601, 184] on icon "Edit" at bounding box center [604, 182] width 7 height 6
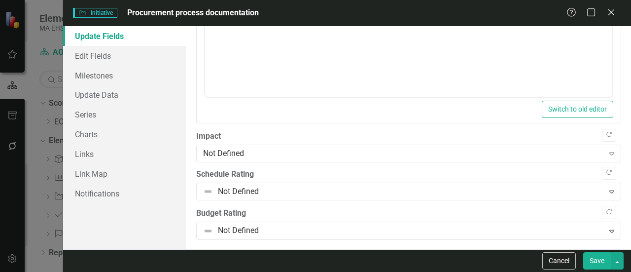
scroll to position [509, 0]
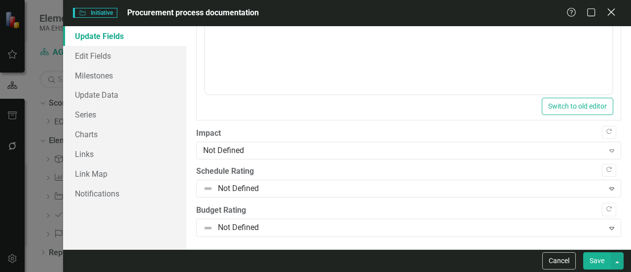
click at [611, 13] on icon at bounding box center [611, 11] width 7 height 7
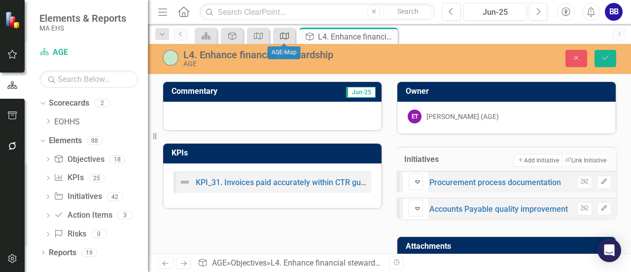
click at [280, 35] on icon "Map" at bounding box center [285, 36] width 10 height 8
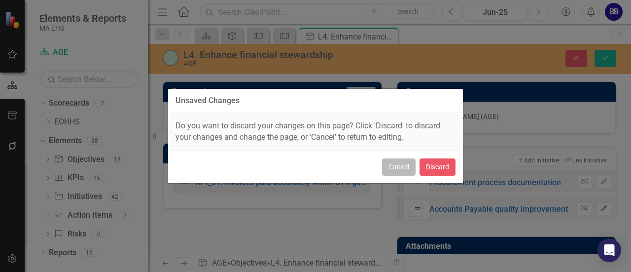
click at [401, 169] on button "Cancel" at bounding box center [399, 166] width 34 height 17
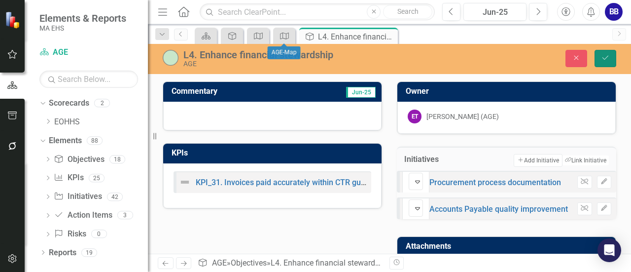
click at [610, 55] on icon "Save" at bounding box center [605, 57] width 9 height 7
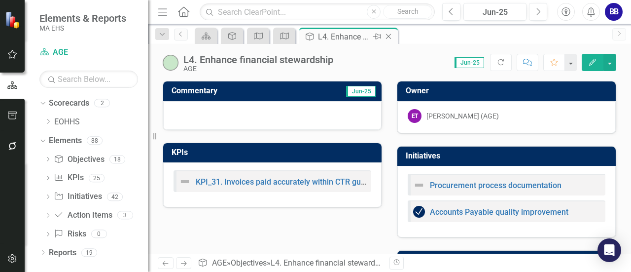
click at [391, 37] on icon "Close" at bounding box center [389, 37] width 10 height 8
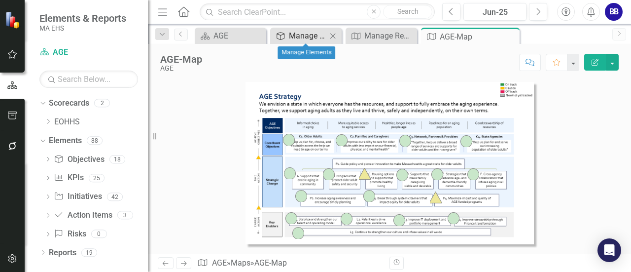
click at [311, 34] on div "Manage Elements" at bounding box center [308, 36] width 38 height 12
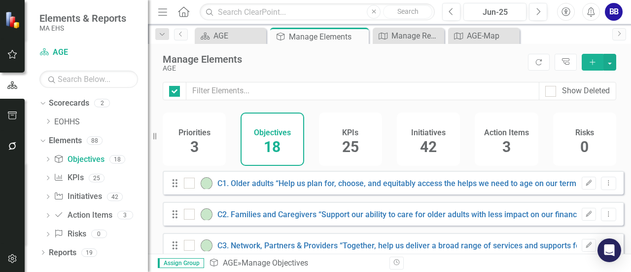
checkbox input "false"
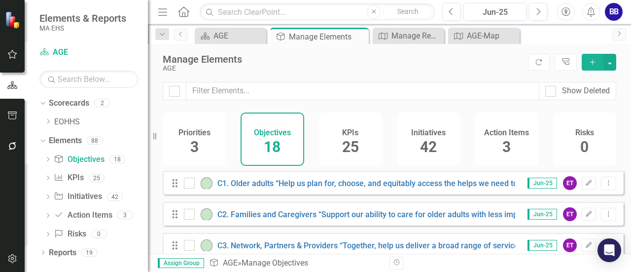
click at [433, 141] on span "42" at bounding box center [428, 146] width 17 height 17
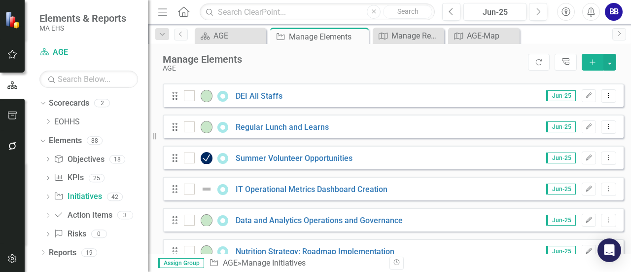
scroll to position [1056, 0]
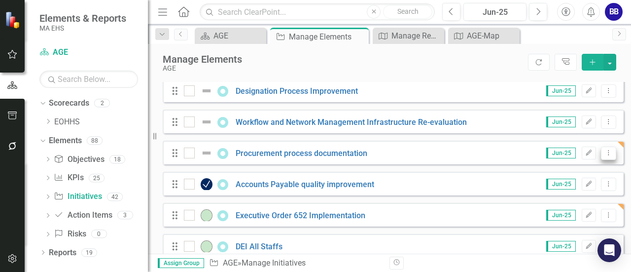
click at [609, 155] on icon at bounding box center [609, 152] width 1 height 5
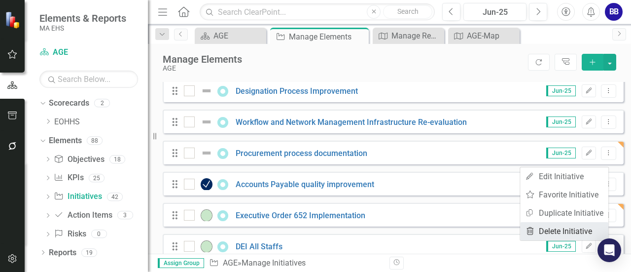
click at [563, 230] on link "Trash Delete Initiative" at bounding box center [564, 231] width 88 height 18
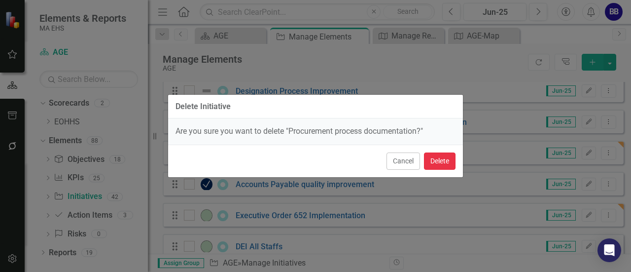
click at [438, 157] on button "Delete" at bounding box center [440, 160] width 32 height 17
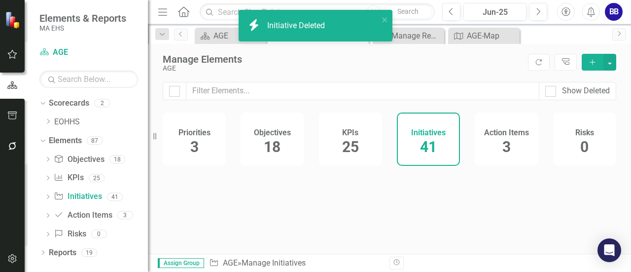
scroll to position [0, 0]
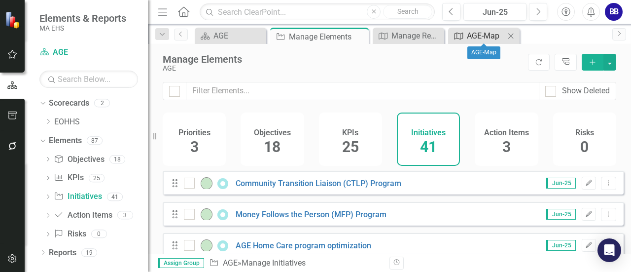
click at [479, 31] on div "AGE-Map" at bounding box center [486, 36] width 38 height 12
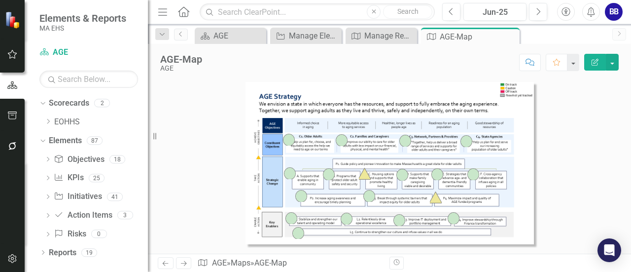
click at [401, 218] on img at bounding box center [400, 220] width 12 height 12
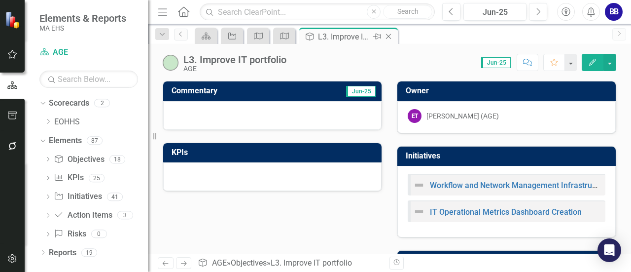
click at [385, 39] on icon "Close" at bounding box center [389, 37] width 10 height 8
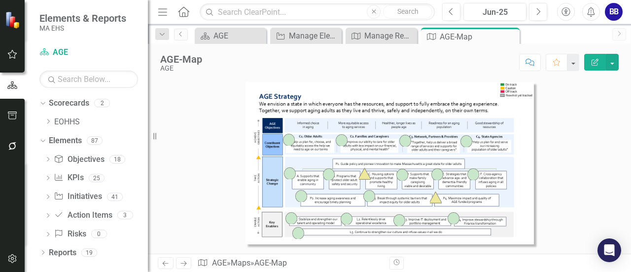
click at [345, 217] on img at bounding box center [347, 219] width 12 height 12
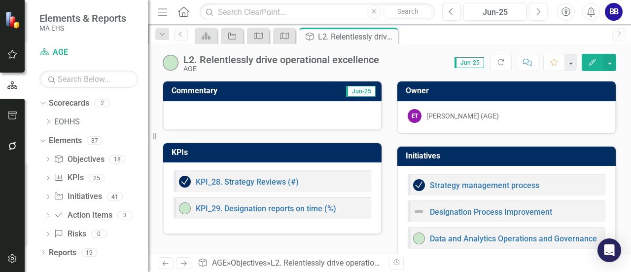
scroll to position [80, 0]
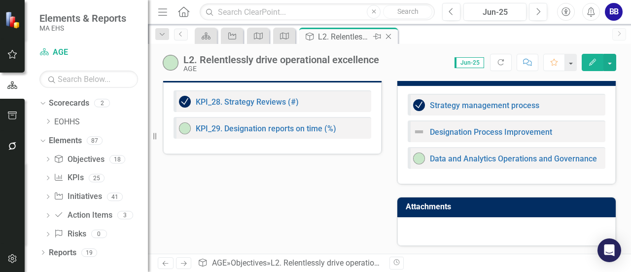
click at [390, 37] on icon "Close" at bounding box center [389, 37] width 10 height 8
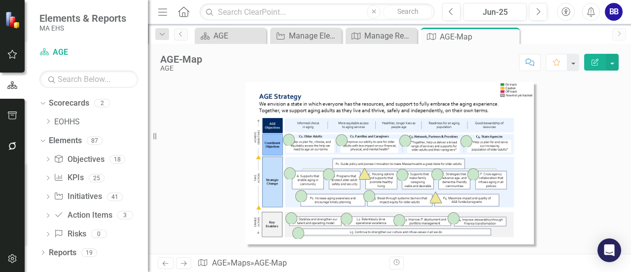
click at [293, 220] on img at bounding box center [292, 218] width 12 height 12
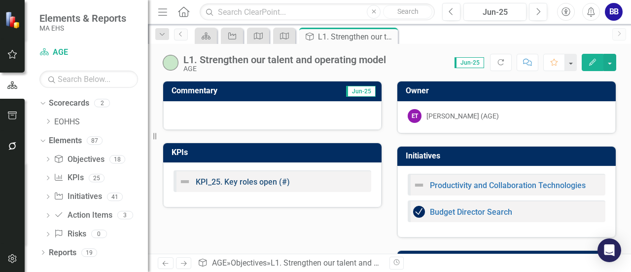
click at [235, 182] on link "KPI_25. Key roles open (#)" at bounding box center [243, 181] width 94 height 9
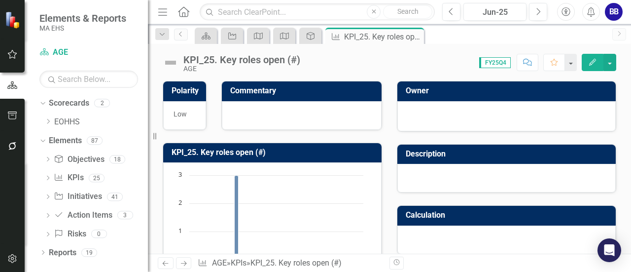
click at [171, 62] on img at bounding box center [171, 63] width 16 height 16
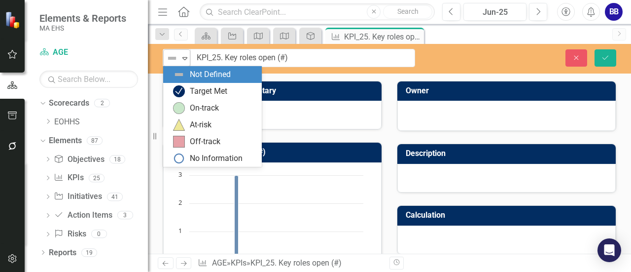
click at [187, 62] on div "Expand" at bounding box center [185, 58] width 10 height 16
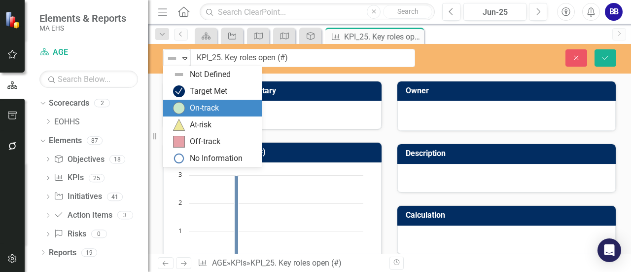
click at [194, 109] on div "On-track" at bounding box center [204, 108] width 29 height 11
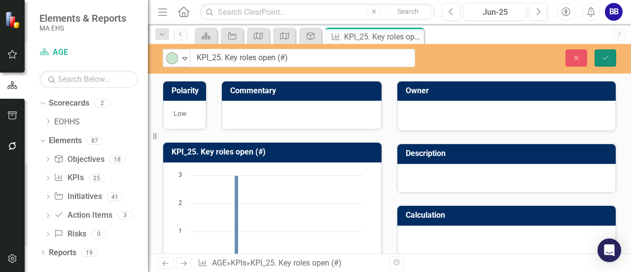
click at [609, 61] on button "Save" at bounding box center [606, 57] width 22 height 17
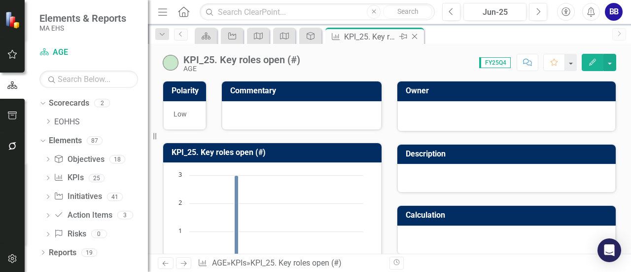
click at [415, 37] on icon "Close" at bounding box center [415, 37] width 10 height 8
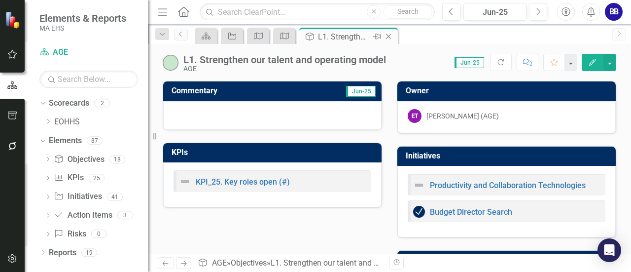
click at [390, 37] on icon "Close" at bounding box center [389, 37] width 10 height 8
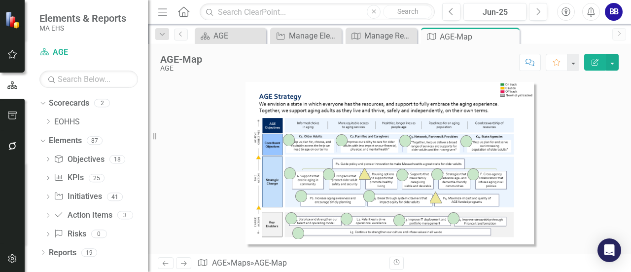
click at [301, 232] on img at bounding box center [299, 233] width 12 height 12
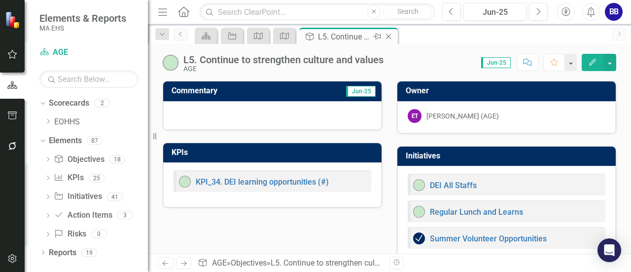
click at [389, 37] on icon at bounding box center [388, 36] width 5 height 5
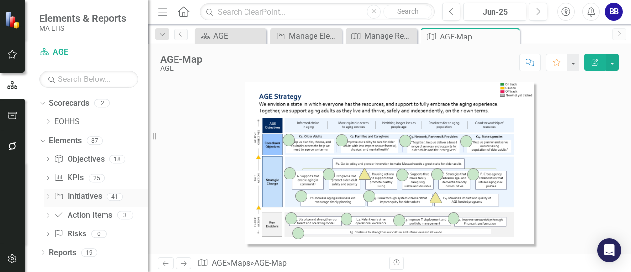
click at [74, 195] on link "Initiative Initiatives" at bounding box center [78, 196] width 48 height 11
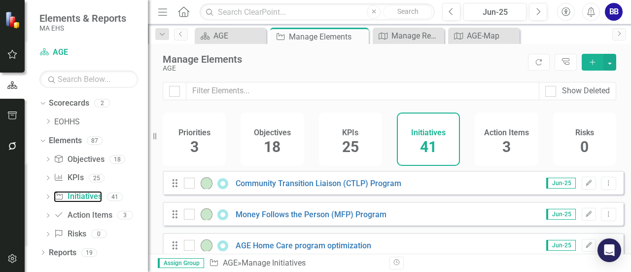
scroll to position [151, 0]
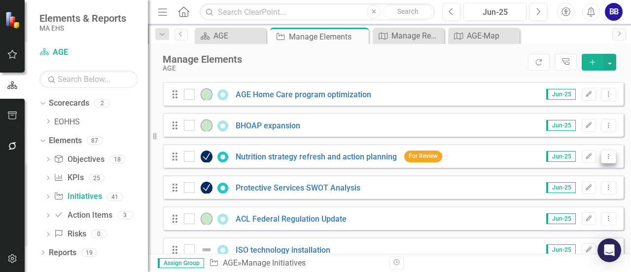
click at [609, 158] on icon at bounding box center [609, 155] width 1 height 5
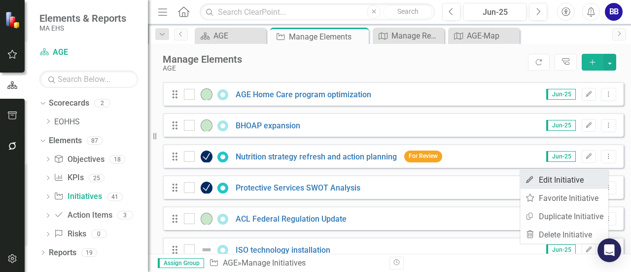
click at [589, 177] on link "Edit Edit Initiative" at bounding box center [564, 180] width 88 height 18
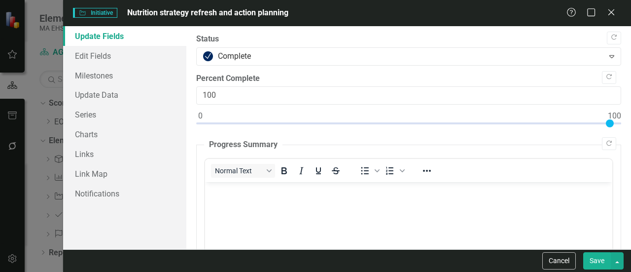
scroll to position [0, 0]
click at [121, 192] on link "Notifications" at bounding box center [124, 194] width 123 height 20
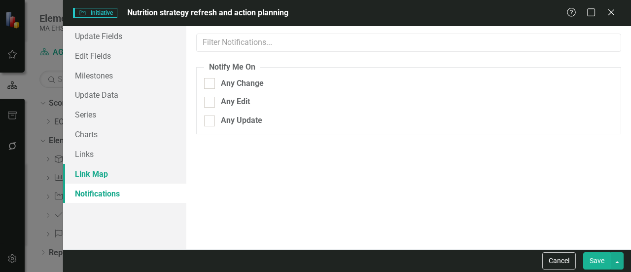
click at [116, 174] on link "Link Map" at bounding box center [124, 174] width 123 height 20
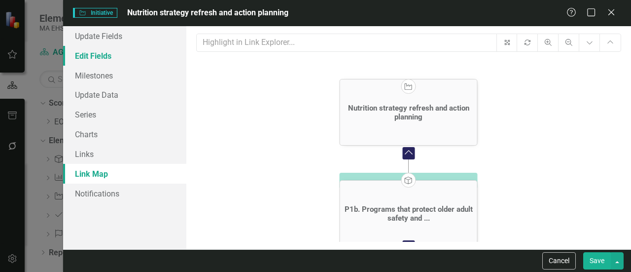
click at [121, 56] on link "Edit Fields" at bounding box center [124, 56] width 123 height 20
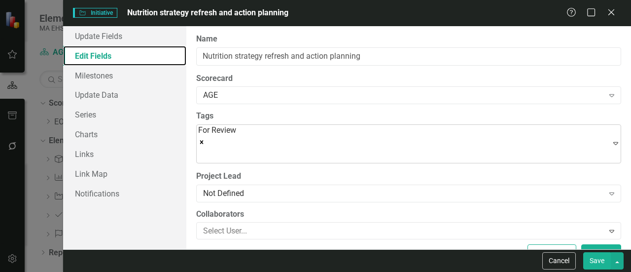
click at [204, 140] on icon "Remove [object Object]" at bounding box center [201, 141] width 3 height 3
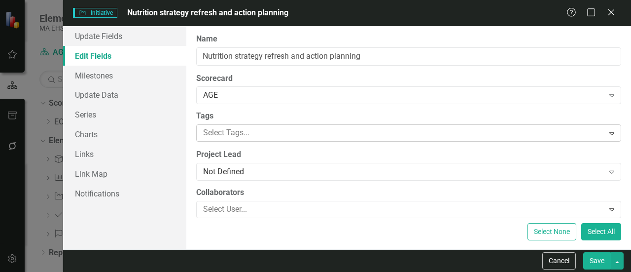
click at [598, 261] on button "Save" at bounding box center [598, 260] width 28 height 17
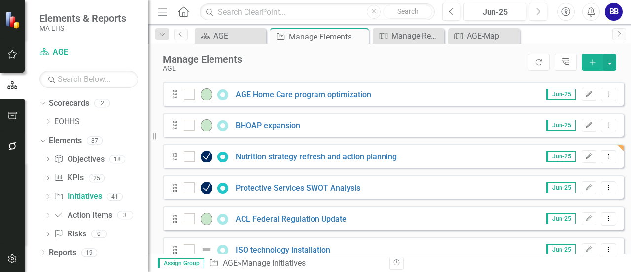
scroll to position [301, 0]
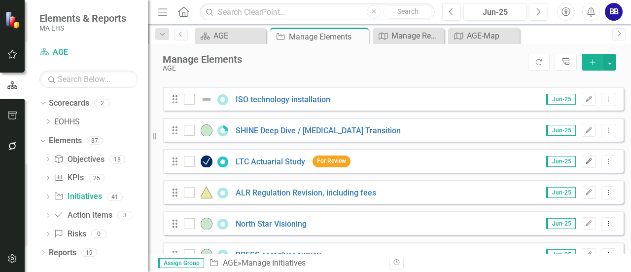
click at [586, 164] on icon "Edit" at bounding box center [589, 161] width 7 height 6
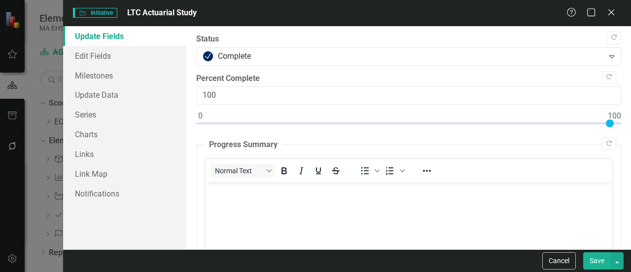
scroll to position [0, 0]
click at [112, 57] on link "Edit Fields" at bounding box center [124, 56] width 123 height 20
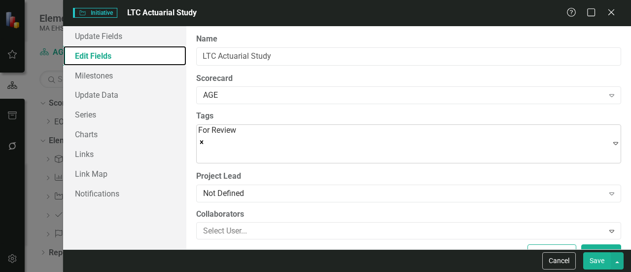
click at [205, 139] on icon "Remove [object Object]" at bounding box center [201, 142] width 7 height 7
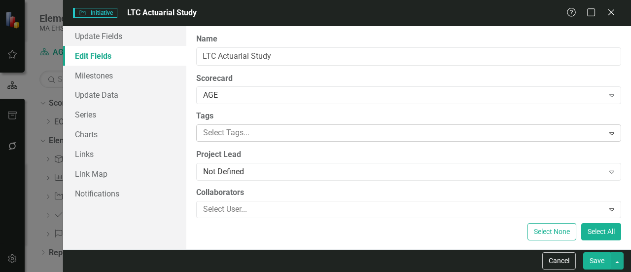
click at [600, 262] on button "Save" at bounding box center [598, 260] width 28 height 17
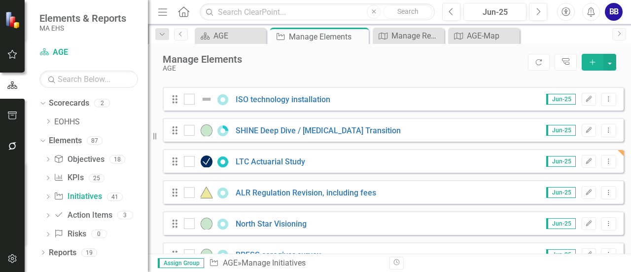
scroll to position [452, 0]
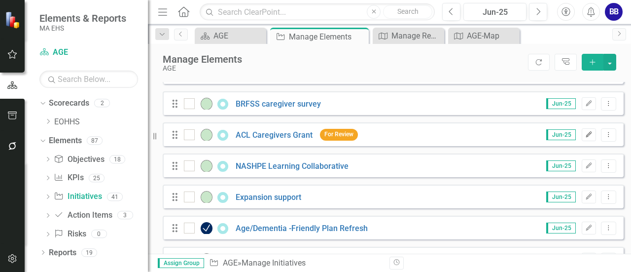
click at [582, 141] on button "Edit" at bounding box center [589, 134] width 14 height 13
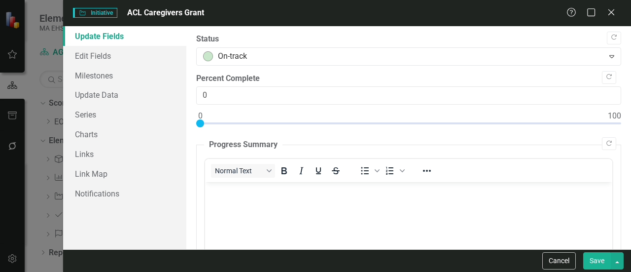
scroll to position [0, 0]
click at [128, 54] on link "Edit Fields" at bounding box center [124, 56] width 123 height 20
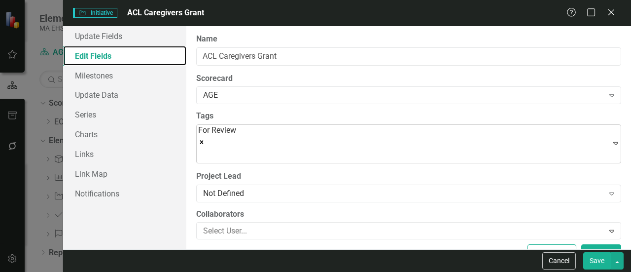
click at [205, 139] on icon "Remove [object Object]" at bounding box center [201, 142] width 7 height 7
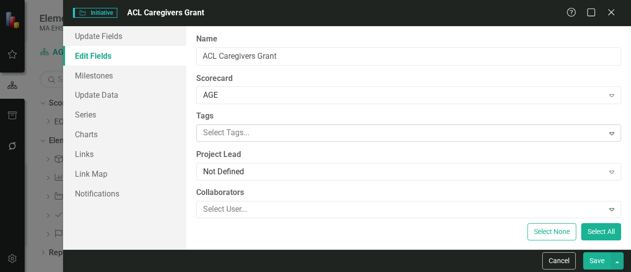
click at [601, 266] on button "Save" at bounding box center [598, 260] width 28 height 17
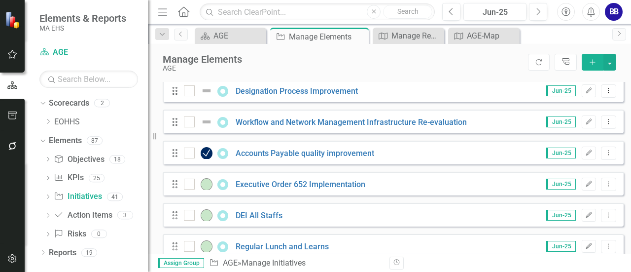
scroll to position [1198, 0]
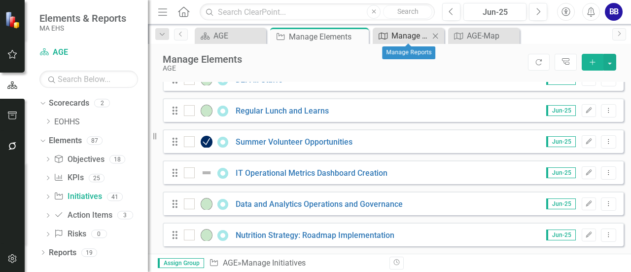
click at [420, 39] on div "Manage Reports" at bounding box center [411, 36] width 38 height 12
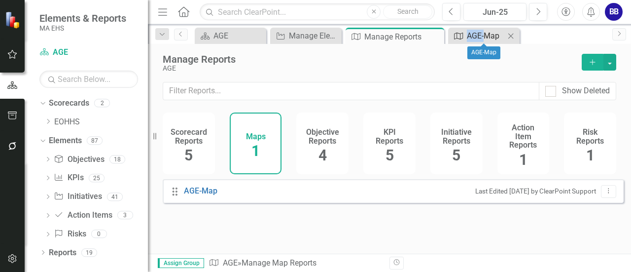
drag, startPoint x: 420, startPoint y: 39, endPoint x: 486, endPoint y: 37, distance: 65.7
click at [486, 37] on div "Scorecard AGE Close Initiative Manage Elements Close Map Manage Reports Pin Clo…" at bounding box center [400, 36] width 415 height 16
click at [435, 38] on icon "Close" at bounding box center [435, 37] width 10 height 8
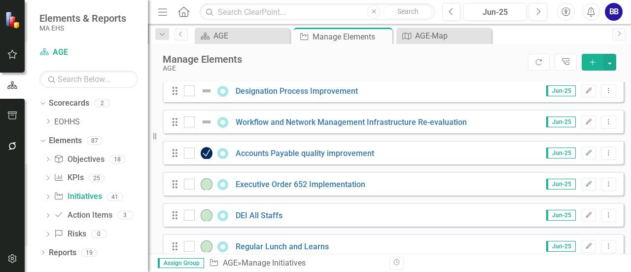
scroll to position [1198, 0]
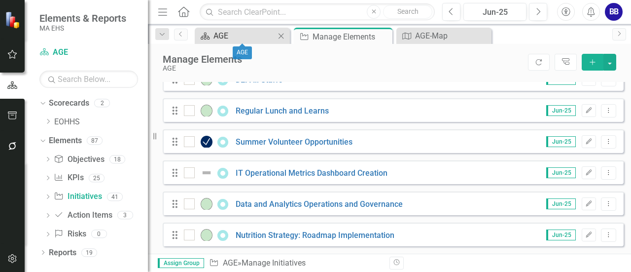
click at [231, 39] on div "AGE" at bounding box center [245, 36] width 62 height 12
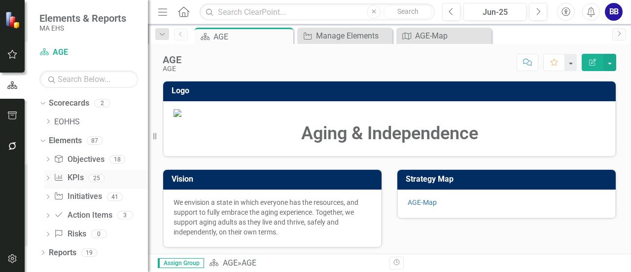
click at [69, 174] on link "KPI KPIs" at bounding box center [69, 177] width 30 height 11
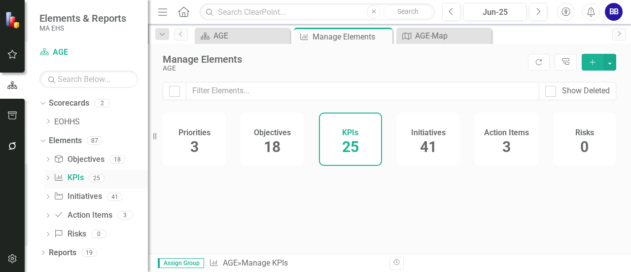
checkbox input "false"
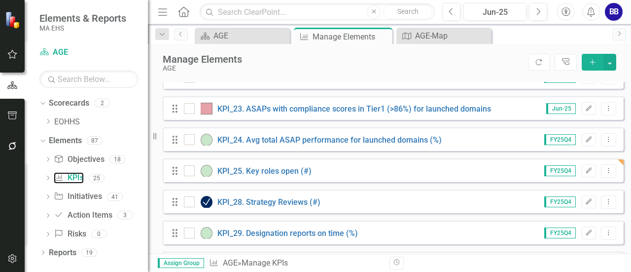
scroll to position [700, 0]
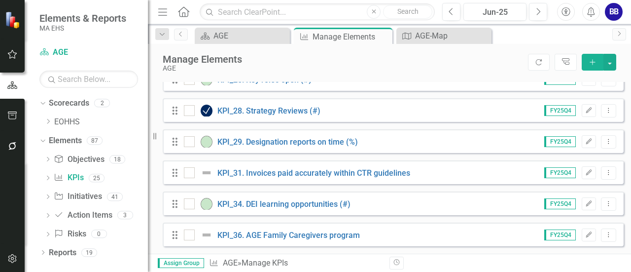
click at [628, 256] on div "Assign Group KPI AGE » Manage KPIs Revision History" at bounding box center [389, 263] width 483 height 18
click at [629, 261] on div "Revision History" at bounding box center [622, 263] width 464 height 13
click at [312, 236] on link "KPI_36. AGE Family Caregivers program" at bounding box center [289, 234] width 143 height 9
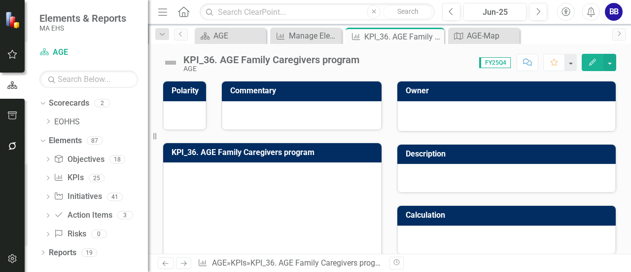
scroll to position [151, 0]
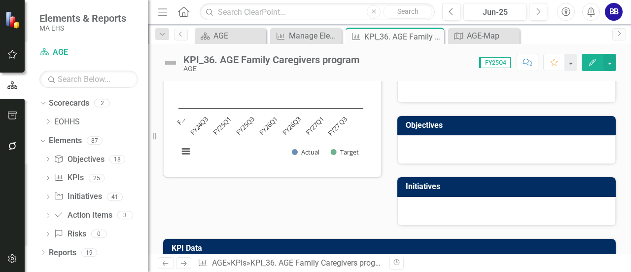
click at [626, 257] on div "Revision History" at bounding box center [622, 263] width 464 height 13
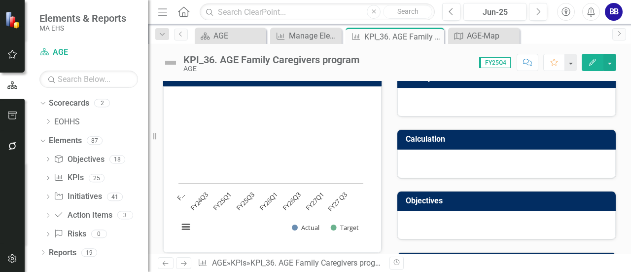
scroll to position [0, 0]
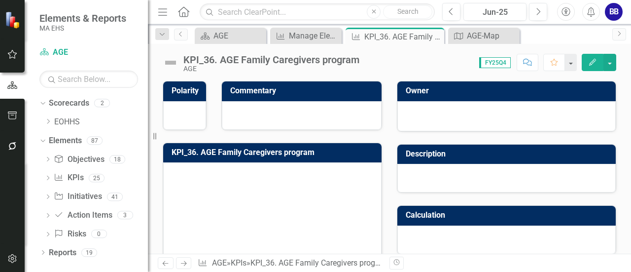
click at [590, 60] on icon "Edit" at bounding box center [593, 62] width 9 height 7
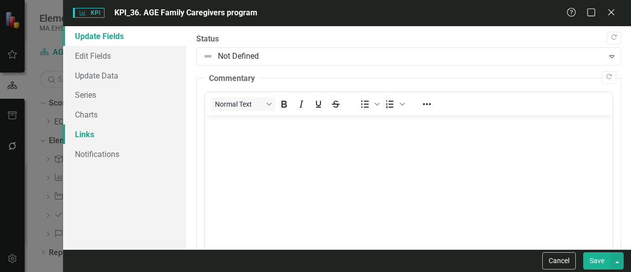
click at [106, 136] on link "Links" at bounding box center [124, 134] width 123 height 20
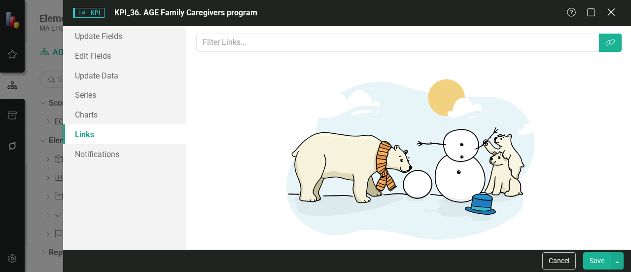
click at [616, 17] on icon "Close" at bounding box center [611, 11] width 12 height 9
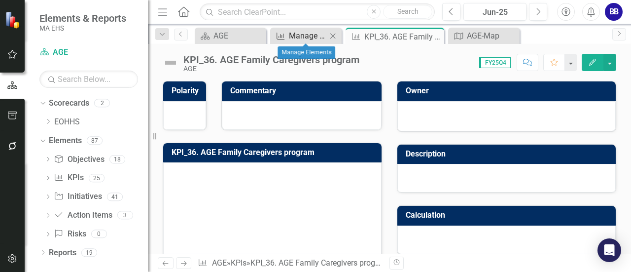
click at [311, 30] on div "Manage Elements" at bounding box center [308, 36] width 38 height 12
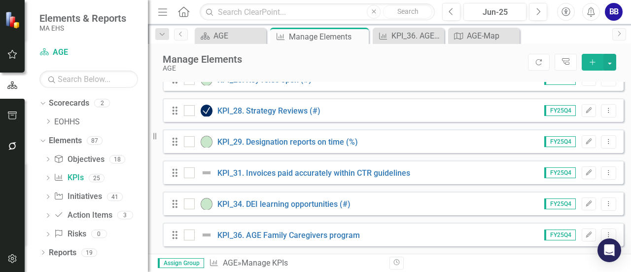
scroll to position [700, 0]
click at [601, 231] on button "Dropdown Menu" at bounding box center [608, 234] width 15 height 13
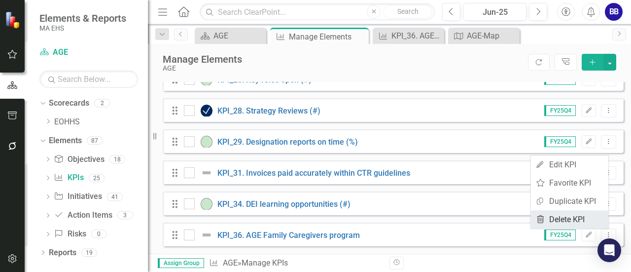
click at [585, 223] on link "Trash Delete KPI" at bounding box center [570, 219] width 78 height 18
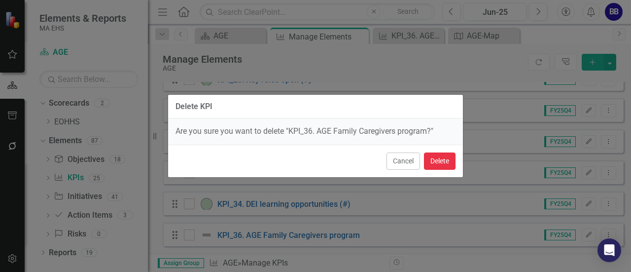
click at [440, 160] on button "Delete" at bounding box center [440, 160] width 32 height 17
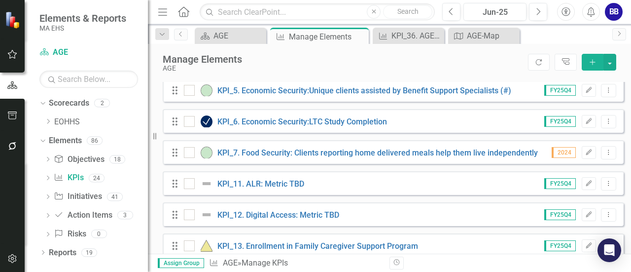
scroll to position [66, 0]
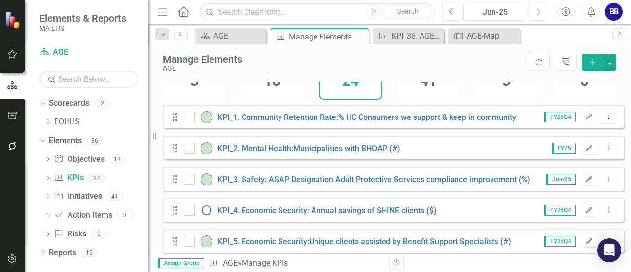
click at [627, 78] on div "Manage Elements AGE Refresh Tree Explorer Add" at bounding box center [389, 63] width 483 height 38
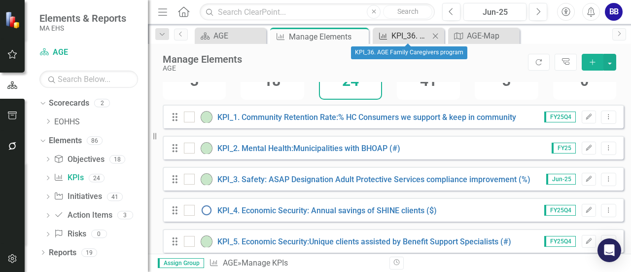
click at [406, 37] on div "KPI_36. AGE Family Caregivers program" at bounding box center [411, 36] width 38 height 12
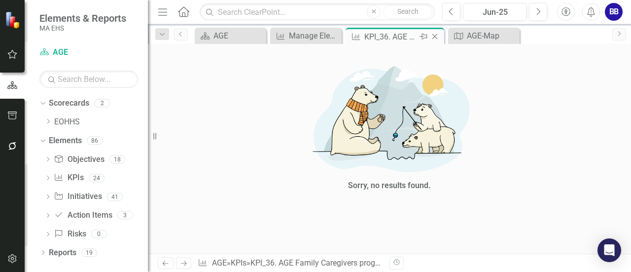
click at [436, 37] on icon at bounding box center [435, 36] width 5 height 5
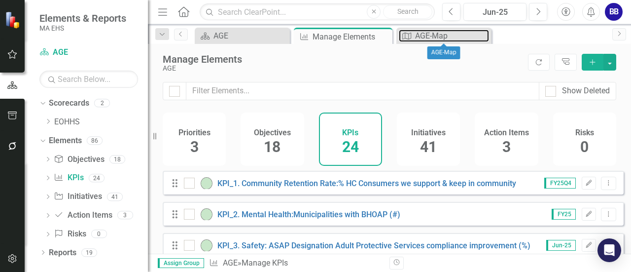
click at [436, 37] on div "AGE-Map" at bounding box center [452, 36] width 74 height 12
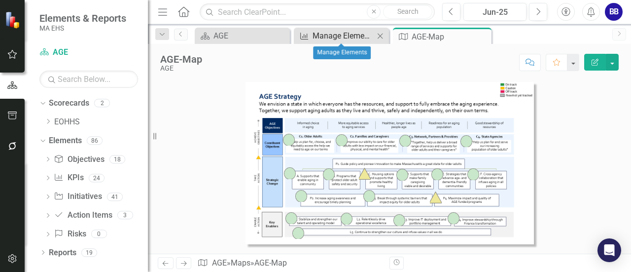
click at [350, 37] on div "Manage Elements" at bounding box center [344, 36] width 62 height 12
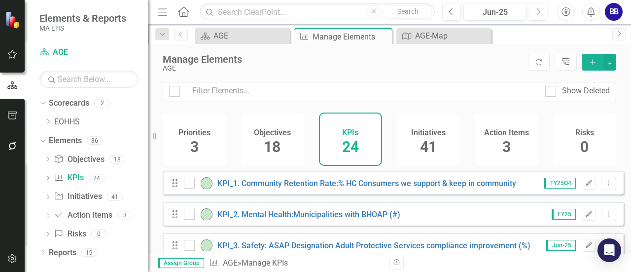
click at [424, 144] on span "41" at bounding box center [428, 146] width 17 height 17
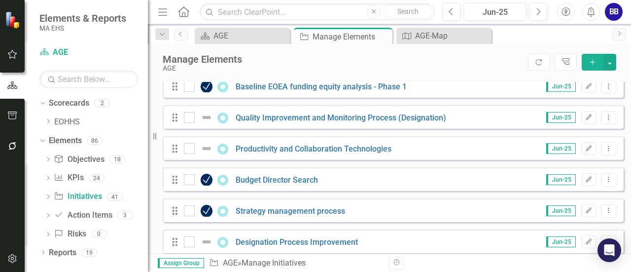
scroll to position [1056, 0]
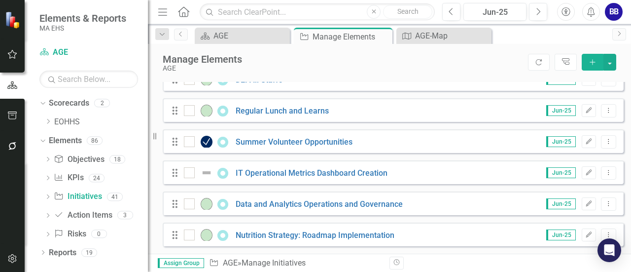
click at [627, 259] on div "Revision History" at bounding box center [622, 263] width 464 height 13
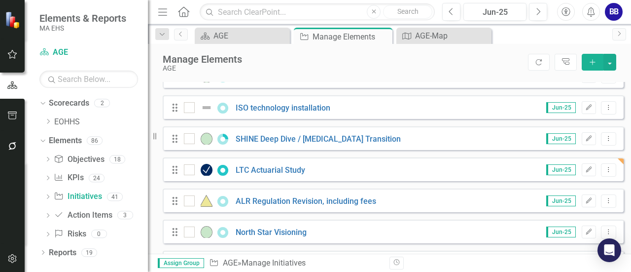
scroll to position [143, 0]
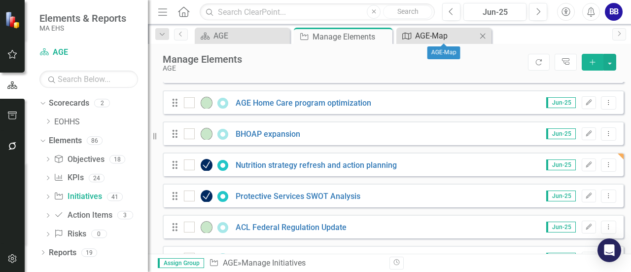
click at [441, 38] on div "AGE-Map" at bounding box center [446, 36] width 62 height 12
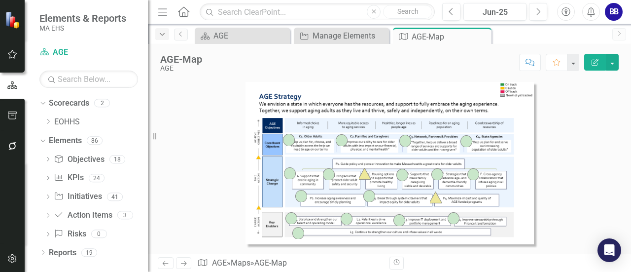
click at [162, 35] on icon "Dropdown" at bounding box center [162, 34] width 9 height 7
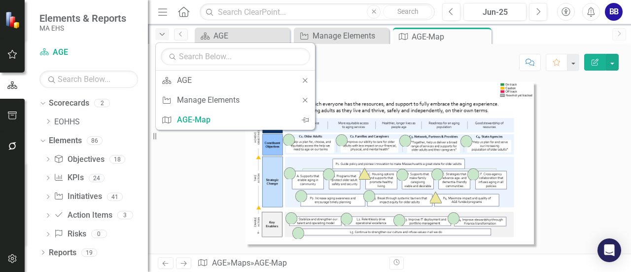
click at [162, 35] on icon "Dropdown" at bounding box center [162, 34] width 9 height 7
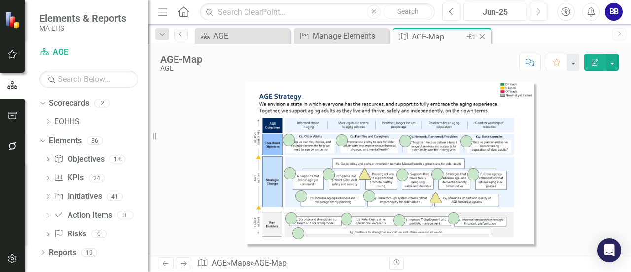
click at [484, 36] on icon "Close" at bounding box center [483, 37] width 10 height 8
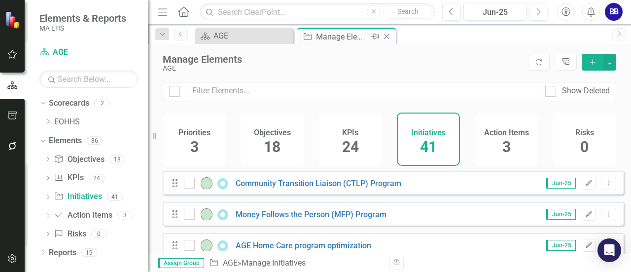
click at [389, 36] on icon "Close" at bounding box center [387, 37] width 10 height 8
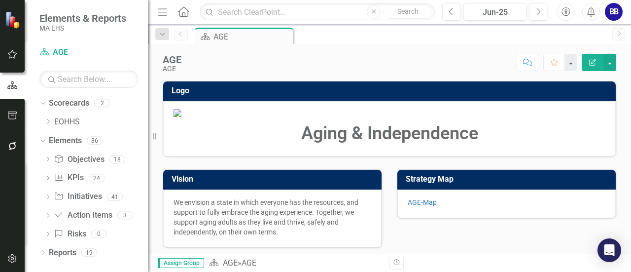
click at [389, 36] on div "Scorecard AGE Pin" at bounding box center [400, 36] width 415 height 16
click at [399, 64] on div "Score: N/A Jun-25 Completed Comment Favorite Edit Report" at bounding box center [401, 62] width 430 height 17
click at [42, 252] on icon "Dropdown" at bounding box center [42, 253] width 7 height 5
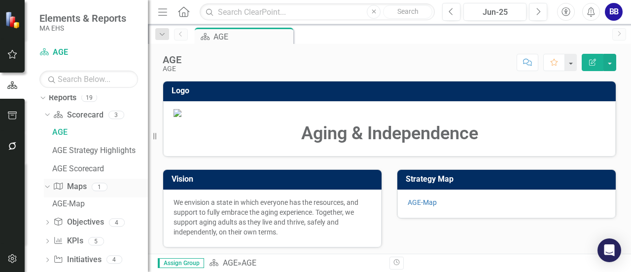
click at [47, 185] on icon "Dropdown" at bounding box center [45, 186] width 5 height 7
click at [98, 148] on div "AGE Strategy Highlights" at bounding box center [100, 150] width 96 height 9
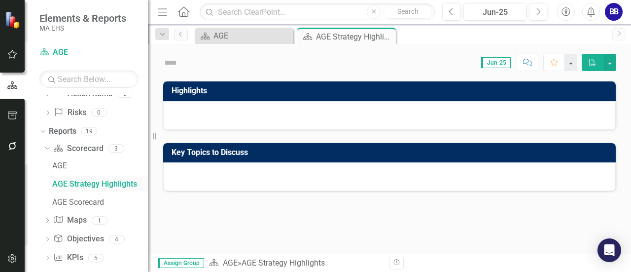
scroll to position [40, 0]
